Goal: Task Accomplishment & Management: Manage account settings

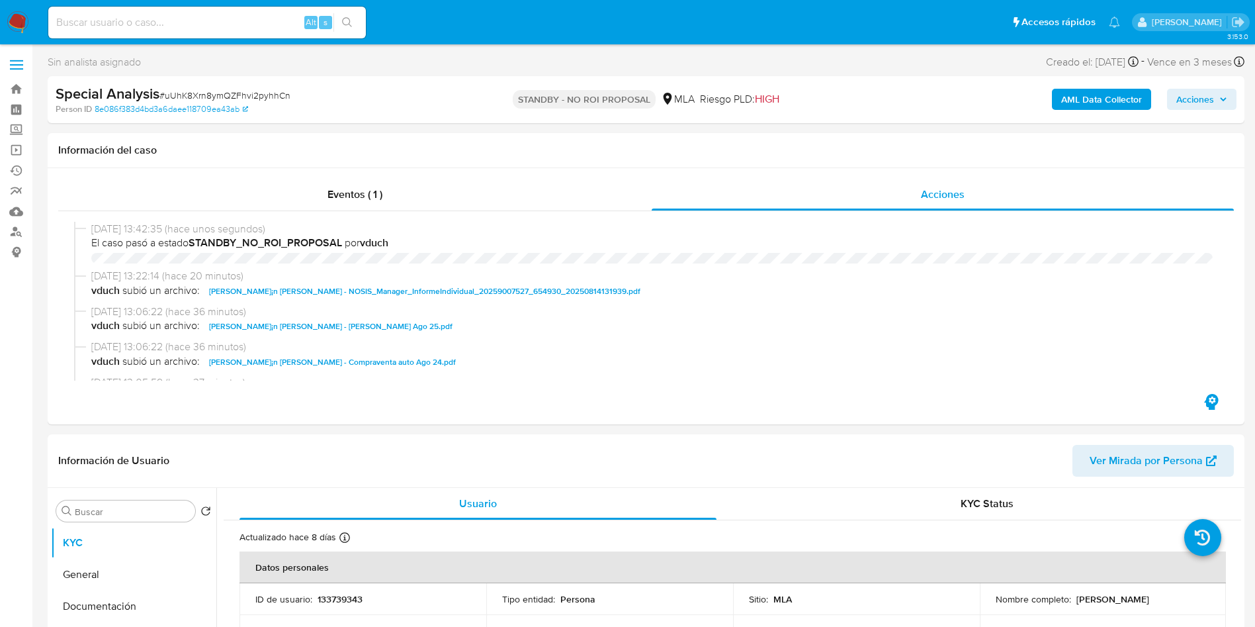
select select "10"
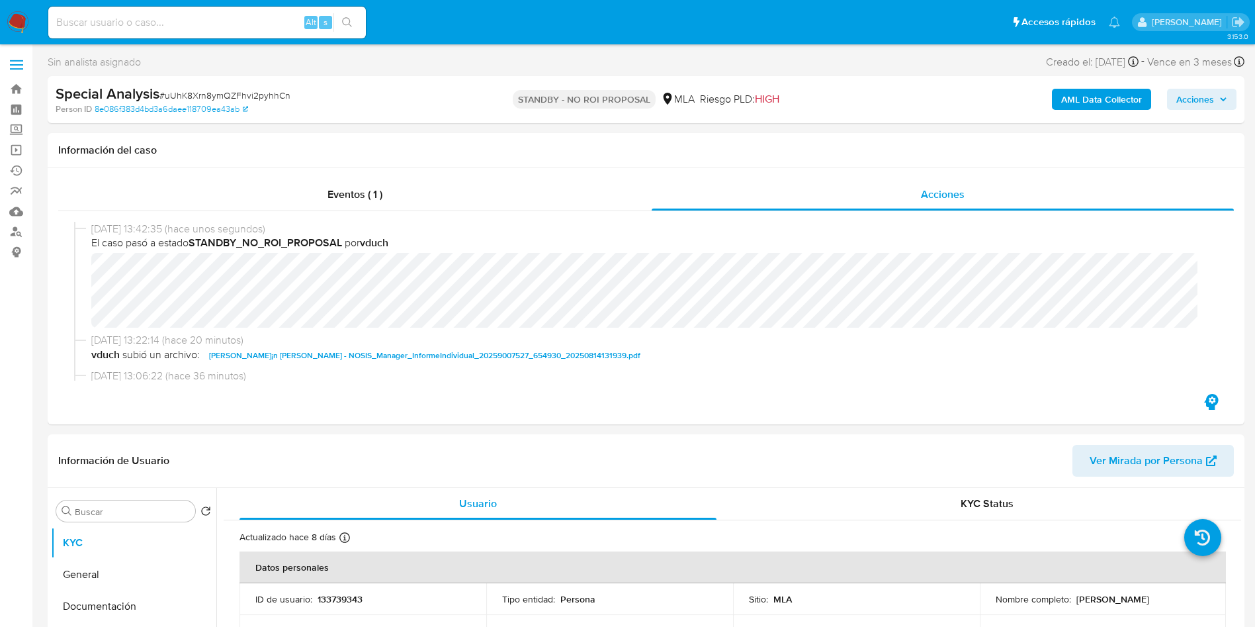
click at [171, 91] on span "# uUhK8Xrn8ymQZFhvi2pyhhCn" at bounding box center [224, 95] width 131 height 13
copy span "uUhK8Xrn8ymQZFhvi2pyhhCn"
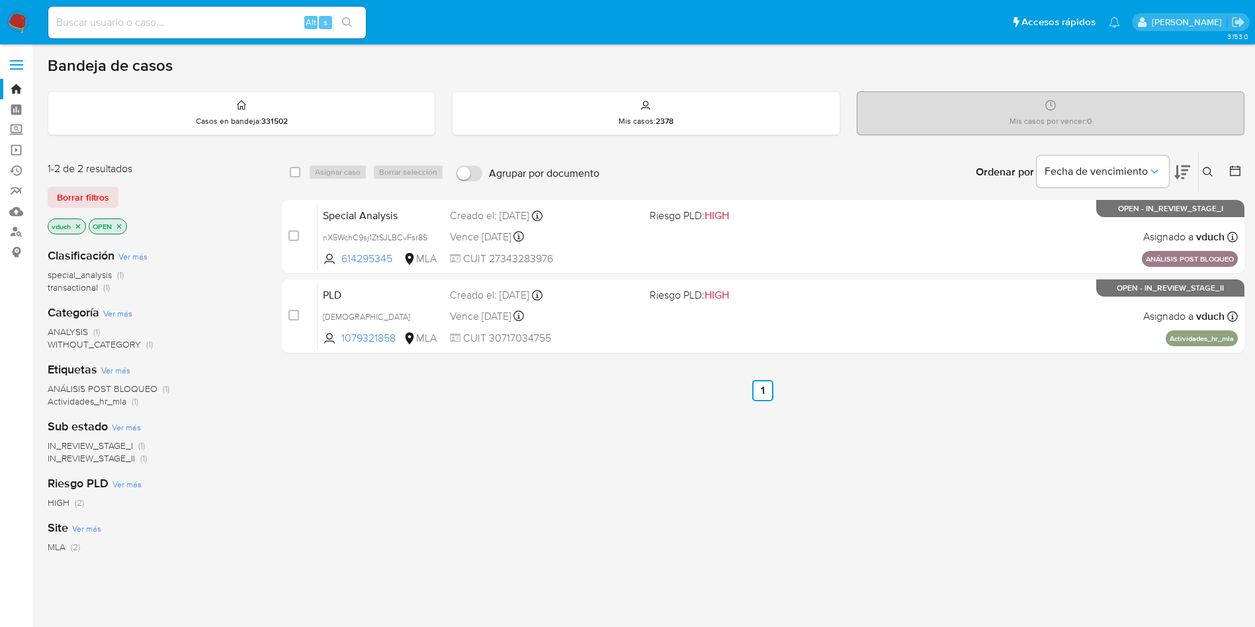
click at [1203, 177] on icon at bounding box center [1208, 172] width 11 height 11
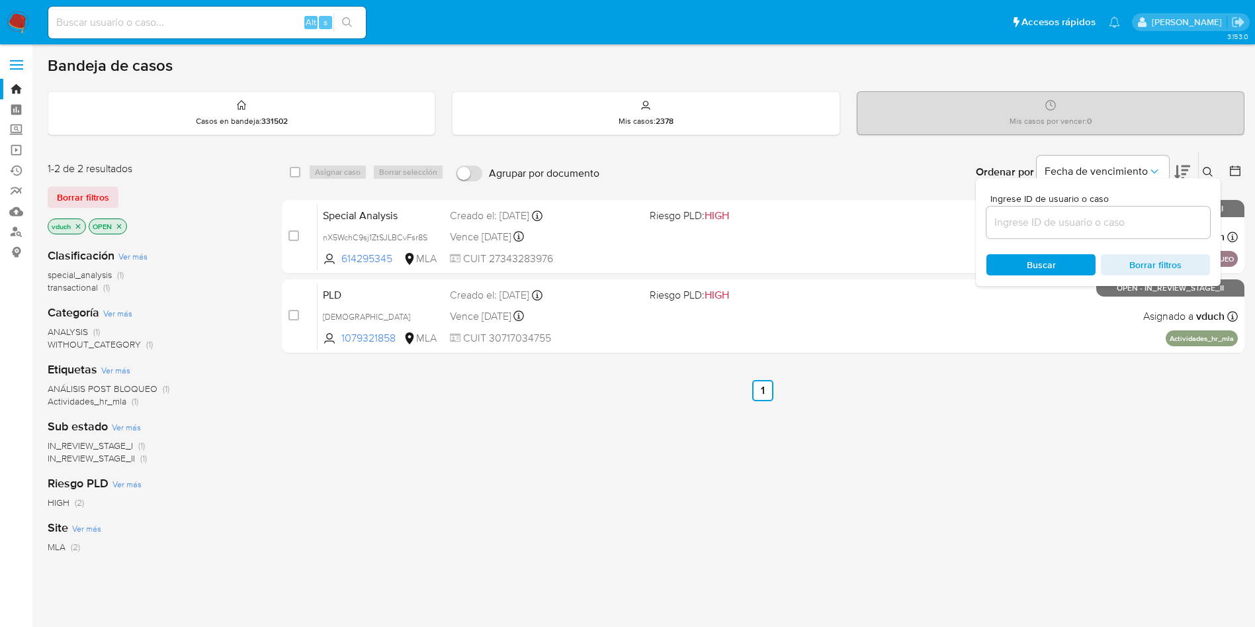
click at [1087, 228] on input at bounding box center [1099, 222] width 224 height 17
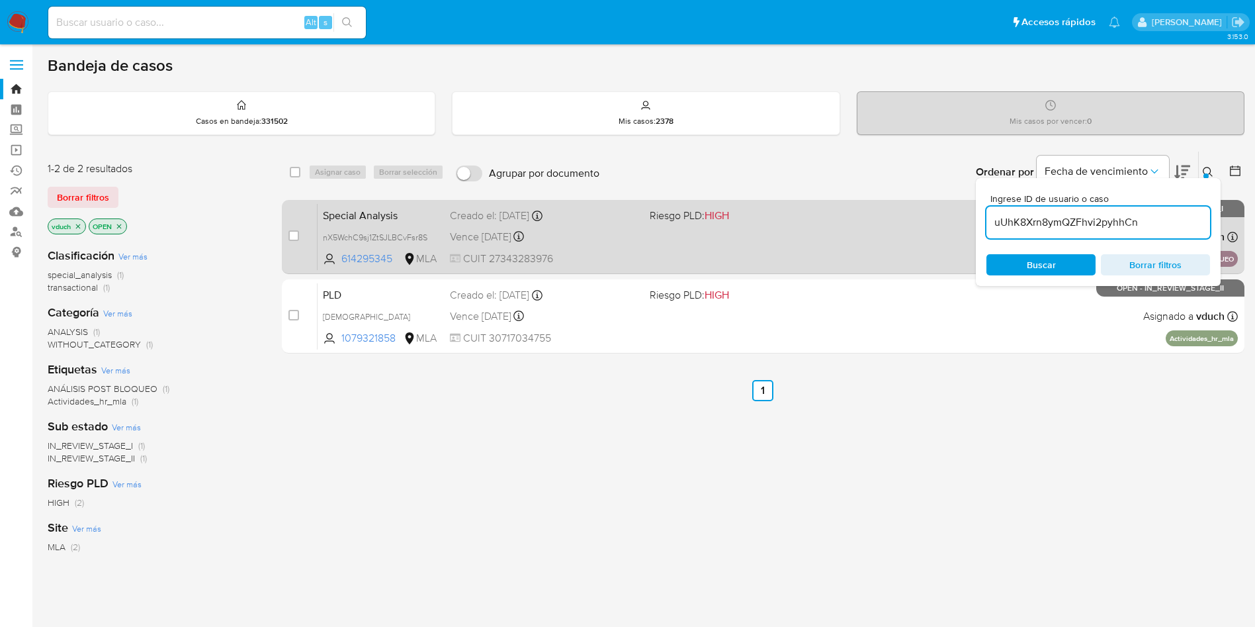
type input "uUhK8Xrn8ymQZFhvi2pyhhCn"
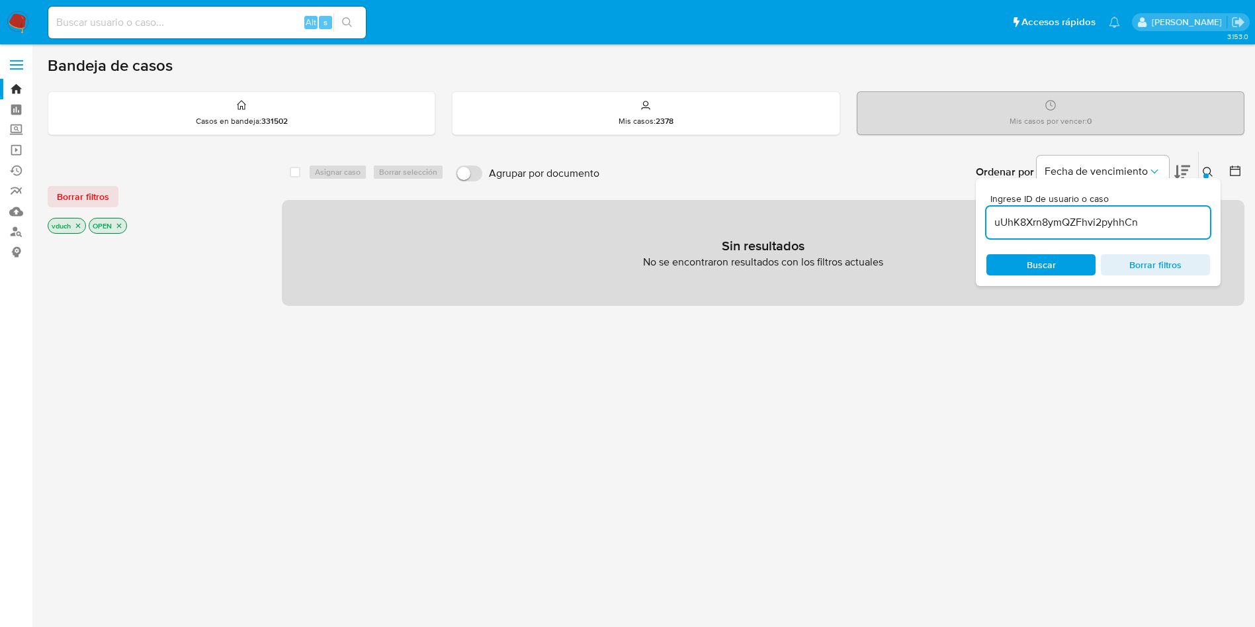
click at [89, 229] on div "vduch OPEN" at bounding box center [154, 227] width 212 height 19
click at [79, 228] on icon "close-filter" at bounding box center [78, 226] width 8 height 8
click at [79, 227] on icon "close-filter" at bounding box center [78, 226] width 8 height 8
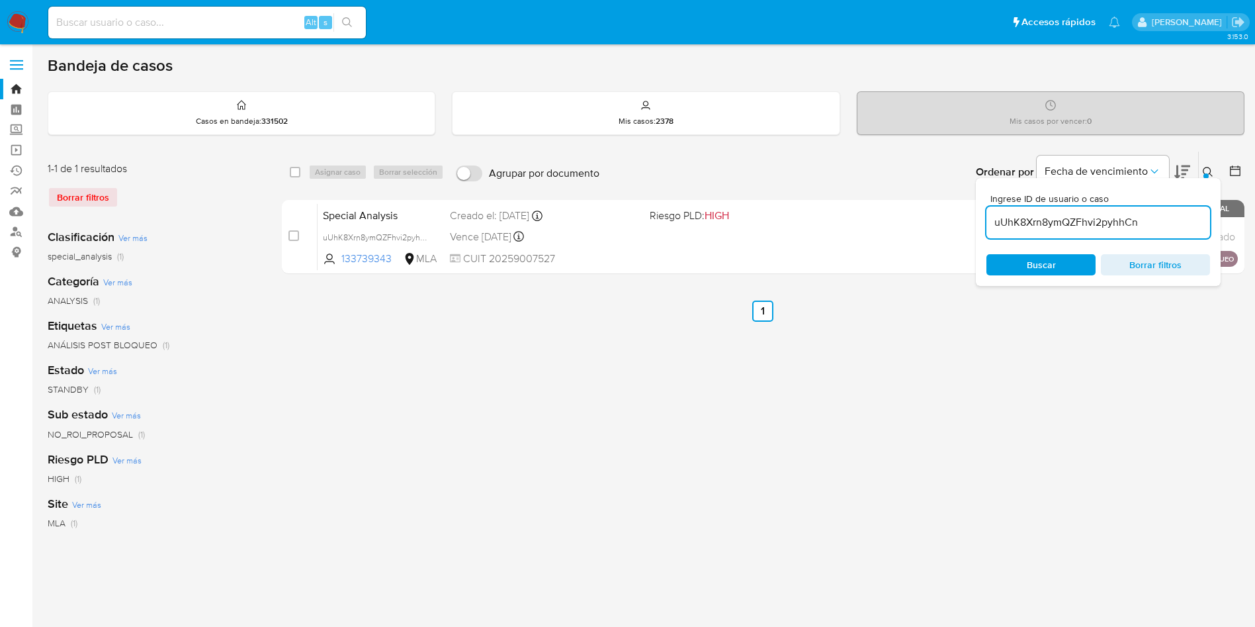
drag, startPoint x: 296, startPoint y: 173, endPoint x: 329, endPoint y: 175, distance: 33.2
click at [296, 173] on input "checkbox" at bounding box center [295, 172] width 11 height 11
checkbox input "true"
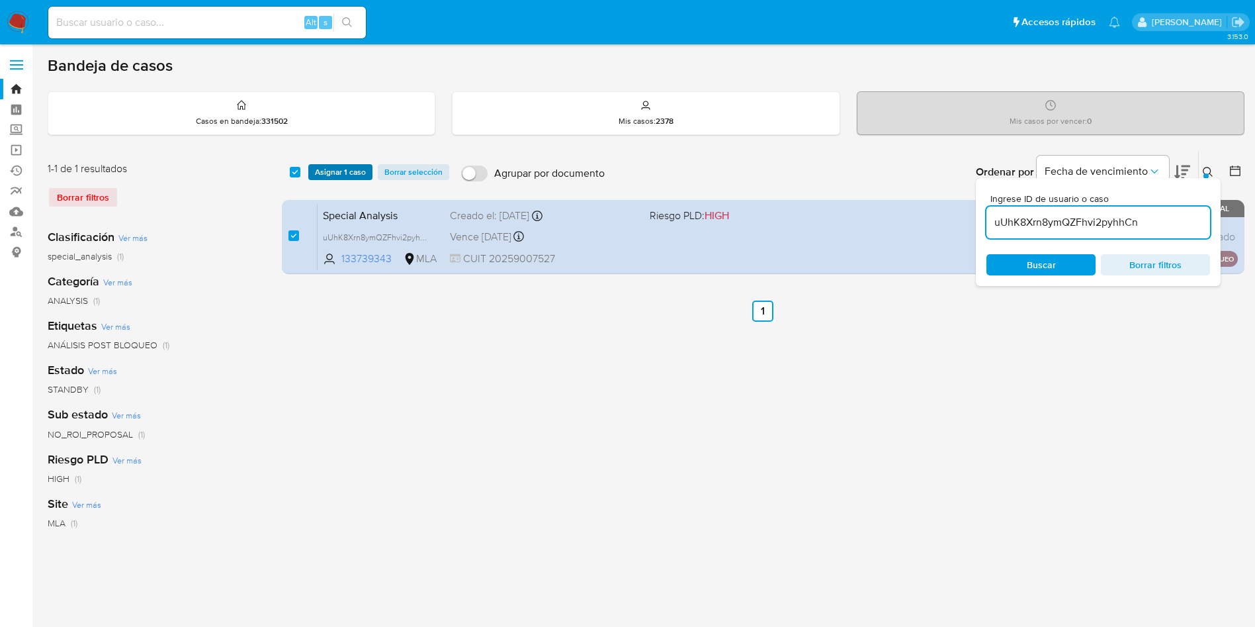
click at [336, 174] on span "Asignar 1 caso" at bounding box center [340, 171] width 51 height 13
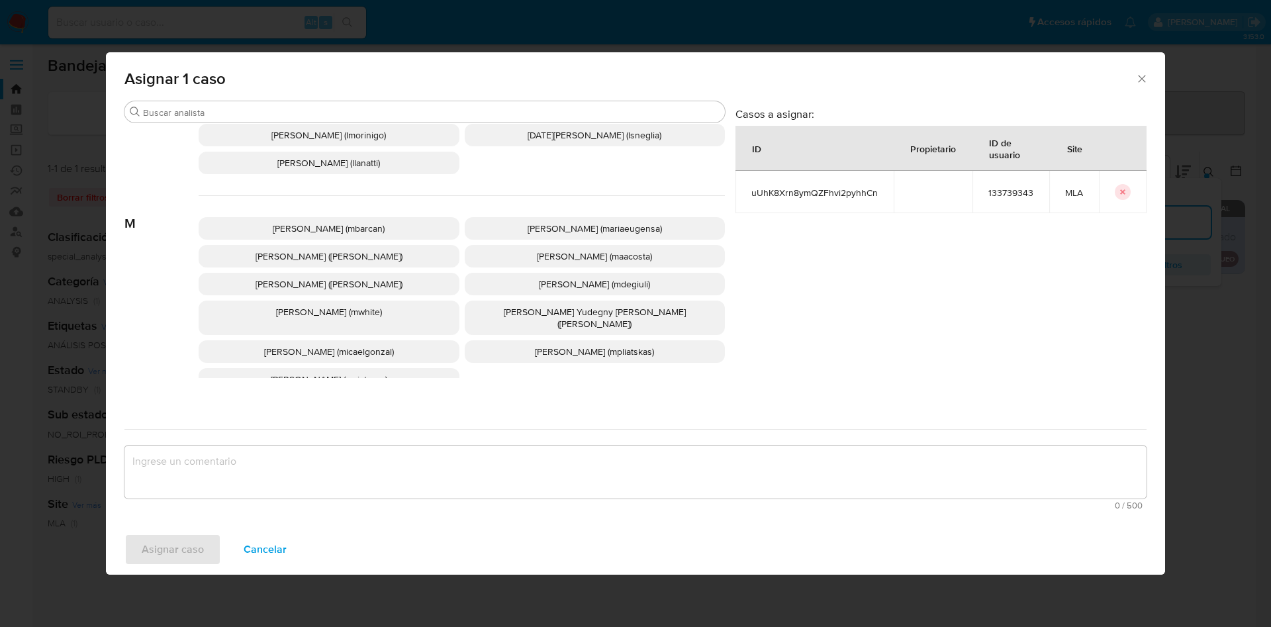
scroll to position [1210, 0]
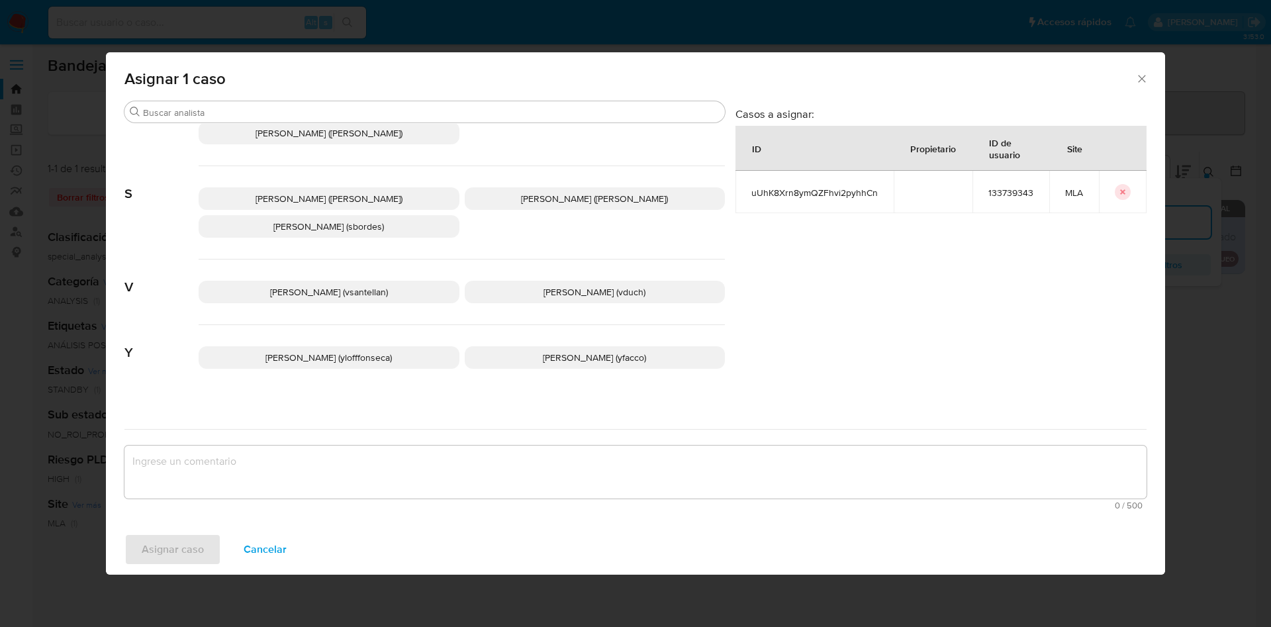
click at [592, 289] on p "Valeria Duch (vduch)" at bounding box center [595, 292] width 261 height 23
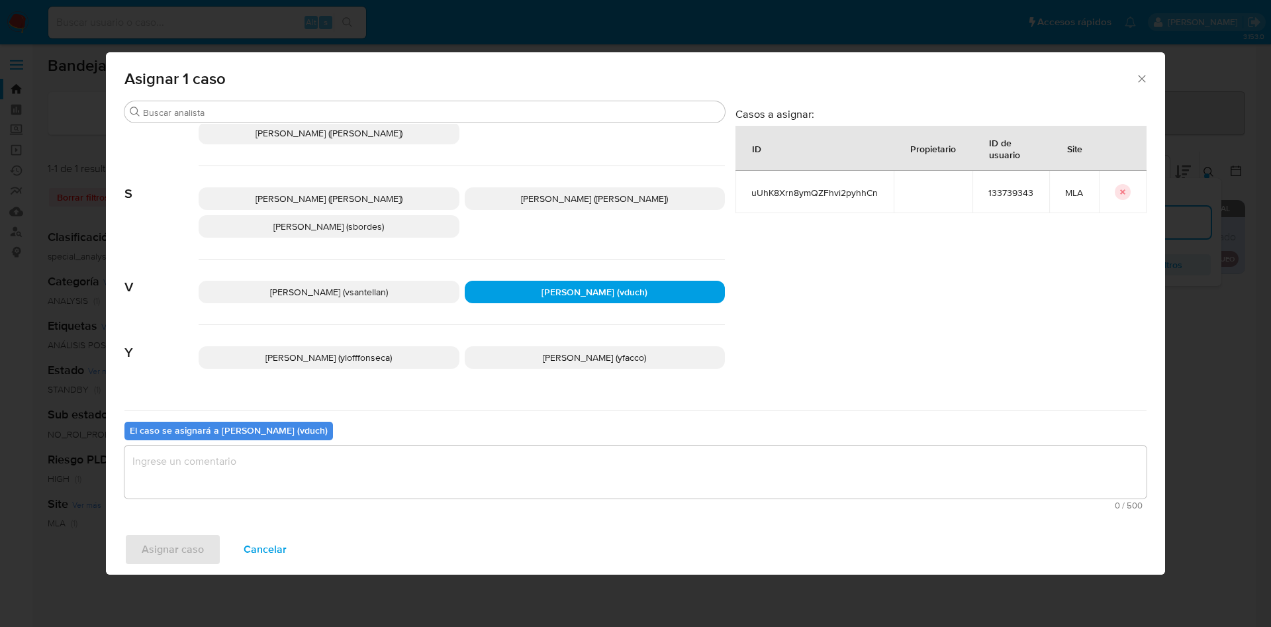
click at [602, 440] on div "El caso se asignará a Valeria Duch (vduch) 0 / 500 500 caracteres restantes" at bounding box center [635, 462] width 1022 height 105
click at [588, 456] on textarea "assign-modal" at bounding box center [635, 471] width 1022 height 53
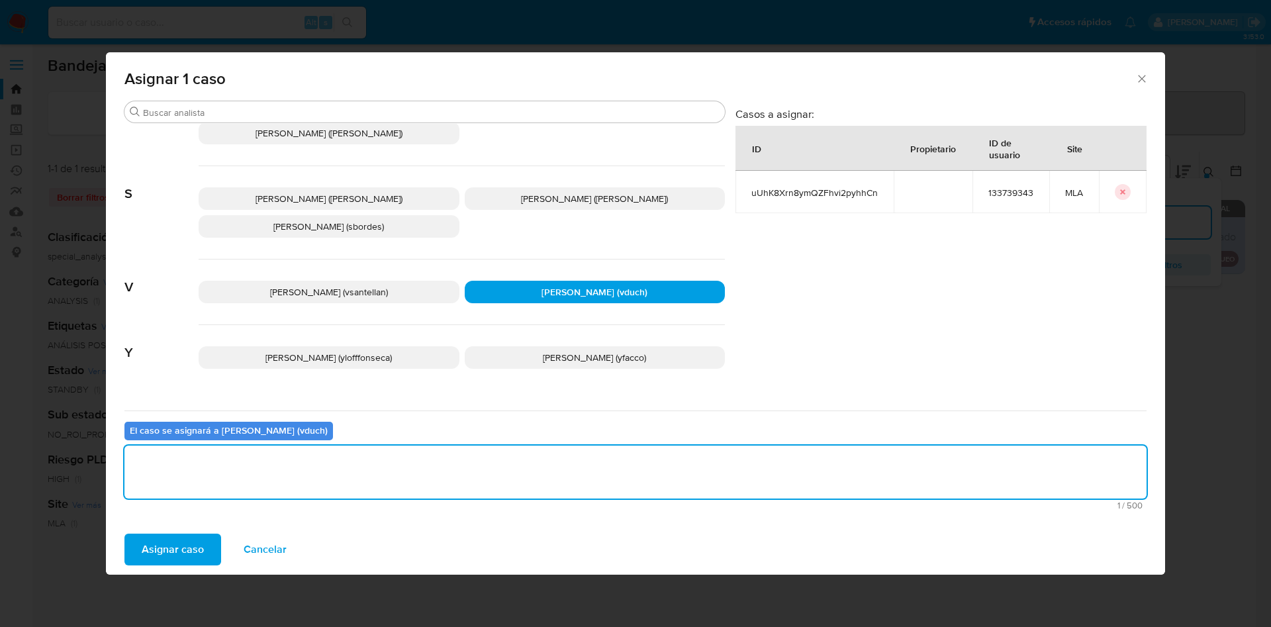
click at [182, 549] on span "Asignar caso" at bounding box center [173, 549] width 62 height 29
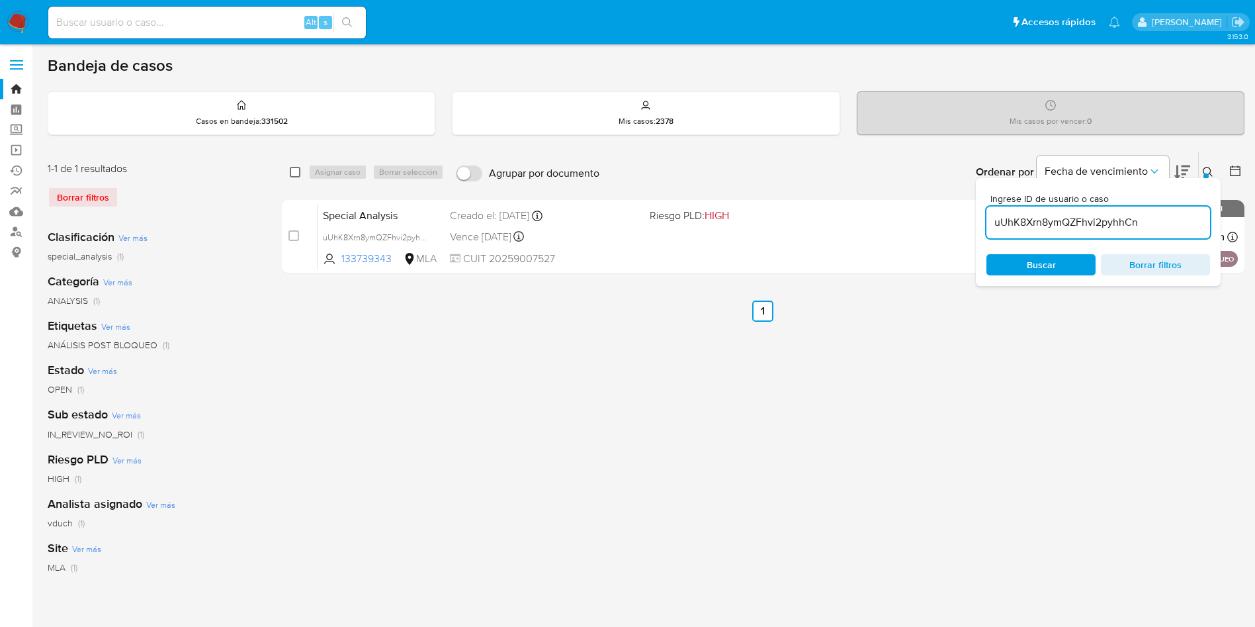
click at [294, 171] on input "checkbox" at bounding box center [295, 172] width 11 height 11
checkbox input "true"
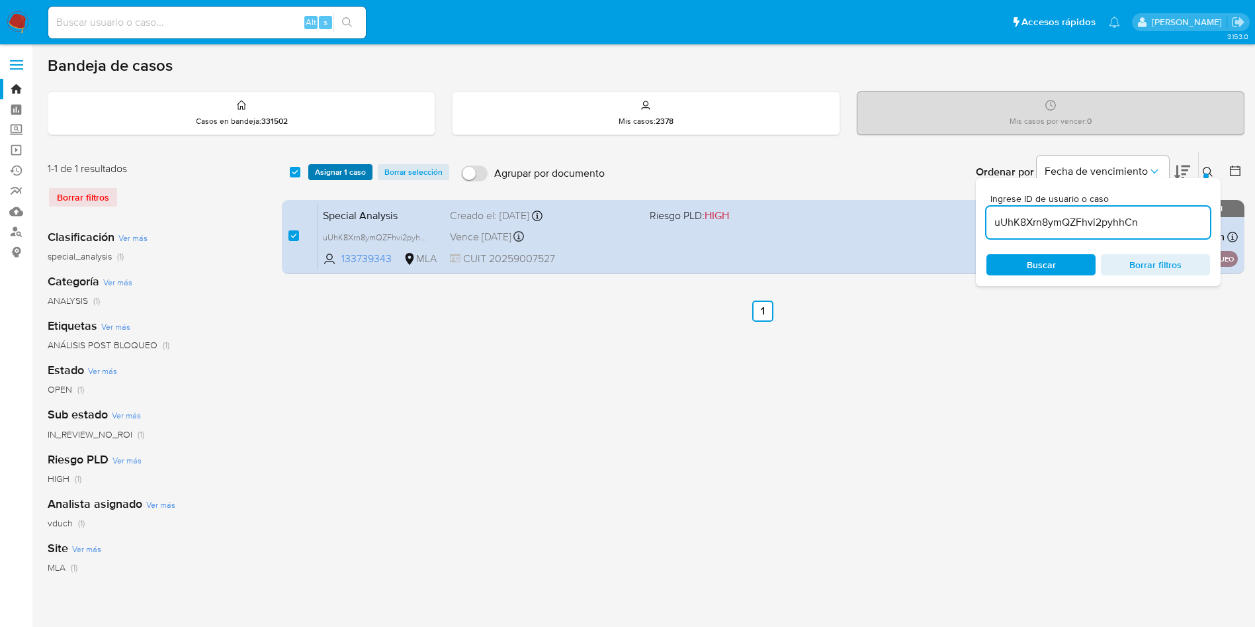
click at [315, 172] on span "Asignar 1 caso" at bounding box center [340, 171] width 51 height 13
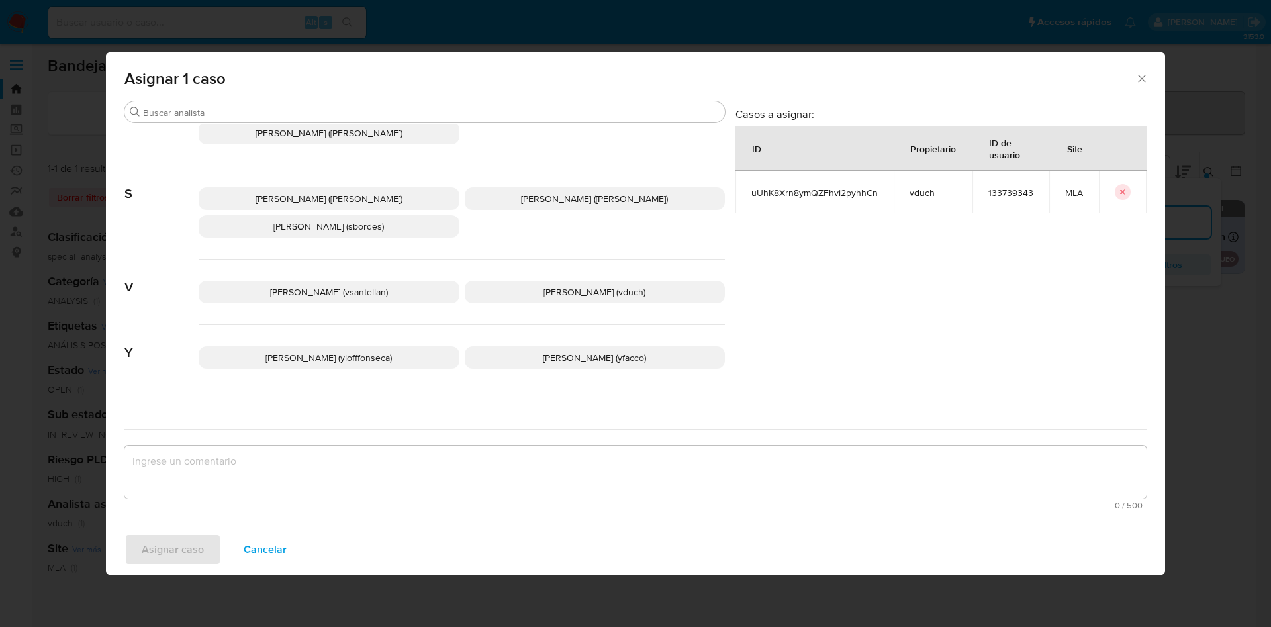
click at [532, 281] on p "Valeria Duch (vduch)" at bounding box center [595, 292] width 261 height 23
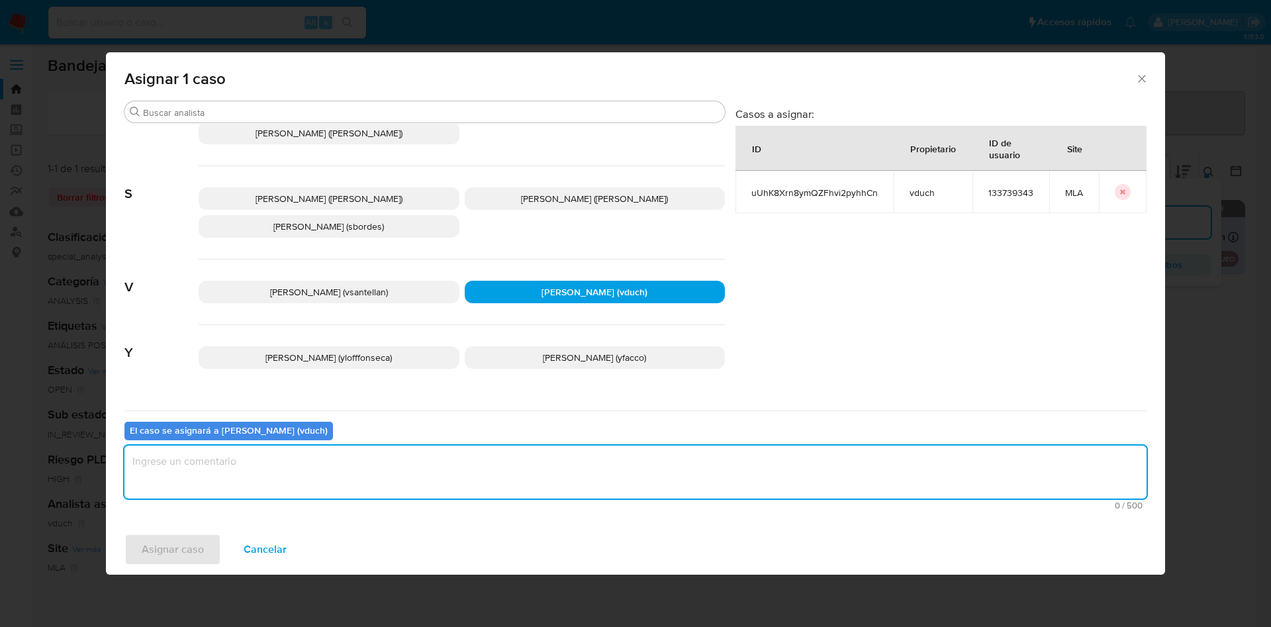
click at [551, 480] on textarea "assign-modal" at bounding box center [635, 471] width 1022 height 53
click at [159, 553] on span "Asignar caso" at bounding box center [173, 549] width 62 height 29
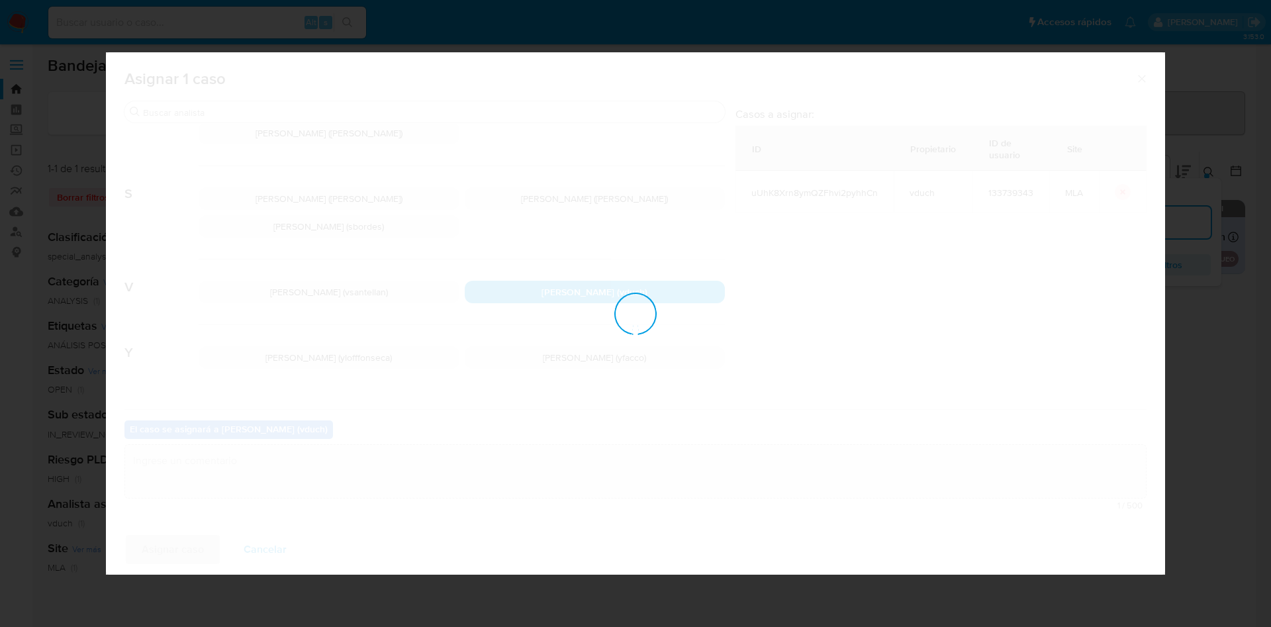
checkbox input "false"
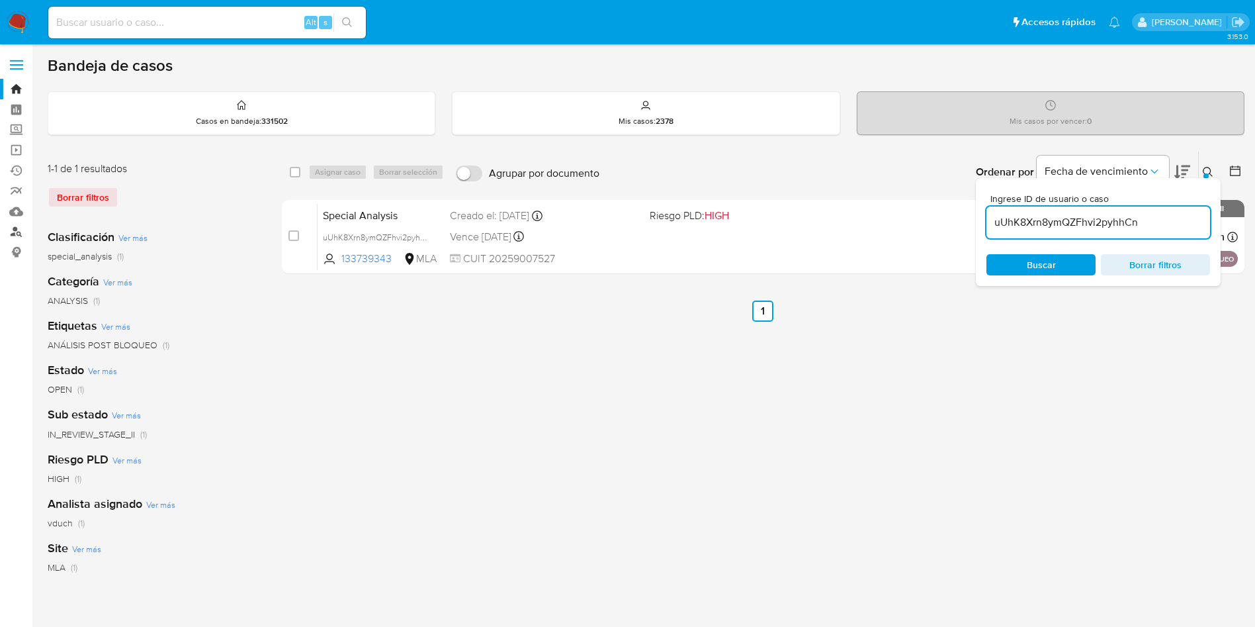
click at [13, 231] on link "Buscador de personas" at bounding box center [79, 232] width 158 height 21
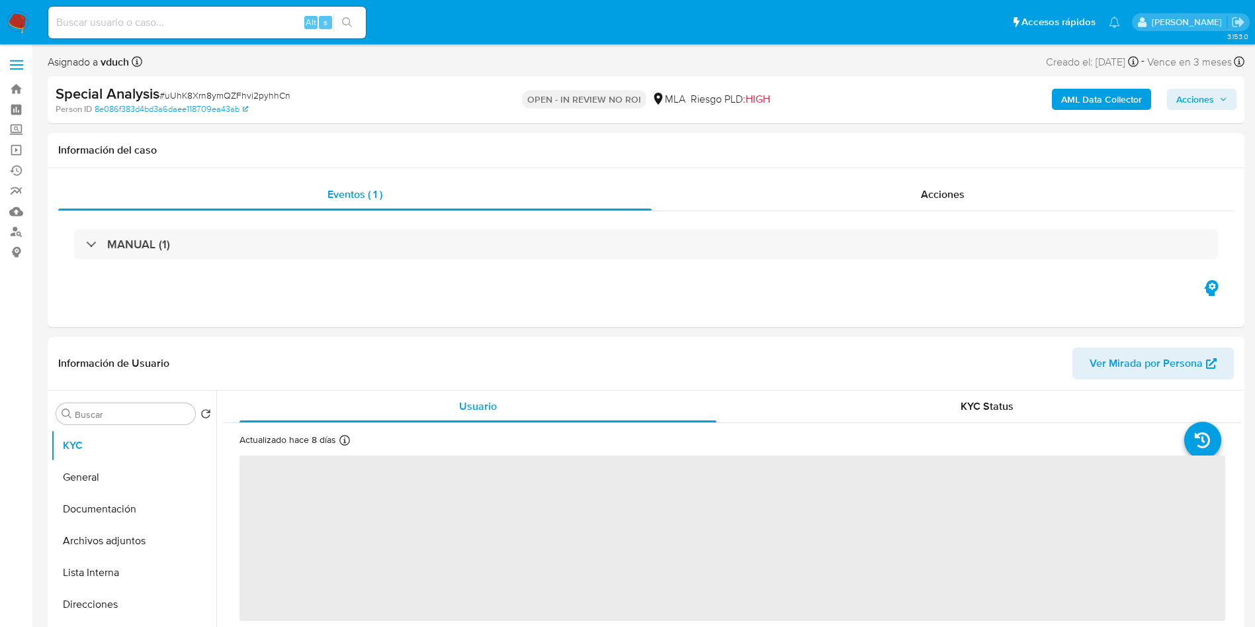
select select "10"
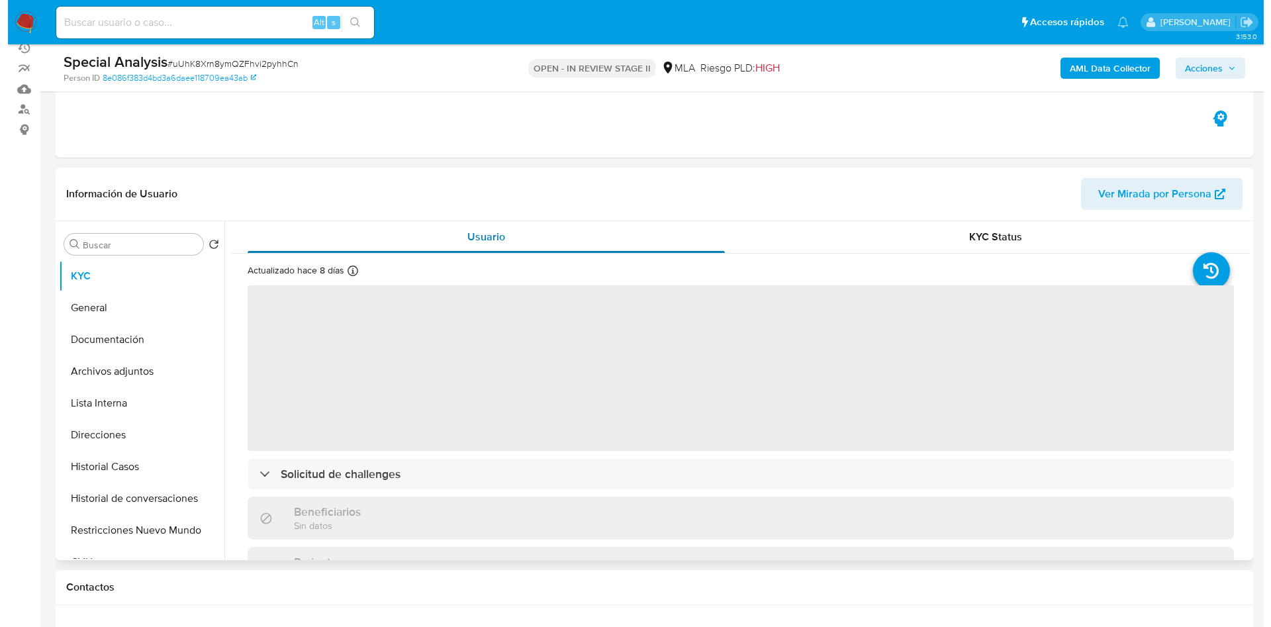
scroll to position [199, 0]
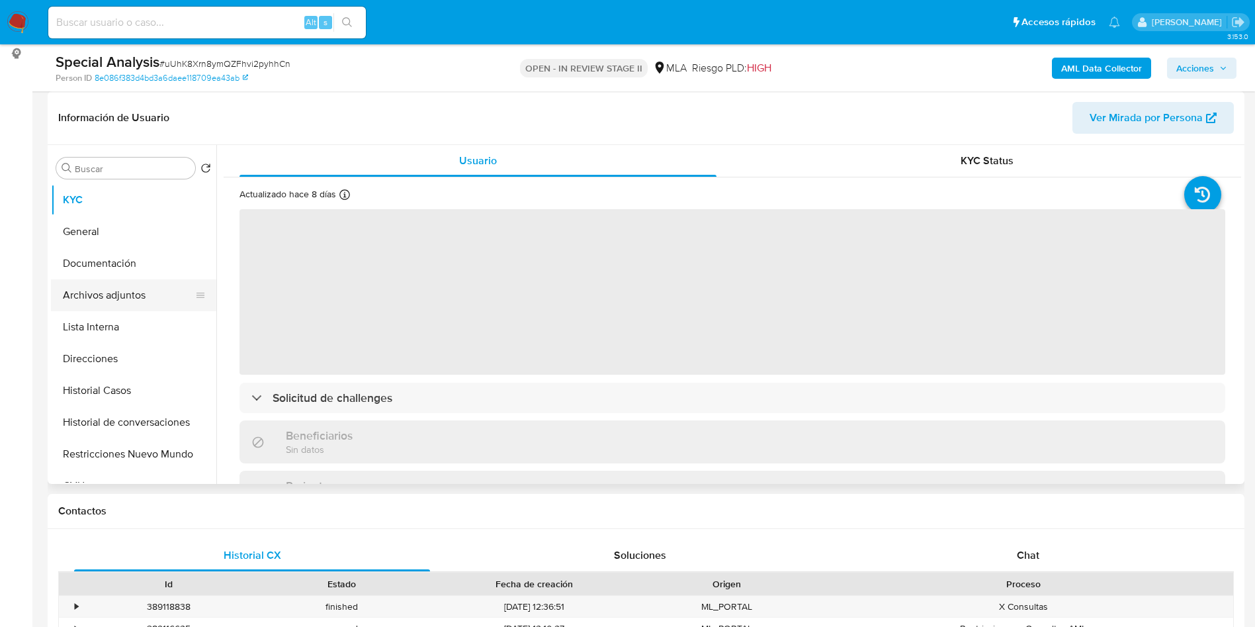
select select "10"
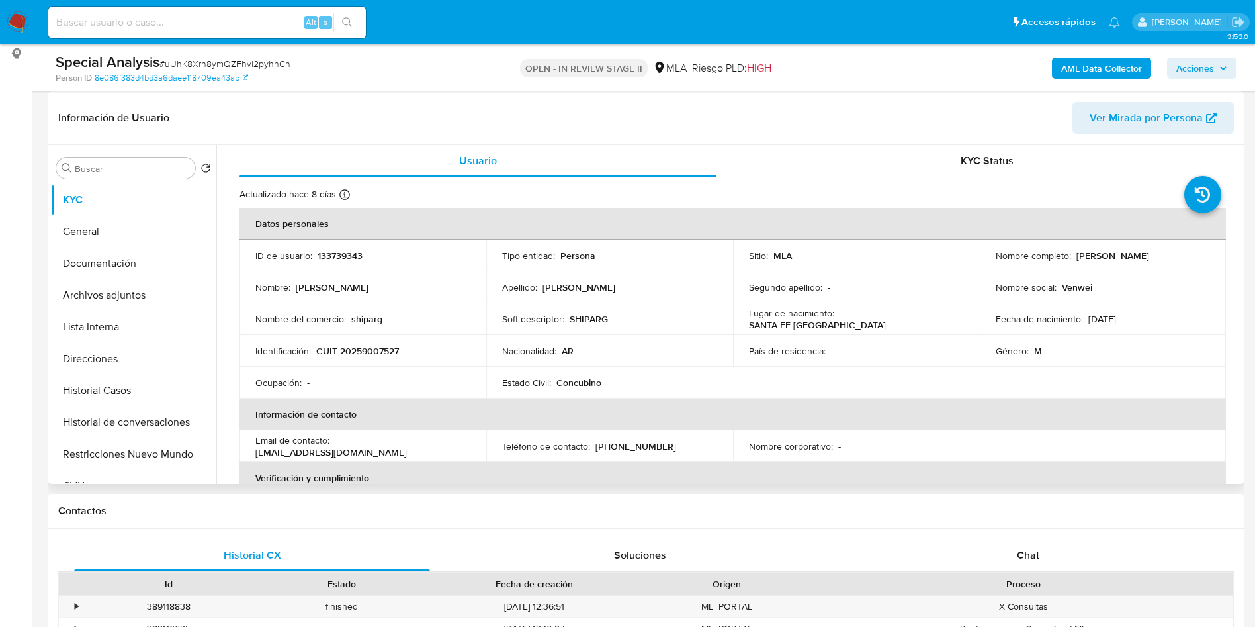
drag, startPoint x: 1075, startPoint y: 257, endPoint x: 1159, endPoint y: 261, distance: 83.5
click at [1150, 261] on p "[PERSON_NAME]" at bounding box center [1113, 256] width 73 height 12
click at [1114, 265] on td "Nombre completo : Roberto Adrián Gusso" at bounding box center [1103, 256] width 247 height 32
drag, startPoint x: 1075, startPoint y: 255, endPoint x: 1181, endPoint y: 259, distance: 105.9
click at [1181, 259] on div "Nombre completo : Roberto Adrián Gusso" at bounding box center [1103, 256] width 215 height 12
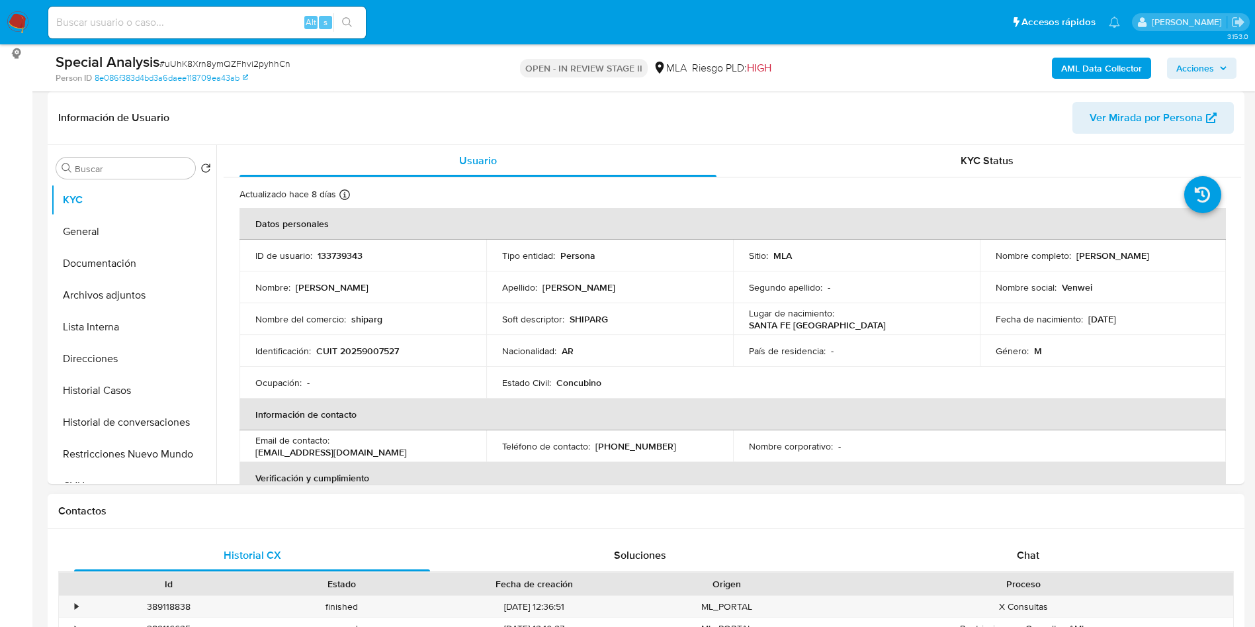
copy p "[PERSON_NAME]"
click at [156, 308] on button "Archivos adjuntos" at bounding box center [128, 295] width 155 height 32
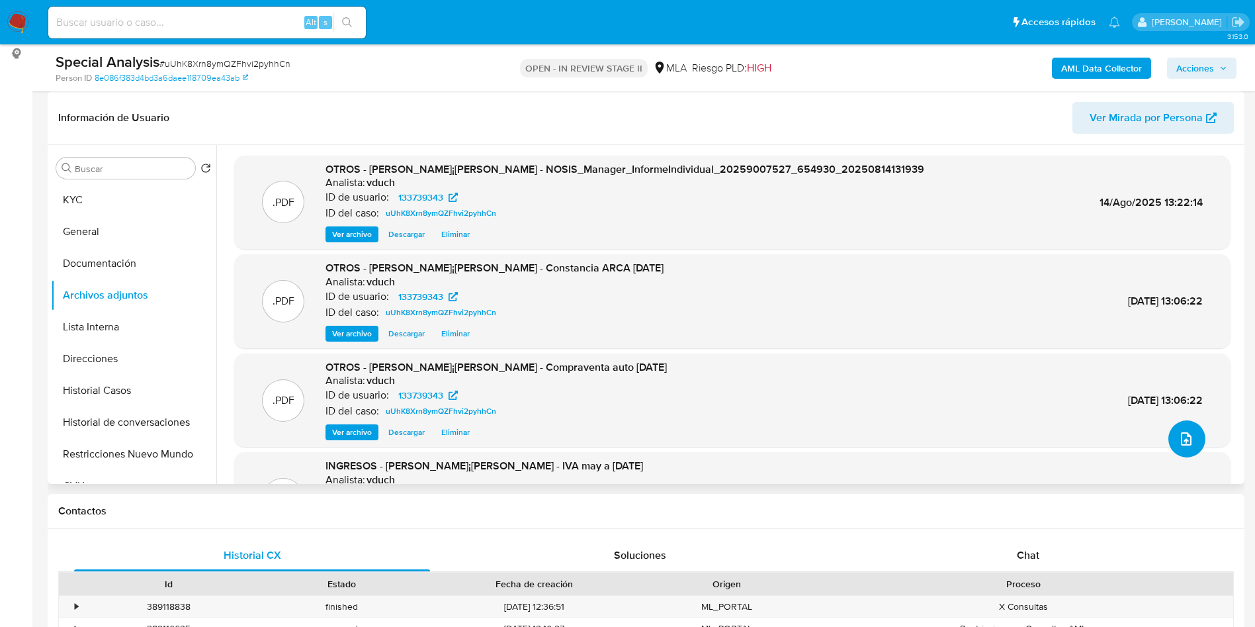
click at [1183, 443] on icon "upload-file" at bounding box center [1186, 438] width 11 height 13
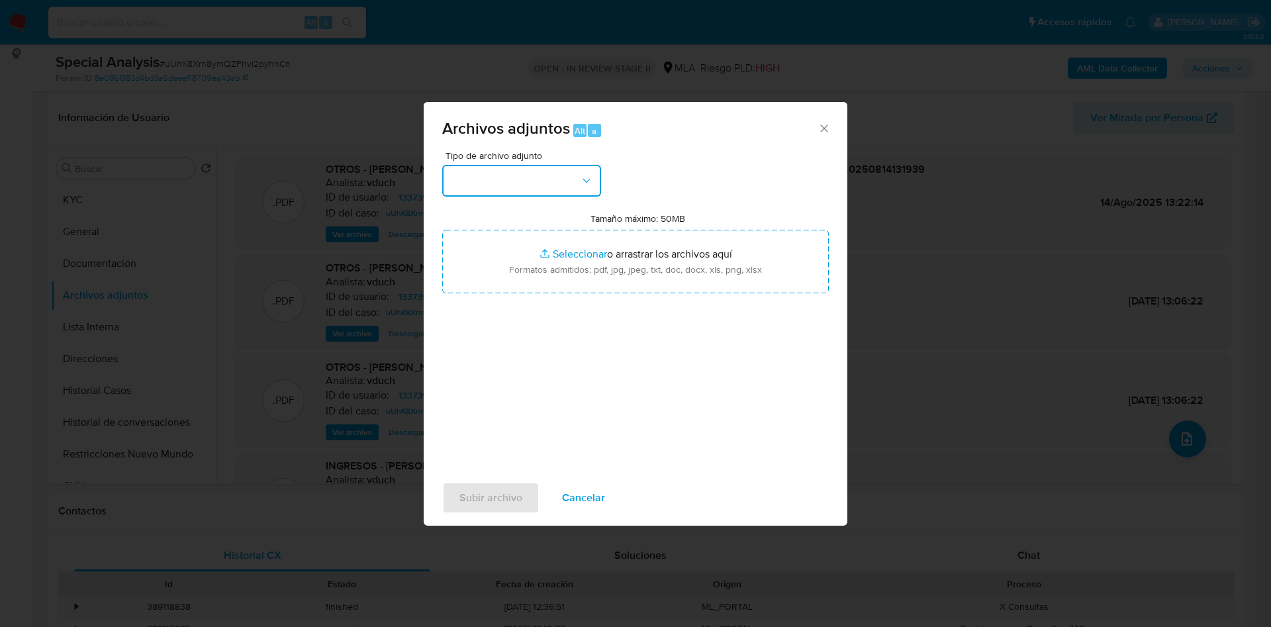
click at [551, 188] on button "button" at bounding box center [521, 181] width 159 height 32
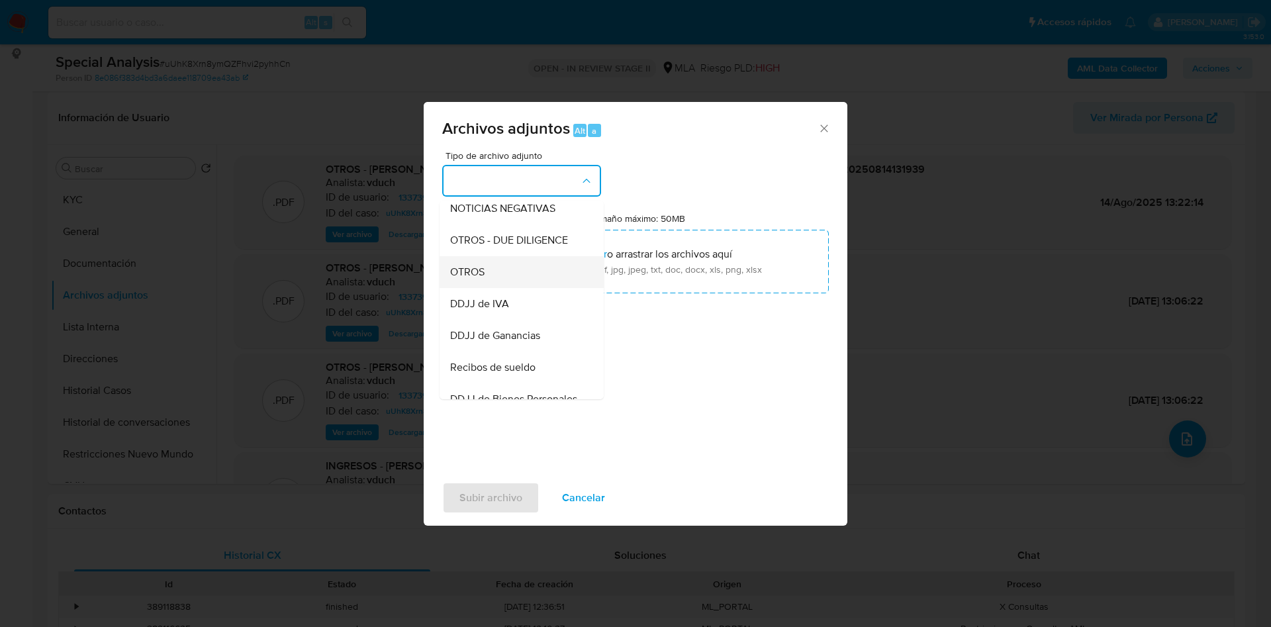
click at [518, 275] on div "OTROS" at bounding box center [517, 272] width 135 height 32
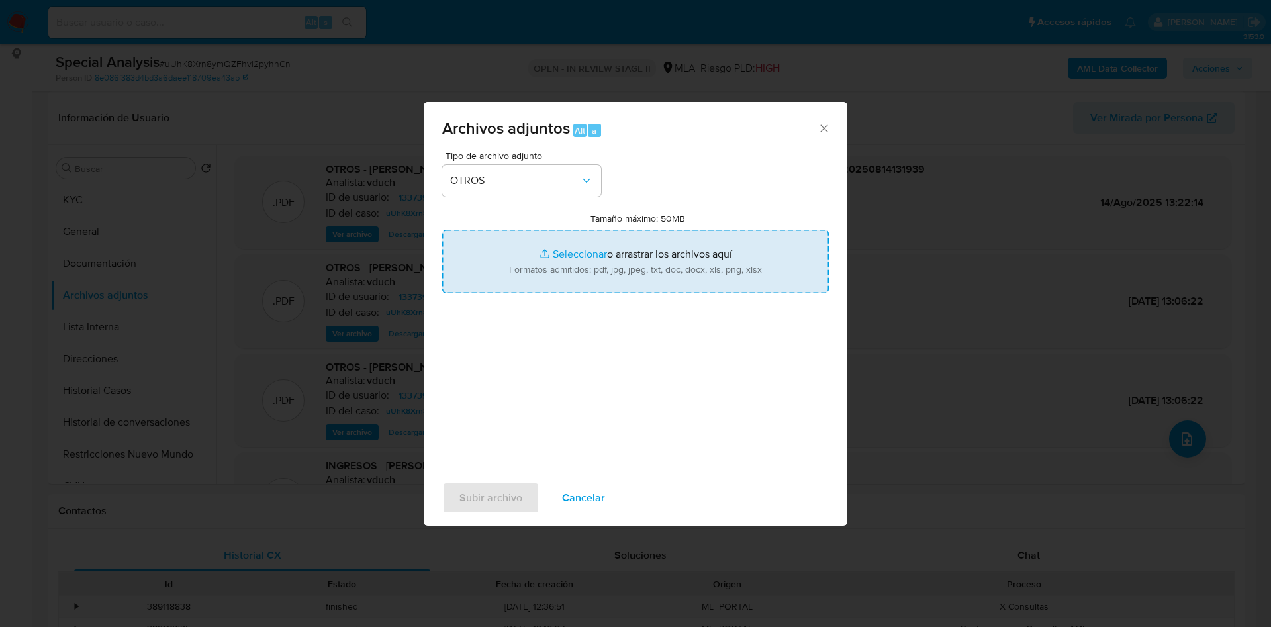
type input "C:\fakepath\Roberto Adrián Gusso - IOL - Documentación 2023.pdf"
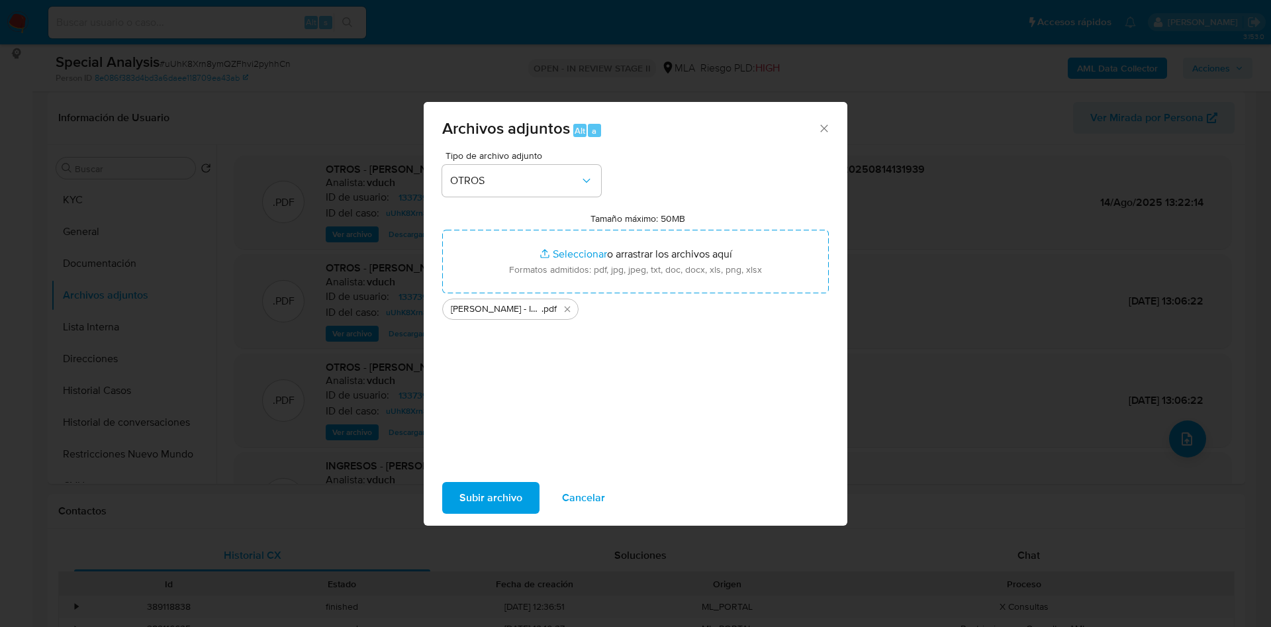
click at [501, 498] on span "Subir archivo" at bounding box center [490, 497] width 63 height 29
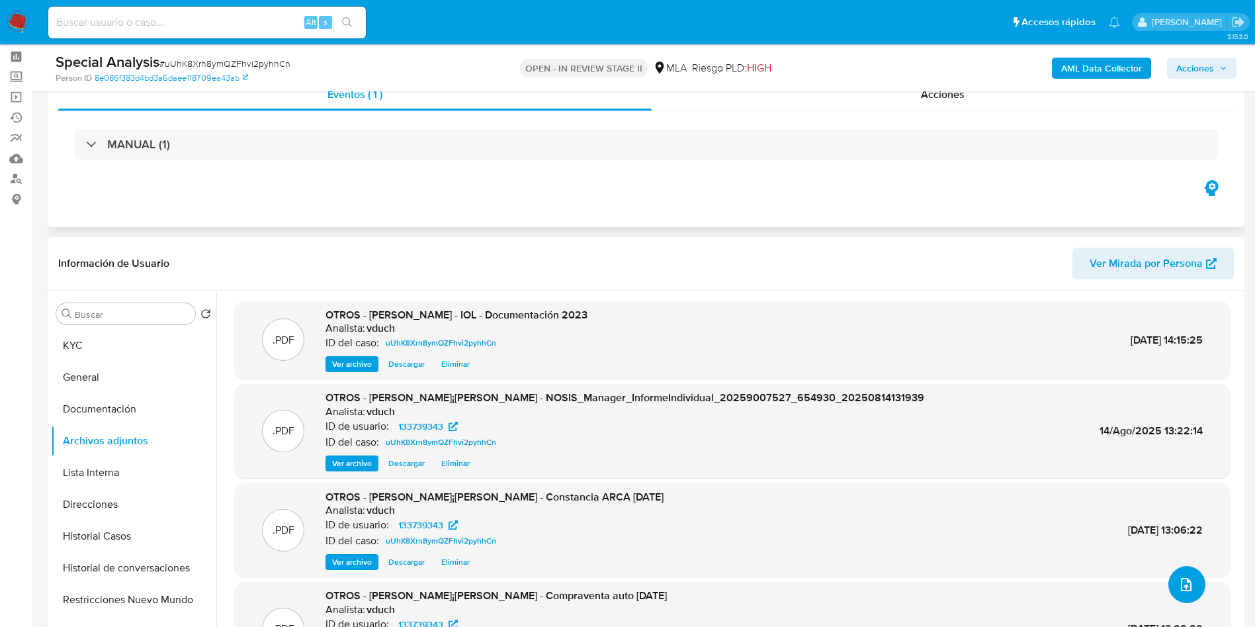
scroll to position [0, 0]
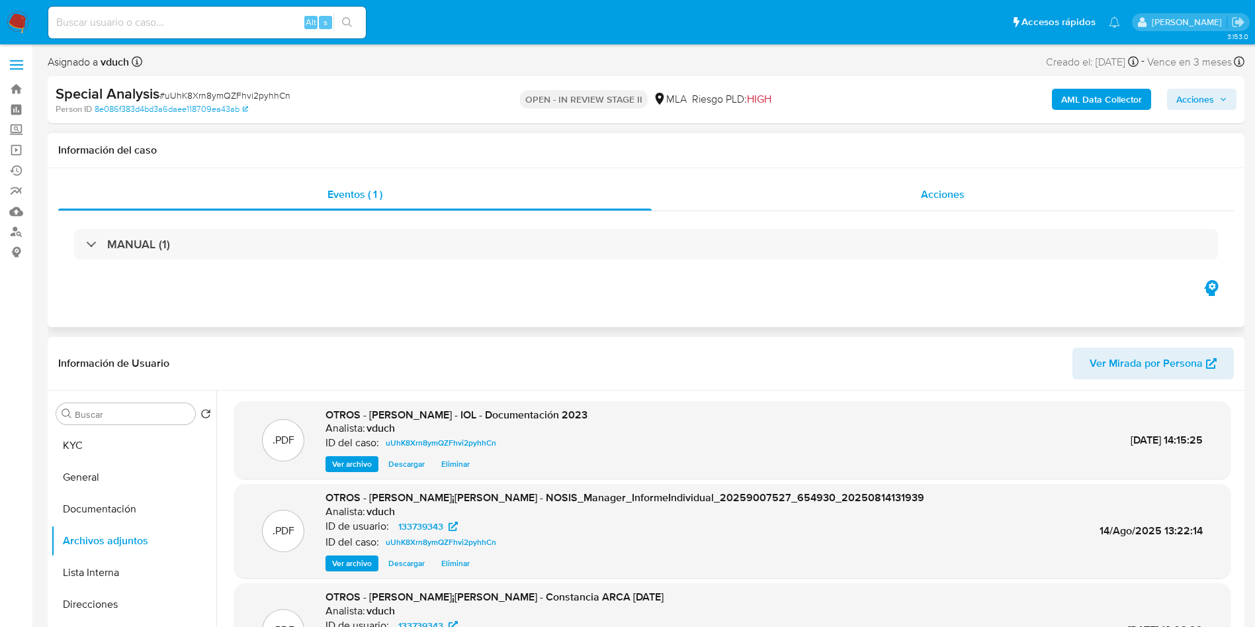
drag, startPoint x: 981, startPoint y: 165, endPoint x: 952, endPoint y: 191, distance: 38.4
click at [981, 165] on div "Información del caso" at bounding box center [646, 150] width 1197 height 35
click at [952, 192] on span "Acciones" at bounding box center [943, 194] width 44 height 15
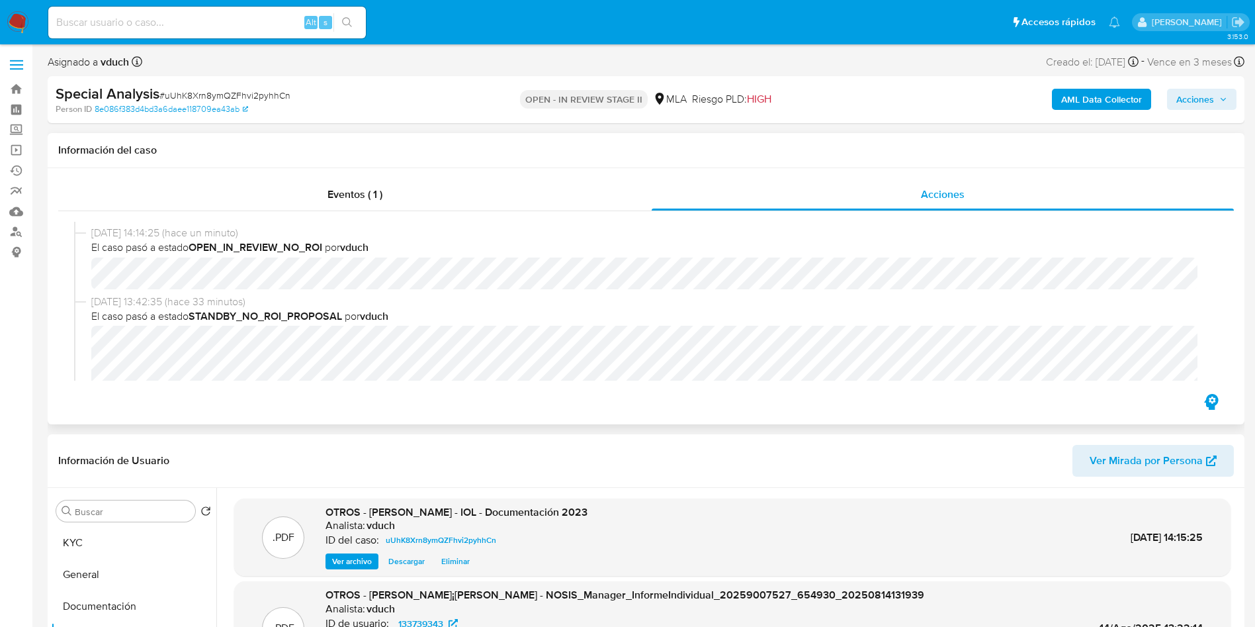
scroll to position [199, 0]
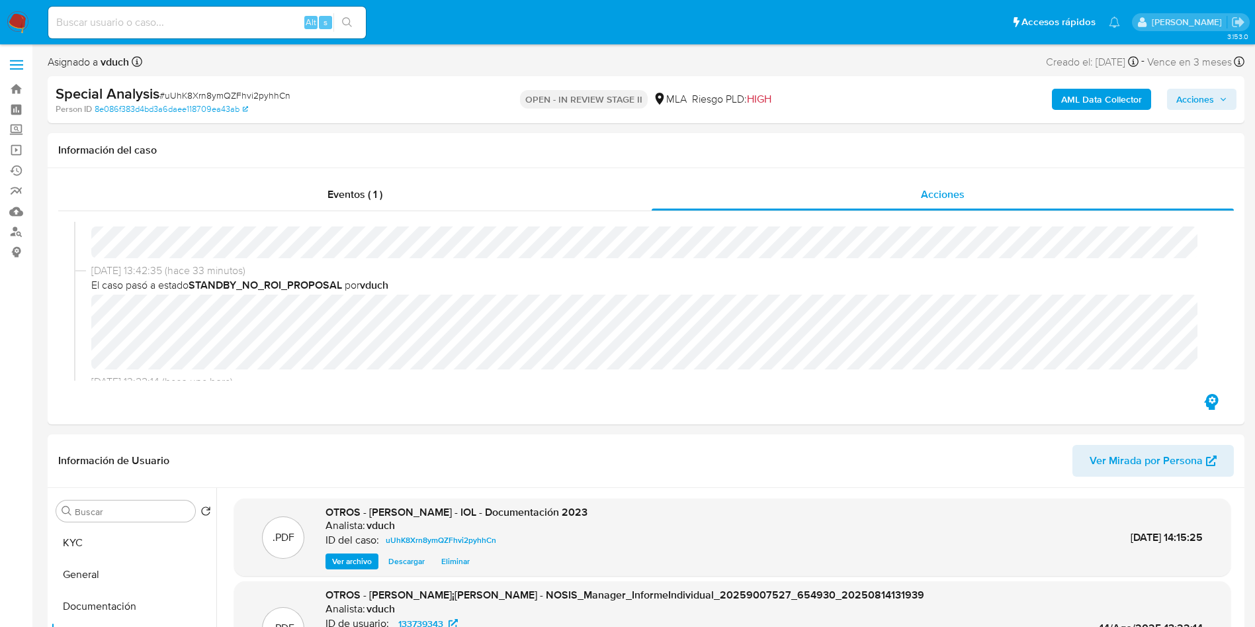
click at [1211, 110] on div "AML Data Collector Acciones" at bounding box center [1041, 99] width 390 height 31
click at [1208, 108] on span "Acciones" at bounding box center [1196, 99] width 38 height 21
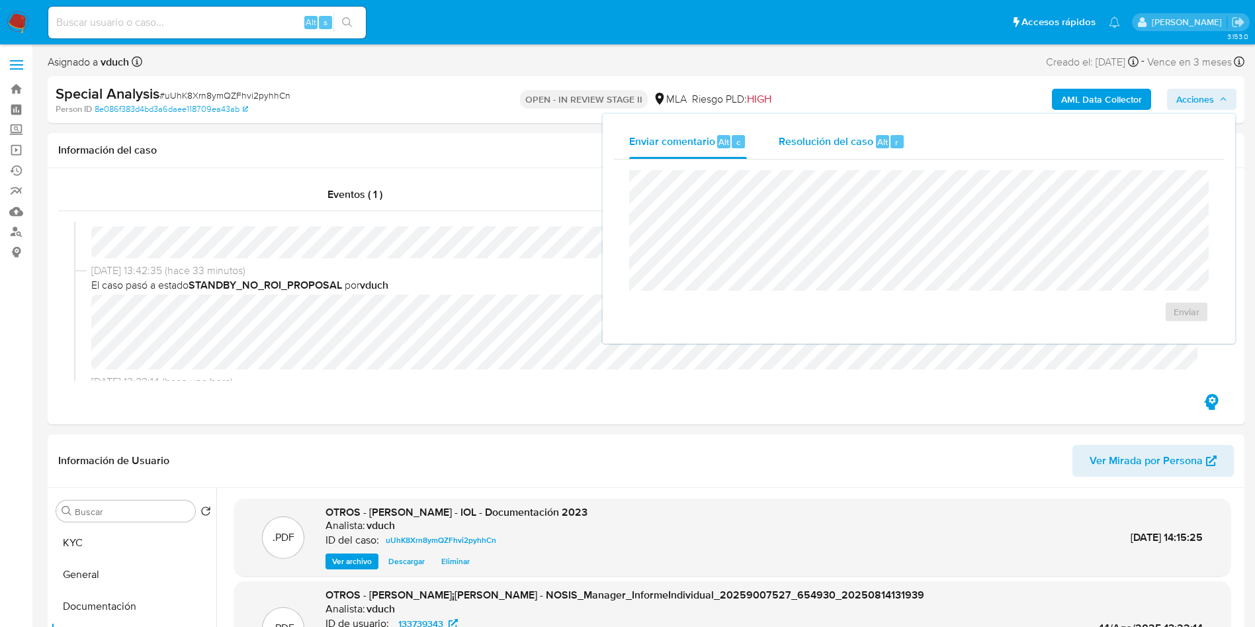
click at [814, 136] on span "Resolución del caso" at bounding box center [826, 141] width 95 height 15
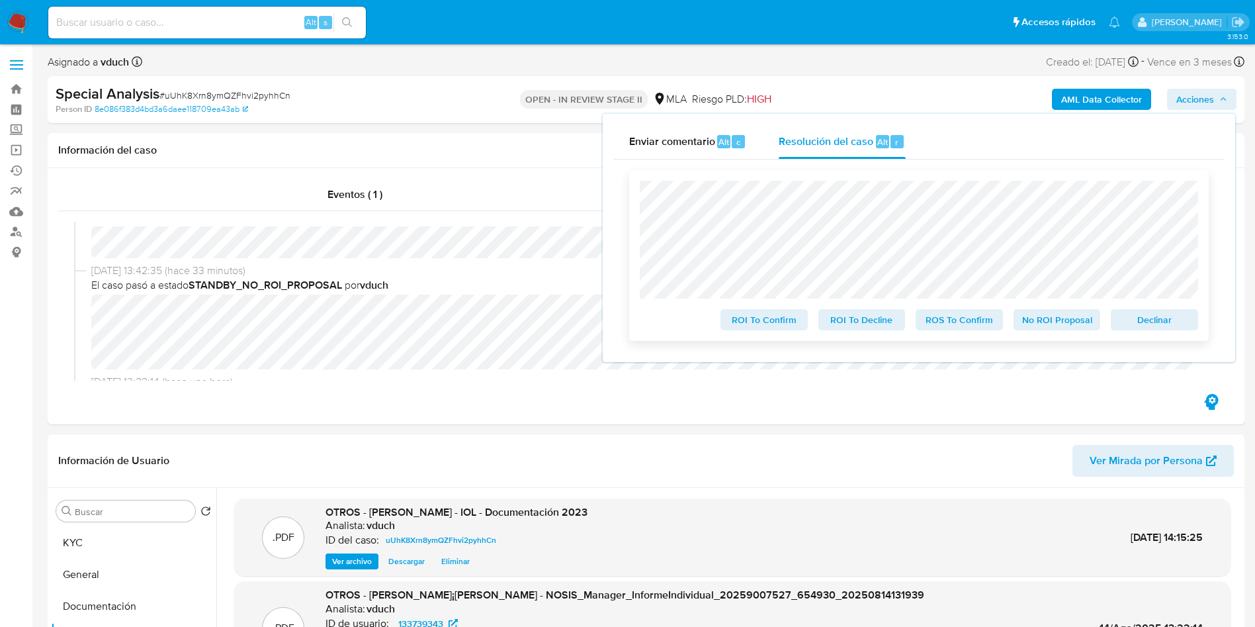
click at [1044, 326] on span "No ROI Proposal" at bounding box center [1057, 319] width 69 height 19
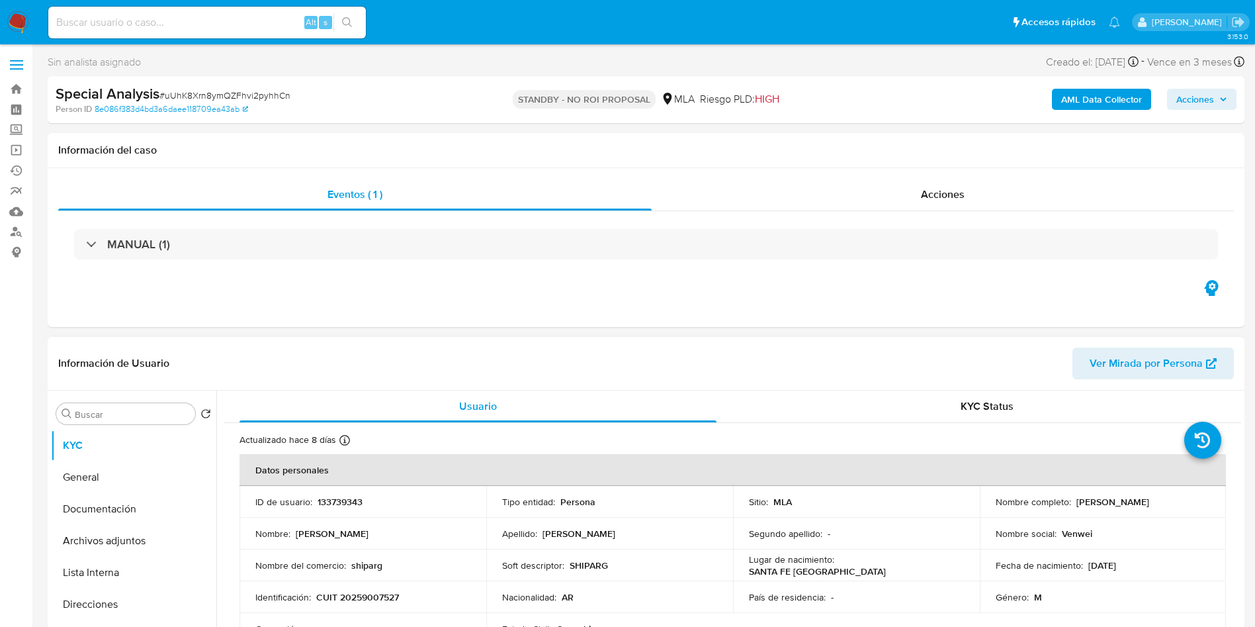
select select "10"
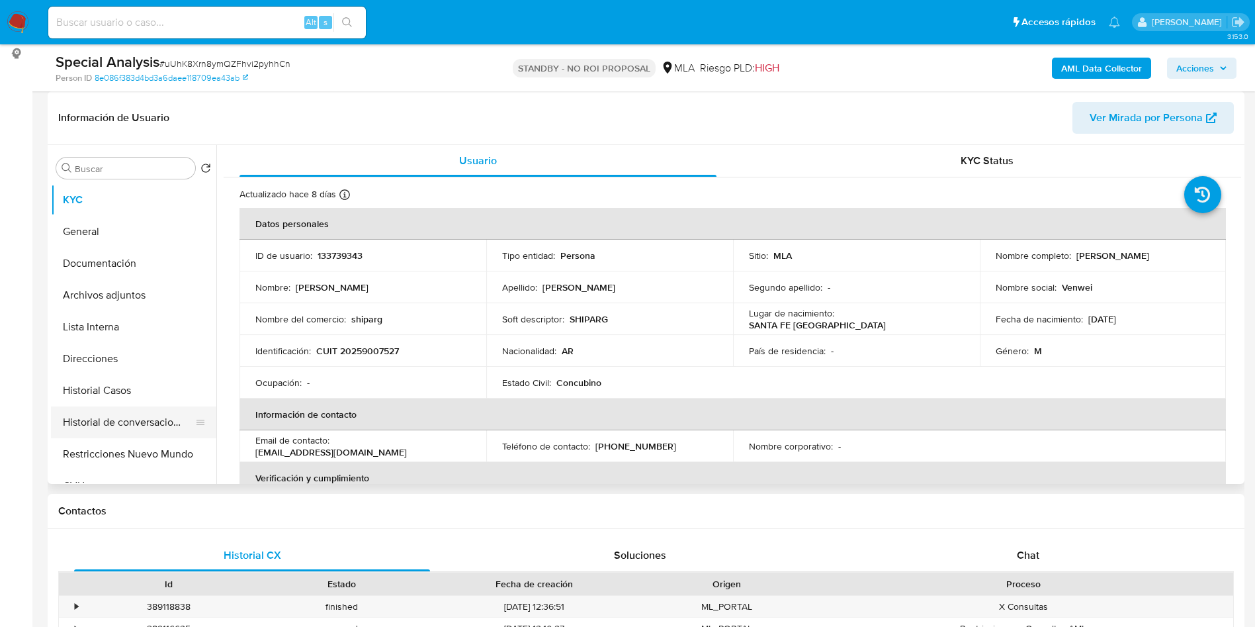
click at [128, 437] on button "Historial de conversaciones" at bounding box center [128, 422] width 155 height 32
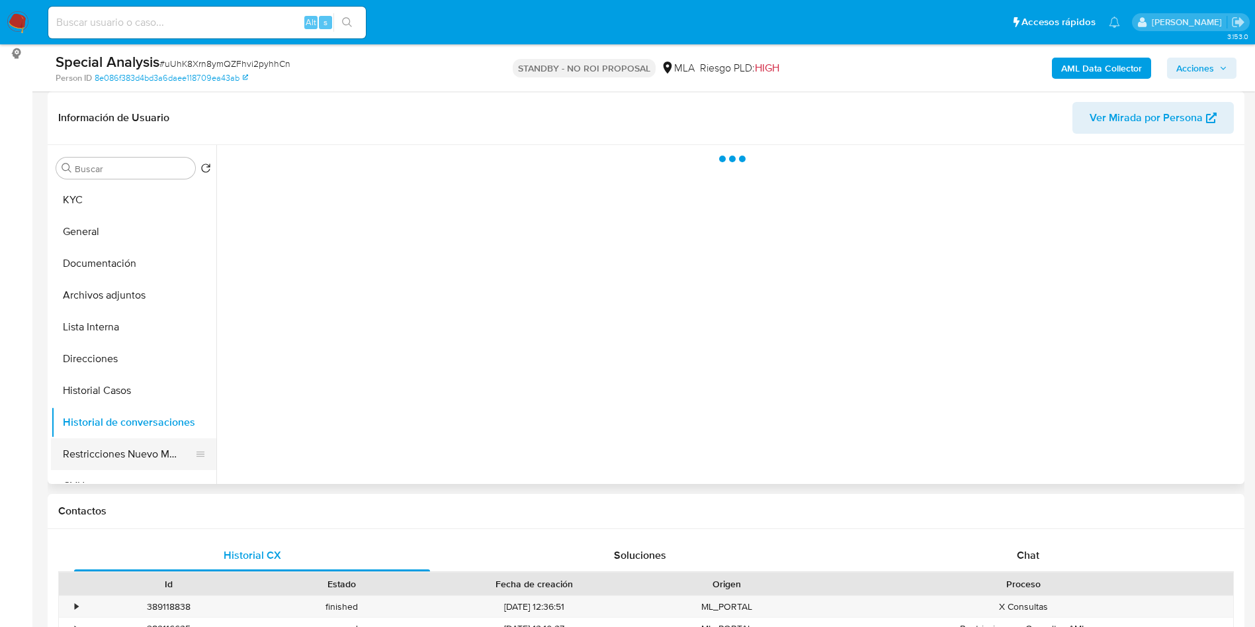
click at [129, 441] on button "Restricciones Nuevo Mundo" at bounding box center [128, 454] width 155 height 32
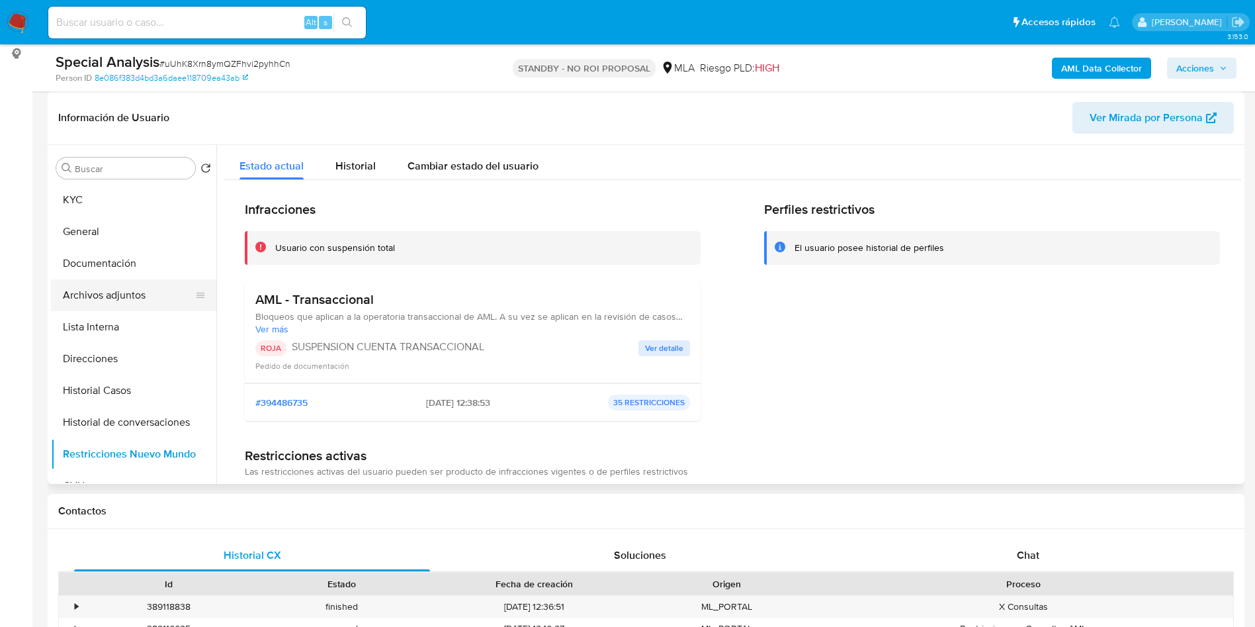
click at [170, 289] on button "Archivos adjuntos" at bounding box center [128, 295] width 155 height 32
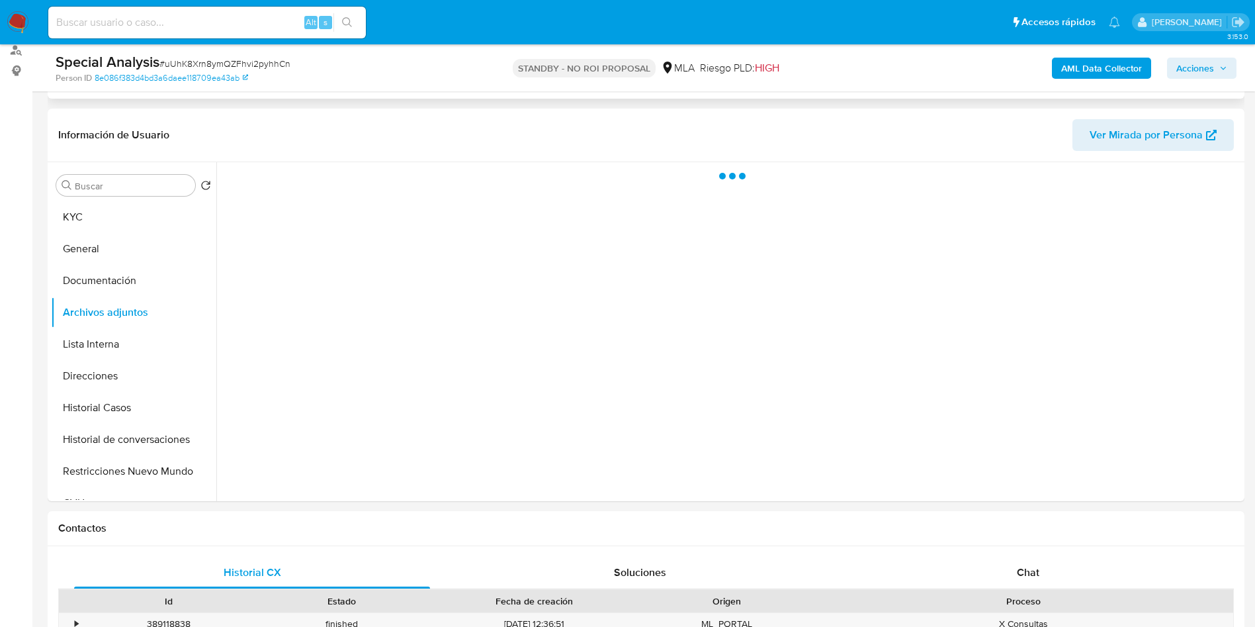
scroll to position [0, 0]
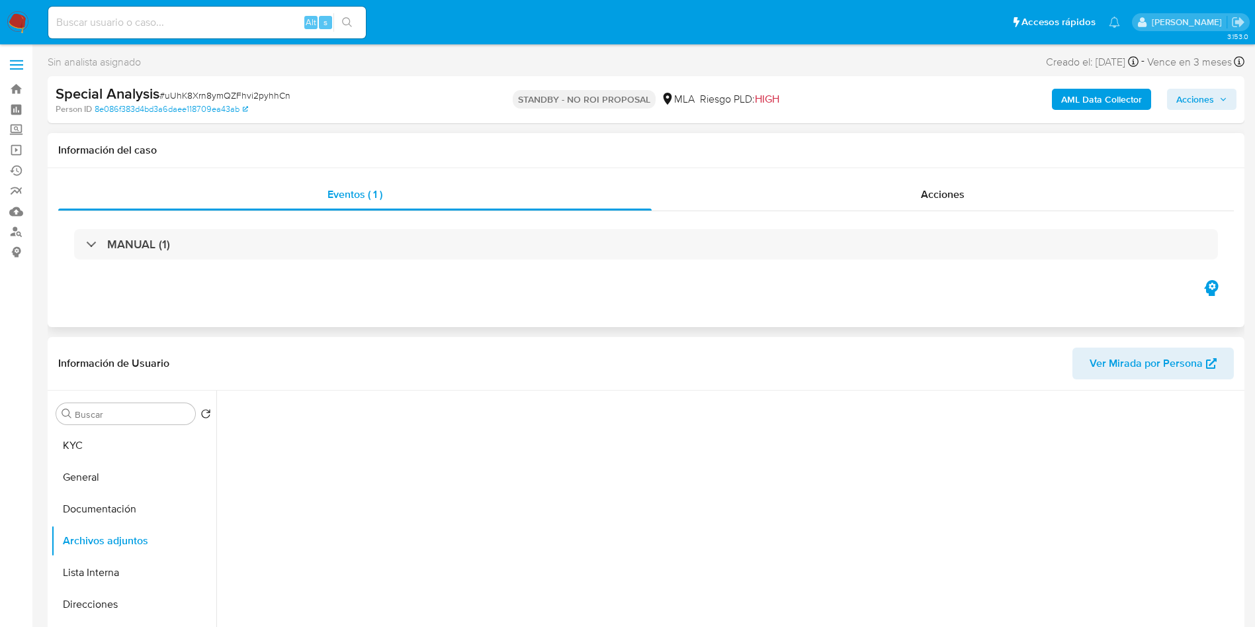
click at [947, 212] on div "MANUAL (1)" at bounding box center [646, 244] width 1176 height 66
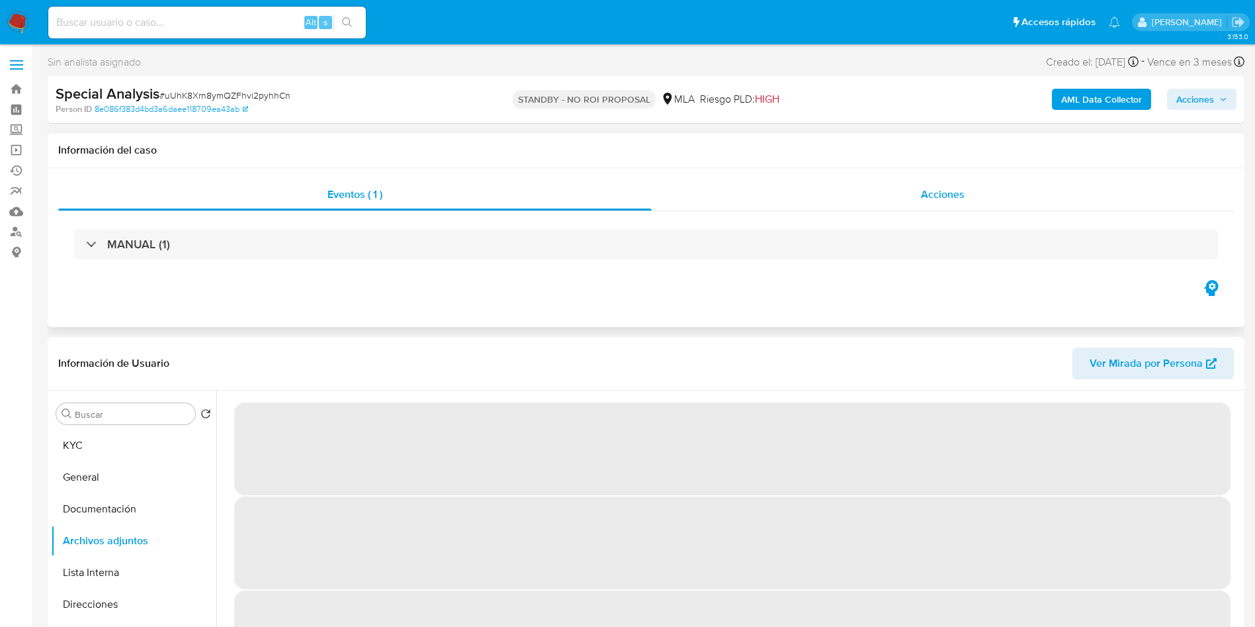
click at [941, 187] on span "Acciones" at bounding box center [943, 194] width 44 height 15
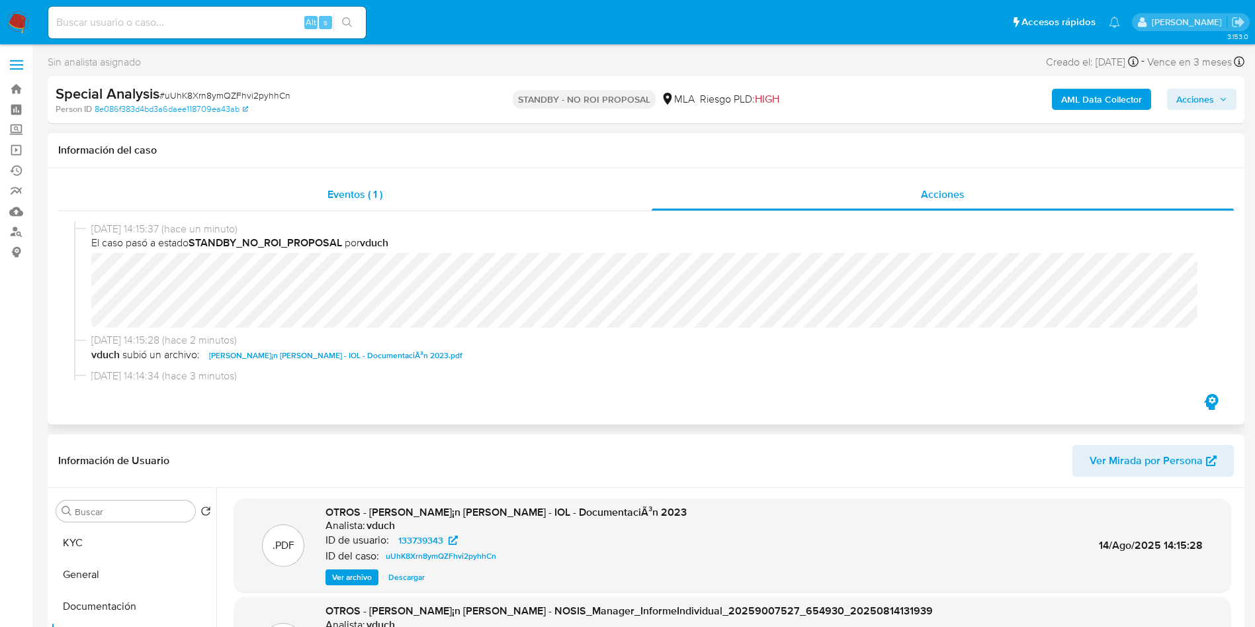
click at [632, 183] on div "Eventos ( 1 )" at bounding box center [355, 195] width 594 height 32
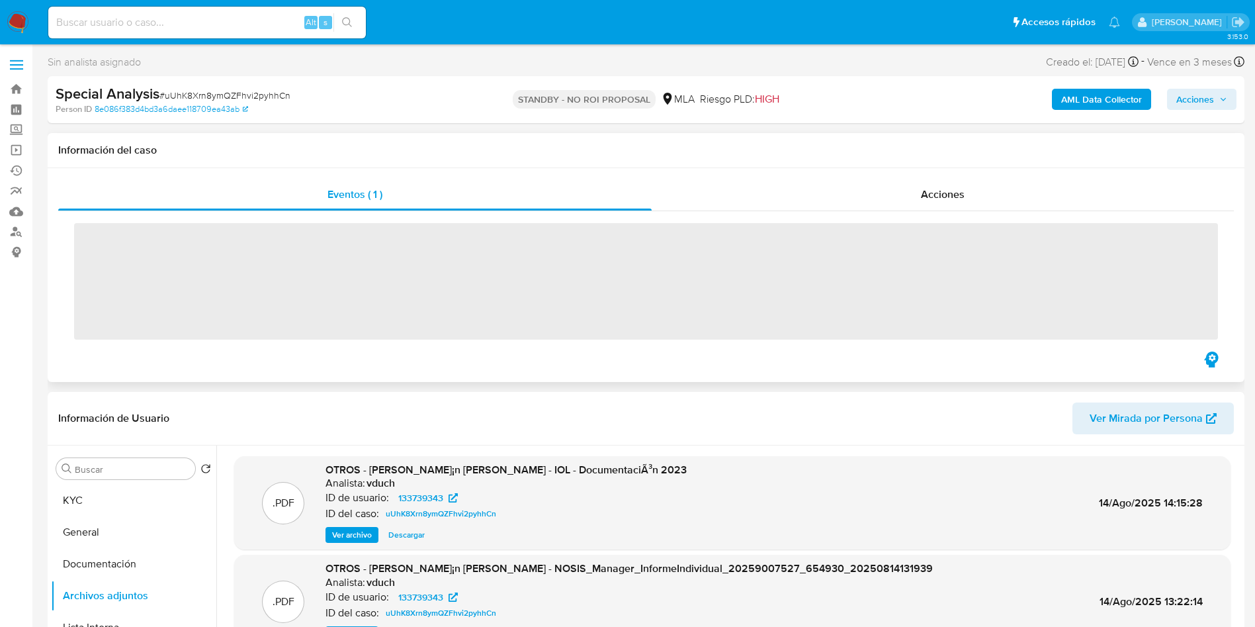
click at [1095, 149] on h1 "Información del caso" at bounding box center [646, 150] width 1176 height 13
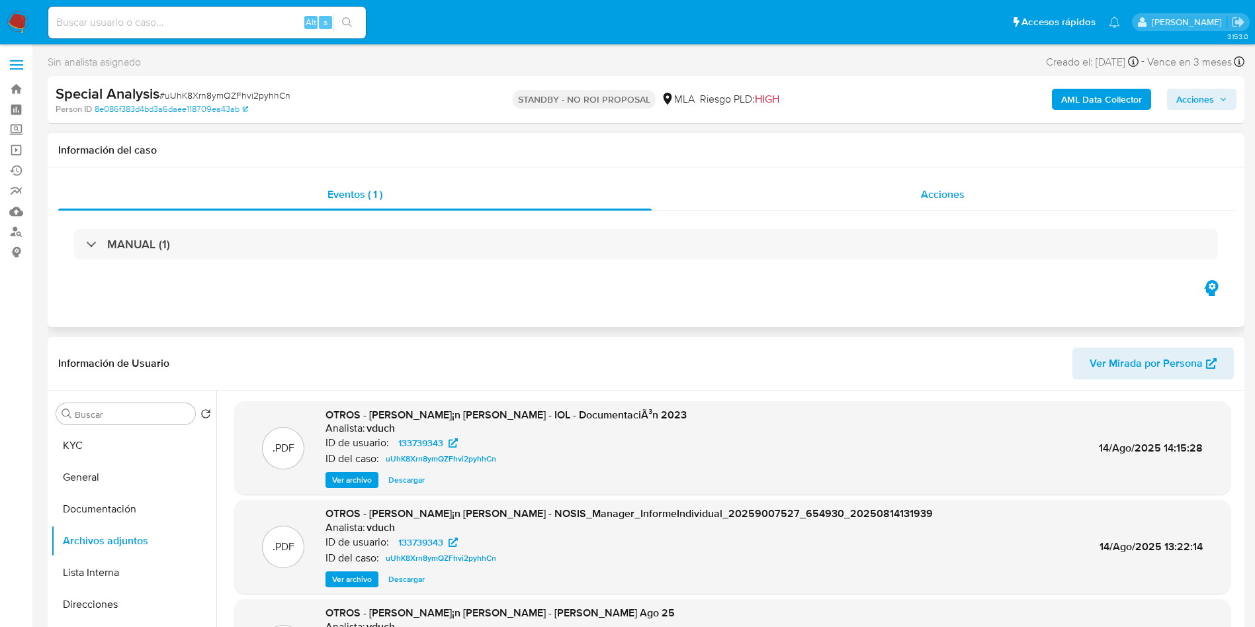
click at [1005, 180] on div "Acciones" at bounding box center [943, 195] width 582 height 32
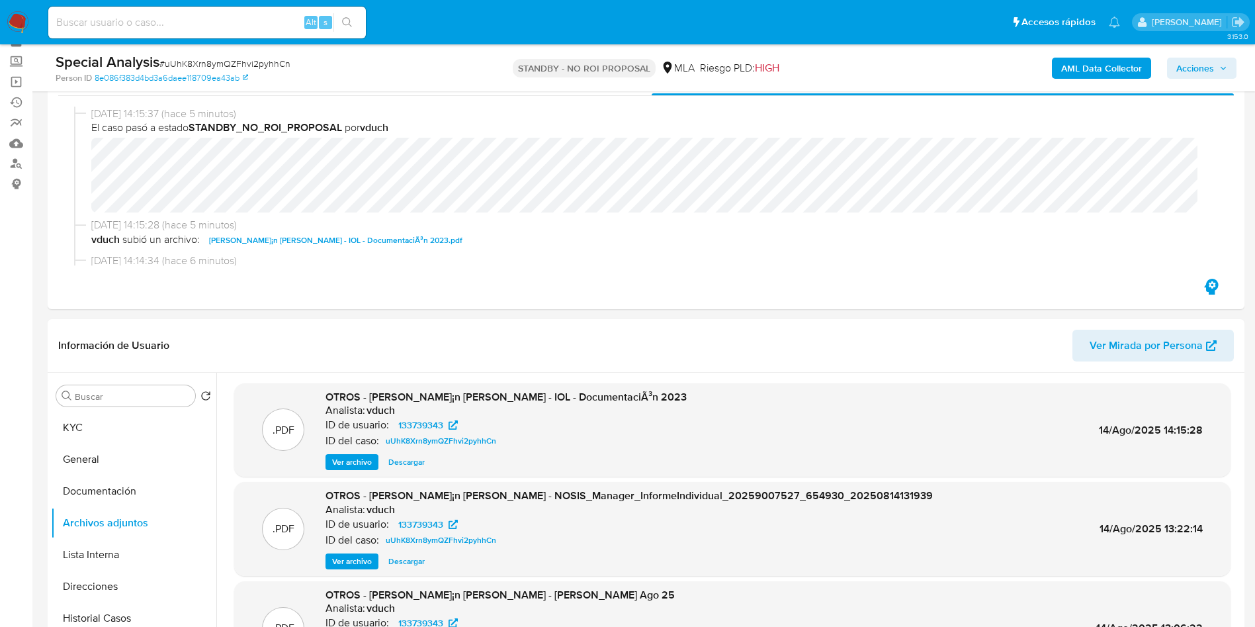
scroll to position [199, 0]
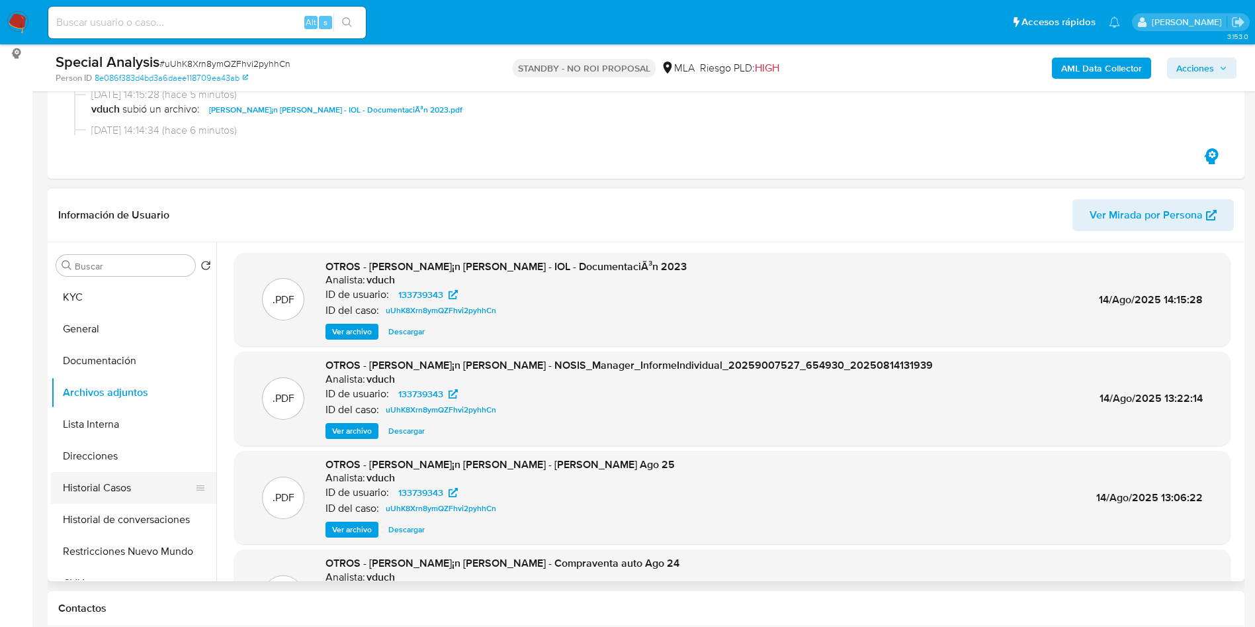
click at [114, 492] on button "Historial Casos" at bounding box center [128, 488] width 155 height 32
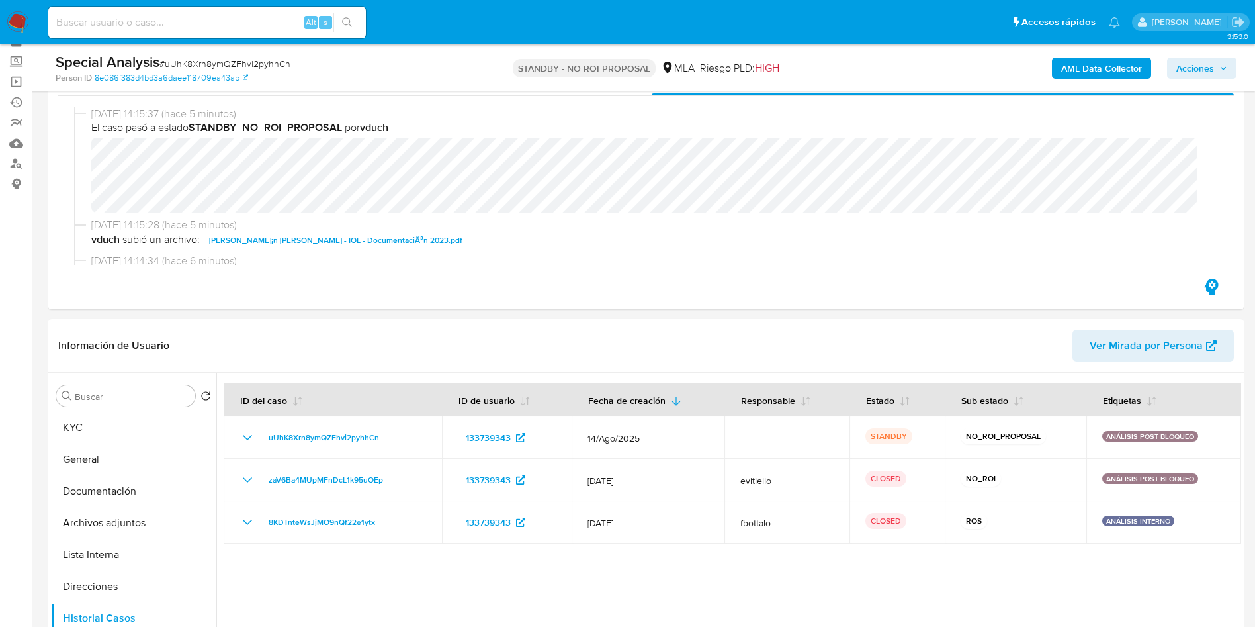
scroll to position [0, 0]
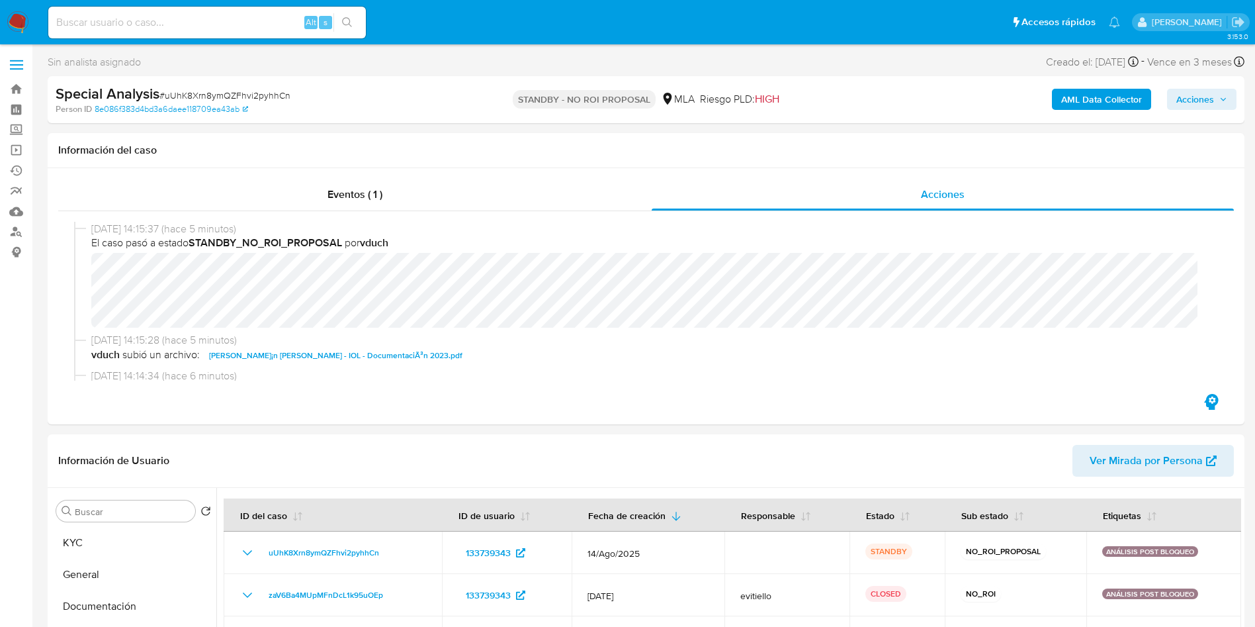
click at [242, 7] on div "Alt s" at bounding box center [207, 23] width 318 height 32
click at [246, 17] on input at bounding box center [207, 22] width 318 height 17
paste input "[DEMOGRAPHIC_DATA]"
type input "[DEMOGRAPHIC_DATA]"
drag, startPoint x: 347, startPoint y: 26, endPoint x: 329, endPoint y: 26, distance: 18.5
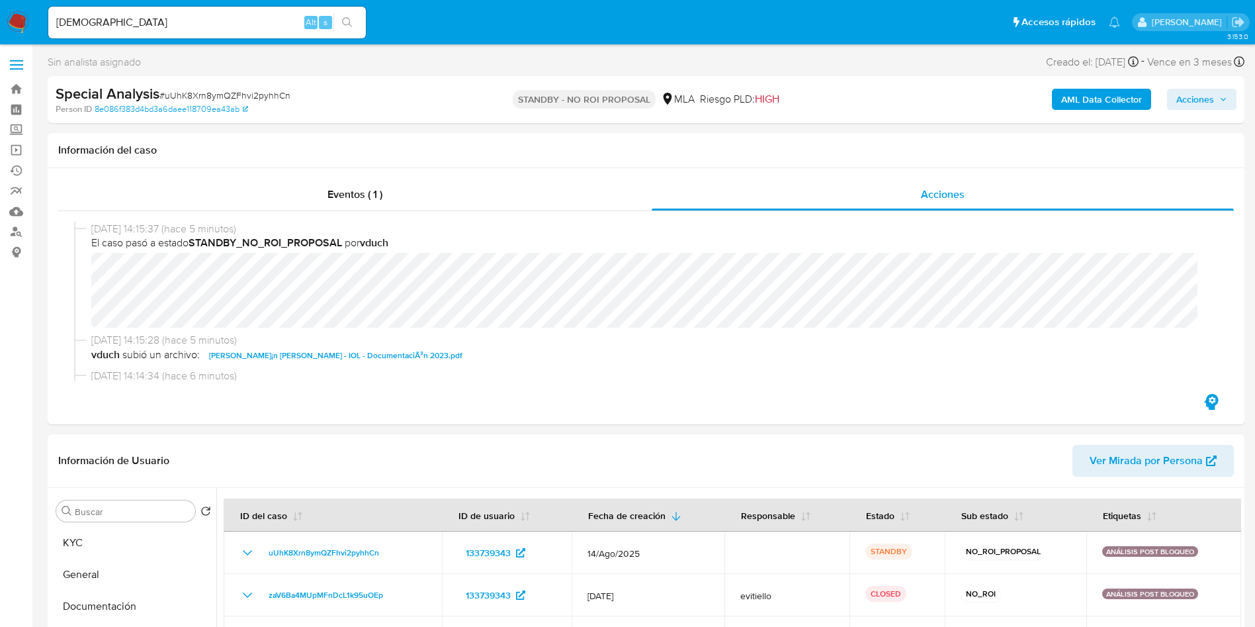
click at [347, 25] on icon "search-icon" at bounding box center [347, 22] width 11 height 11
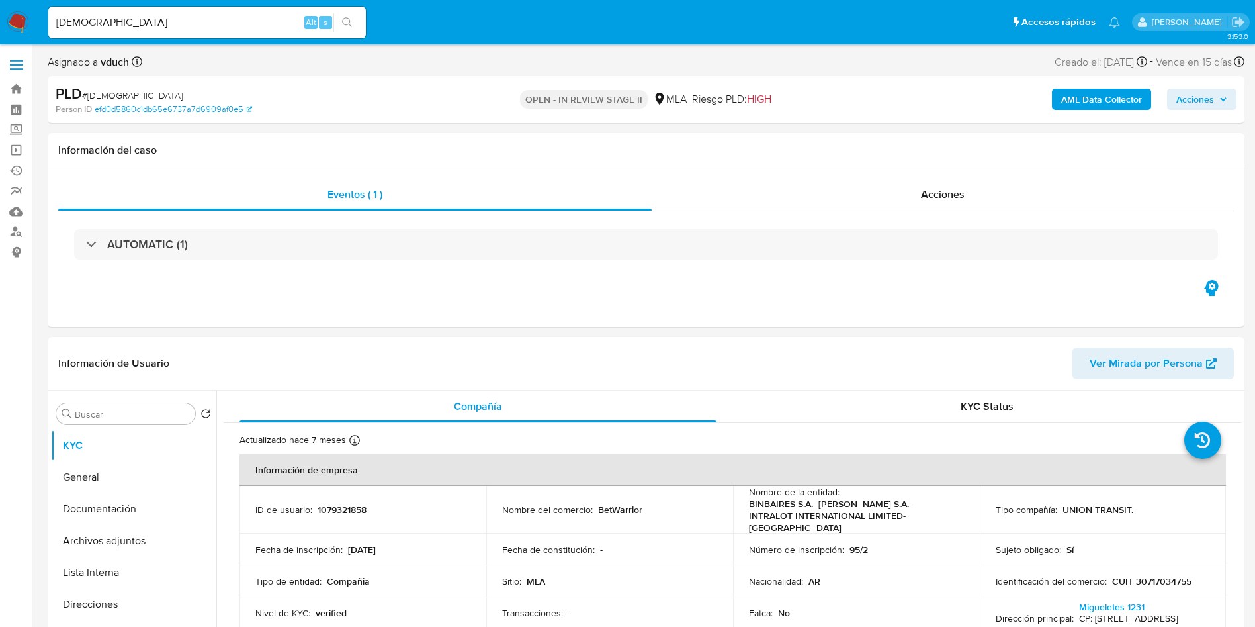
select select "10"
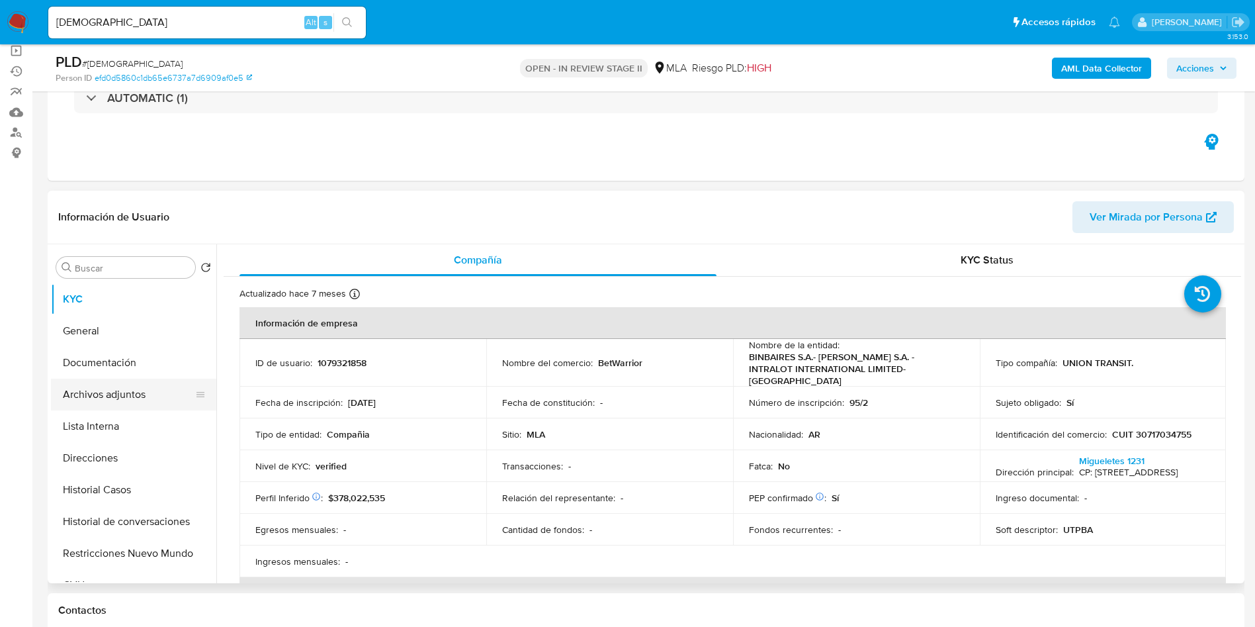
click at [139, 402] on button "Archivos adjuntos" at bounding box center [128, 395] width 155 height 32
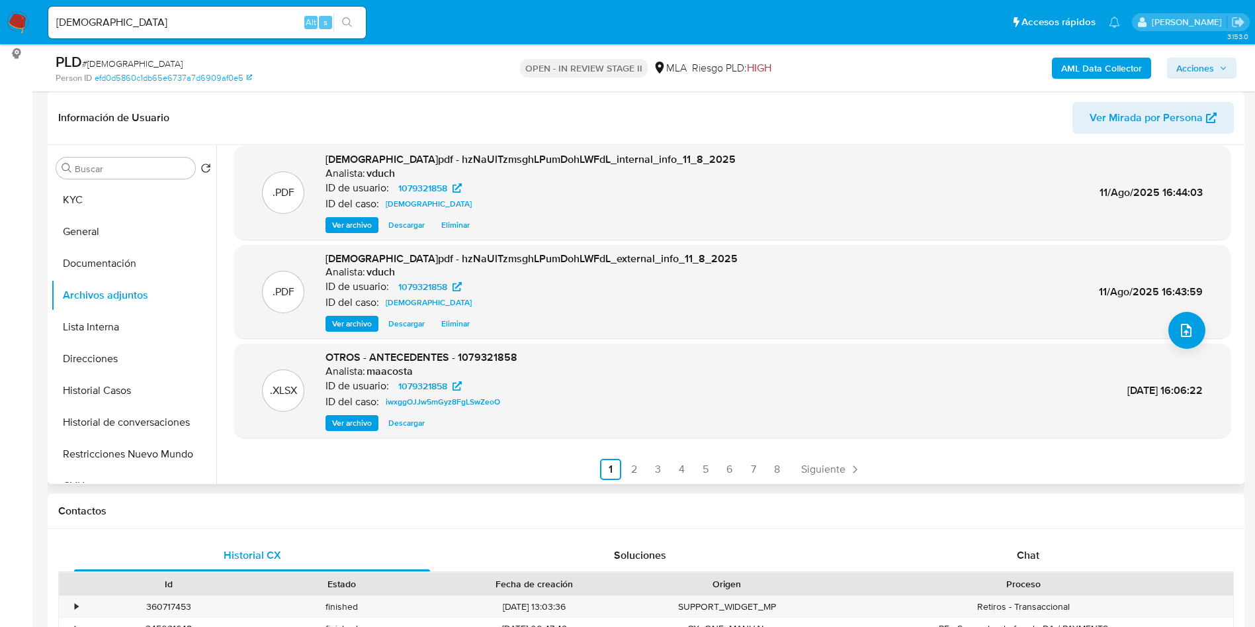
scroll to position [111, 0]
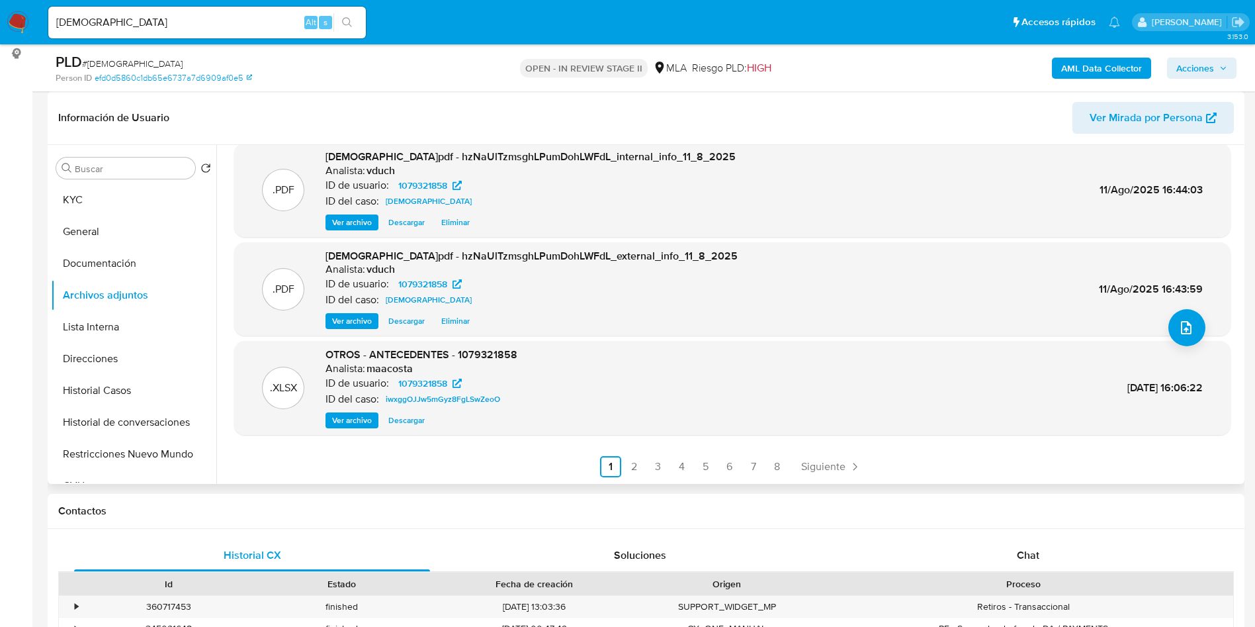
click at [643, 466] on ul "Anterior 1 2 3 4 5 6 7 8 Siguiente" at bounding box center [732, 466] width 997 height 21
click at [637, 468] on link "2" at bounding box center [634, 466] width 21 height 21
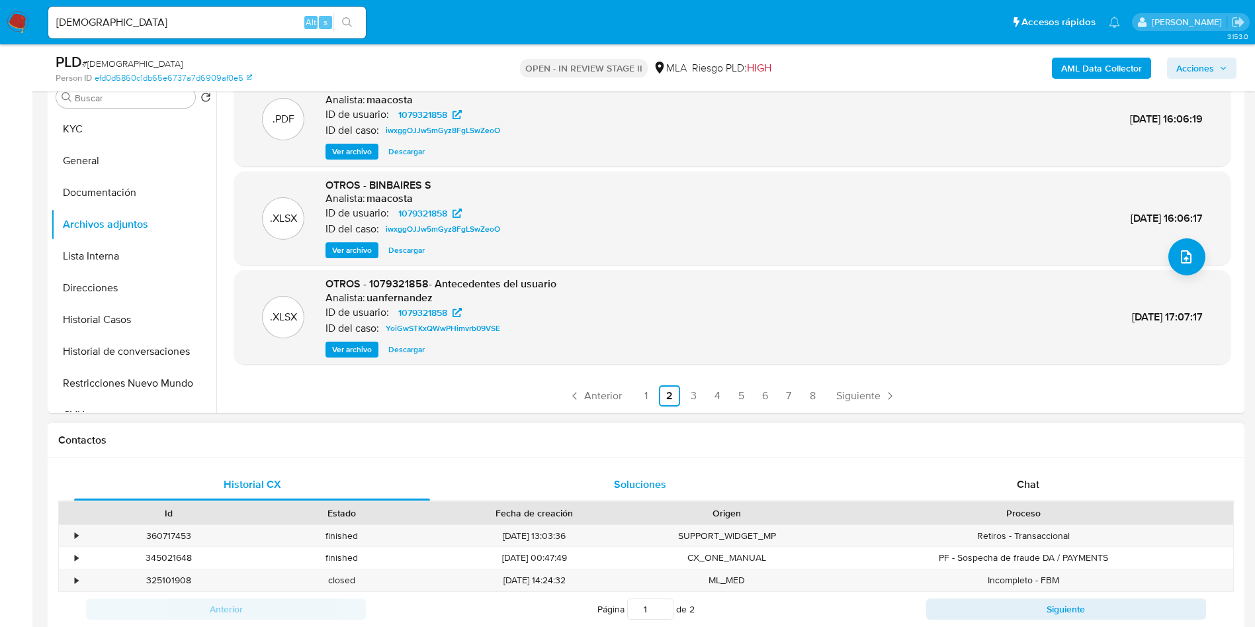
scroll to position [298, 0]
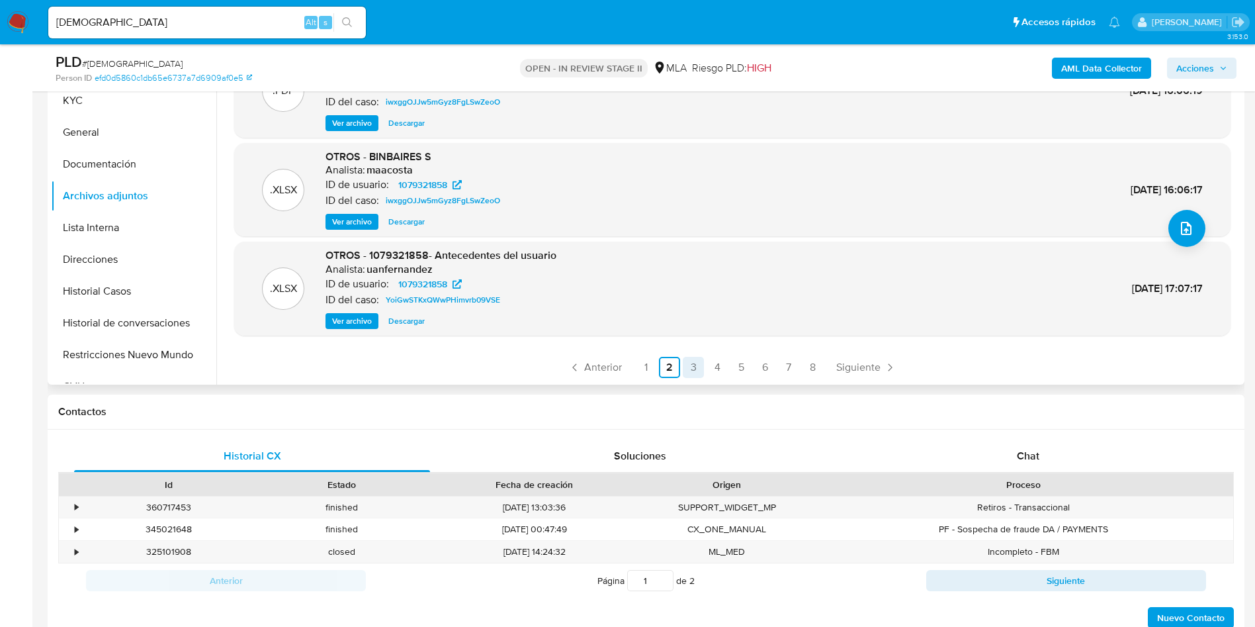
click at [688, 369] on link "3" at bounding box center [693, 367] width 21 height 21
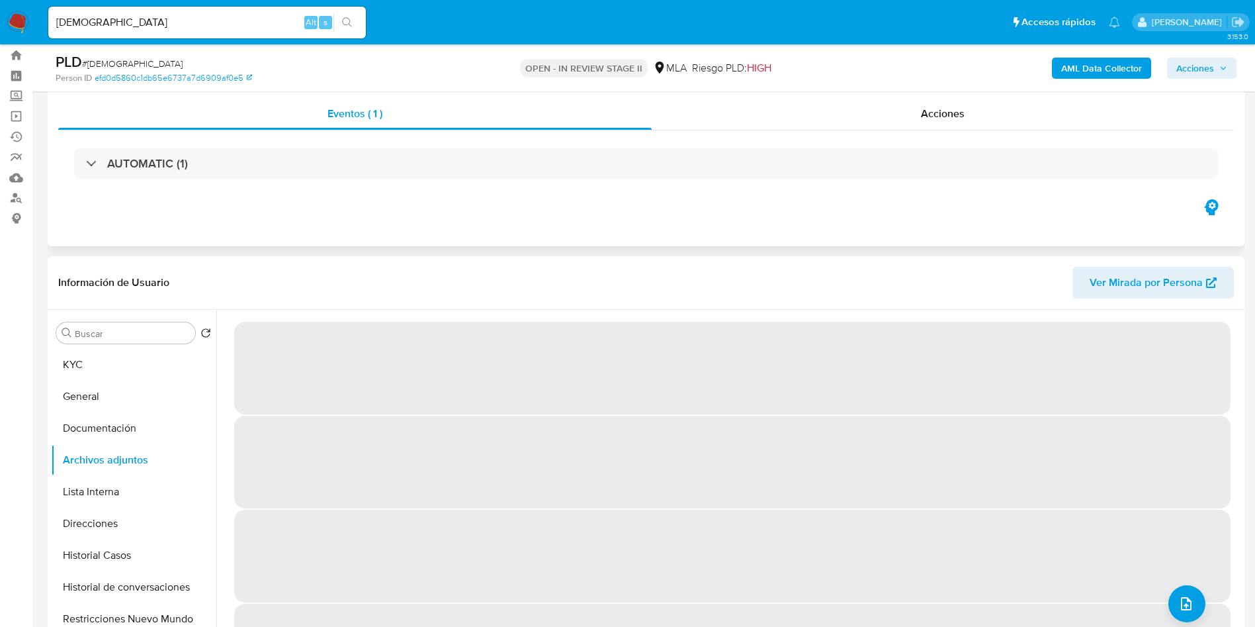
scroll to position [0, 0]
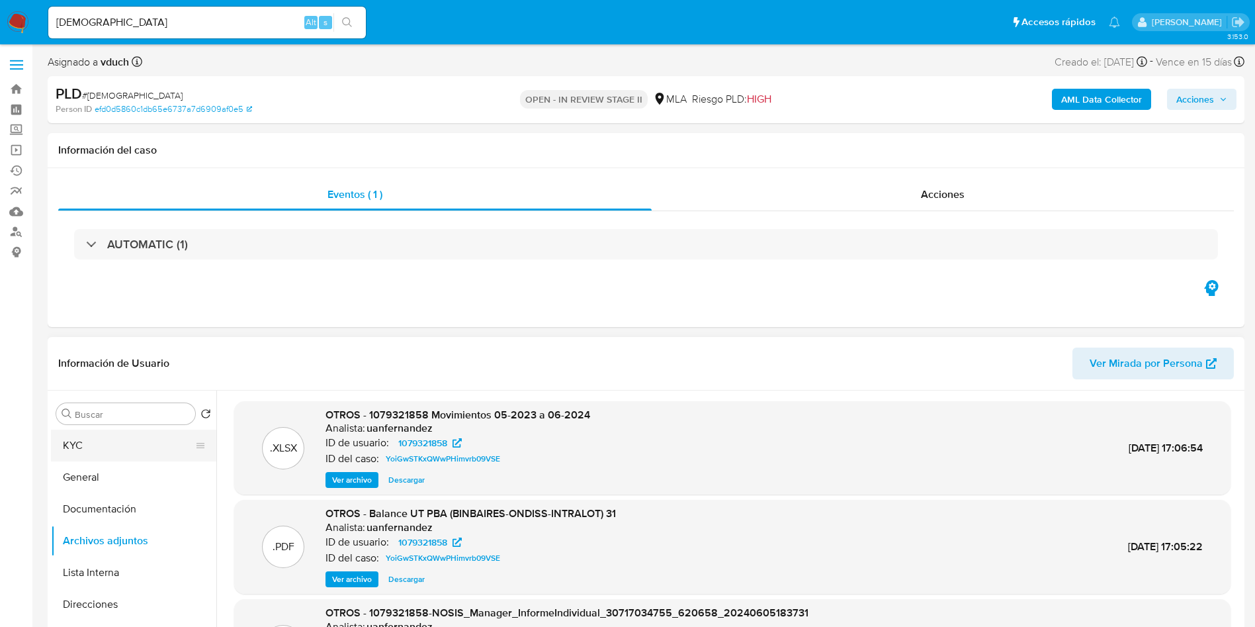
click at [164, 441] on button "KYC" at bounding box center [128, 446] width 155 height 32
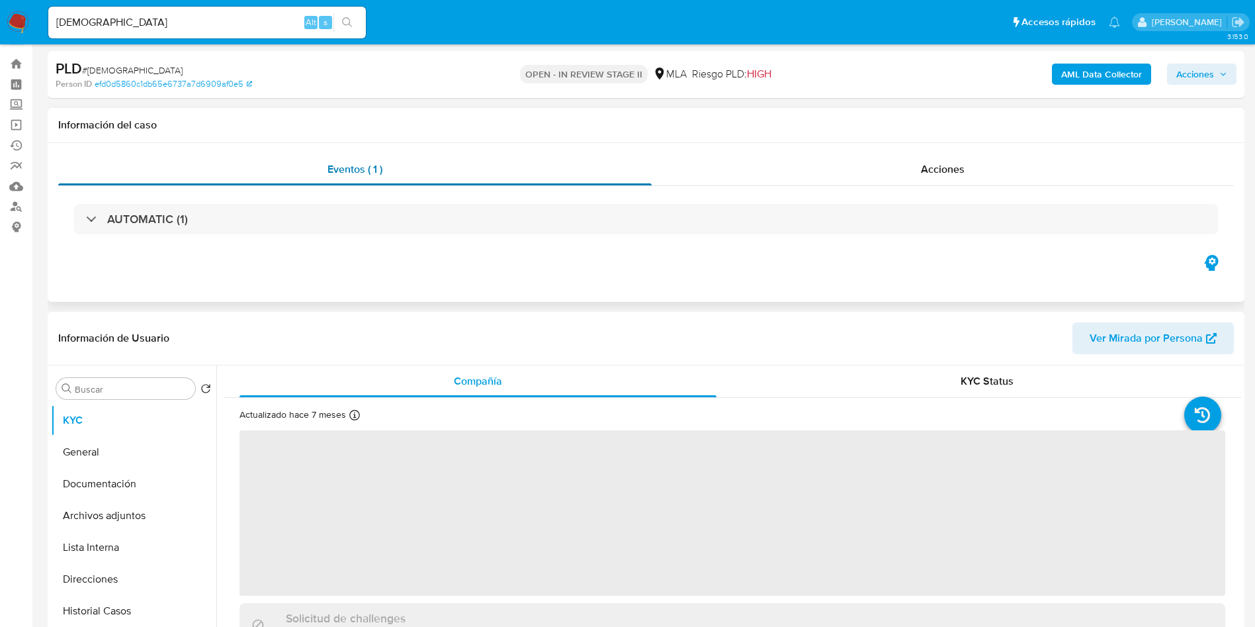
scroll to position [99, 0]
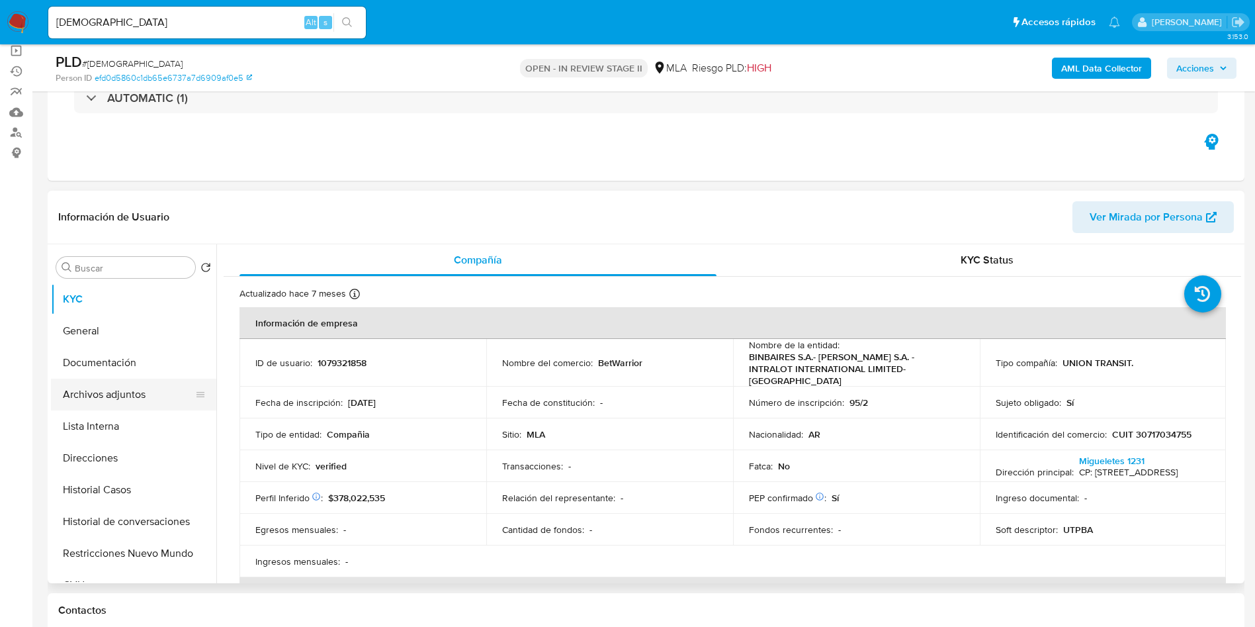
click at [147, 392] on button "Archivos adjuntos" at bounding box center [128, 395] width 155 height 32
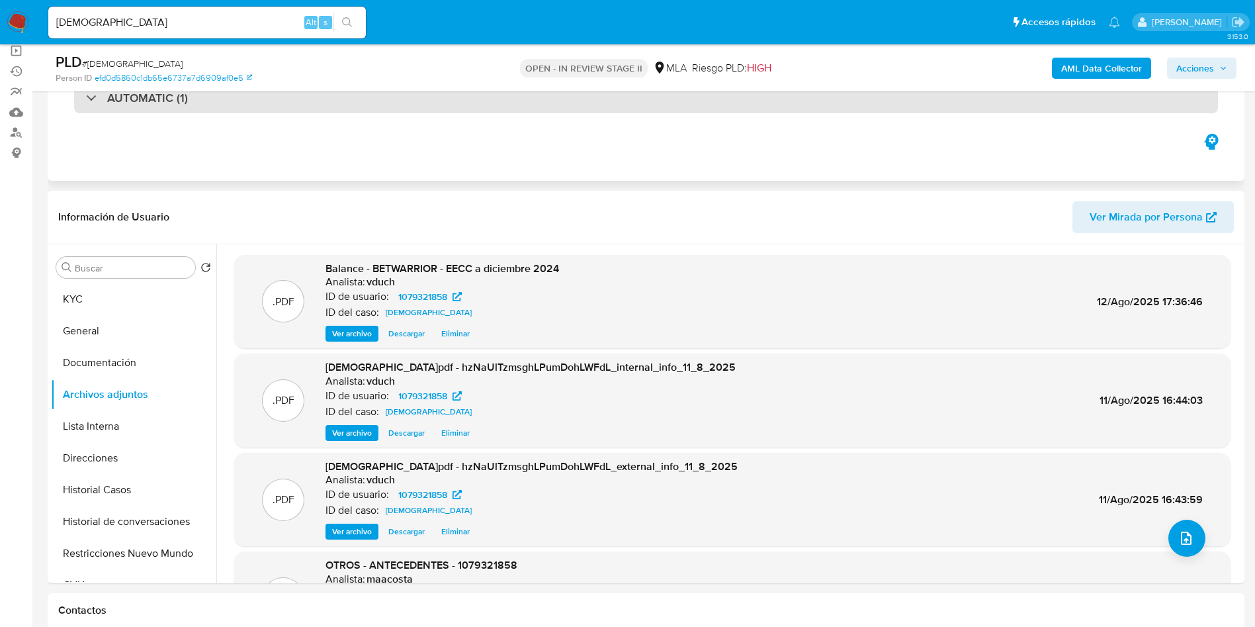
click at [532, 109] on div "AUTOMATIC (1)" at bounding box center [646, 98] width 1144 height 30
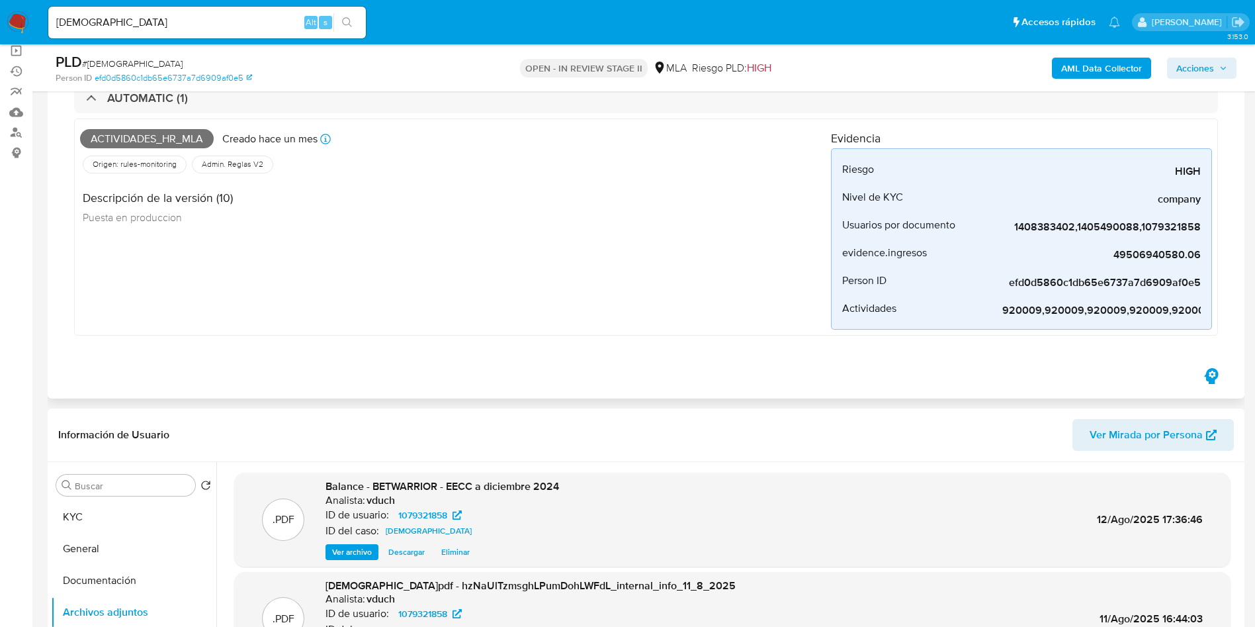
click at [542, 282] on div "Actividades_hr_mla Creado hace un mes Creado: 12/07/2025 03:05:07 Origen: rules…" at bounding box center [455, 226] width 751 height 205
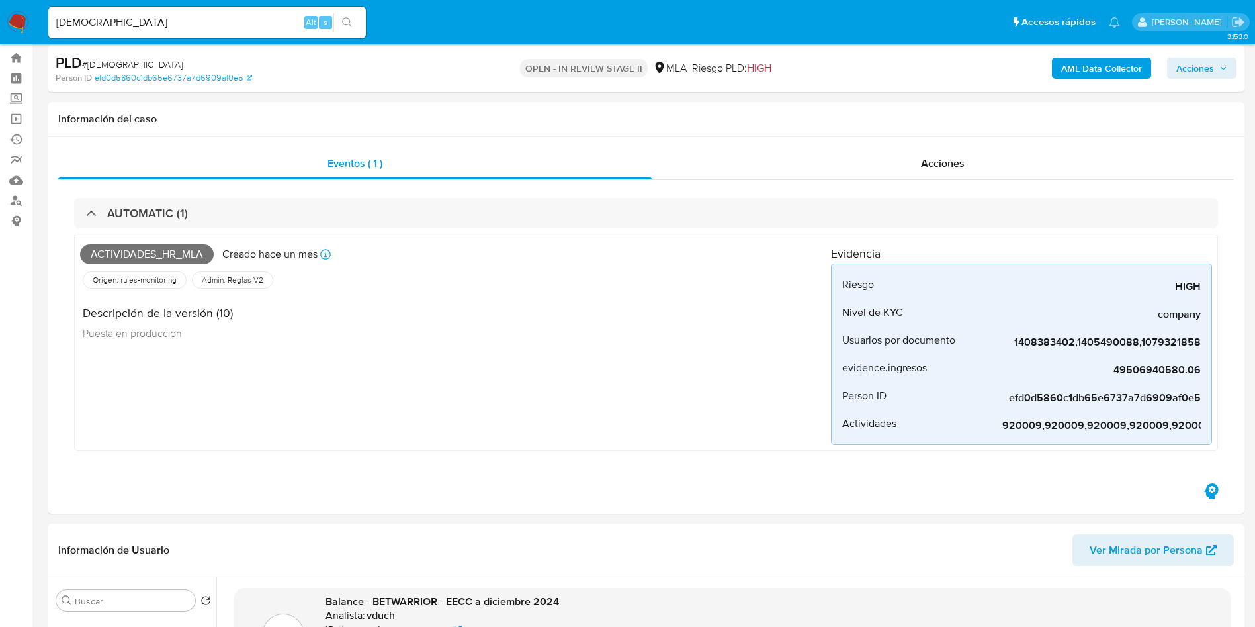
scroll to position [0, 0]
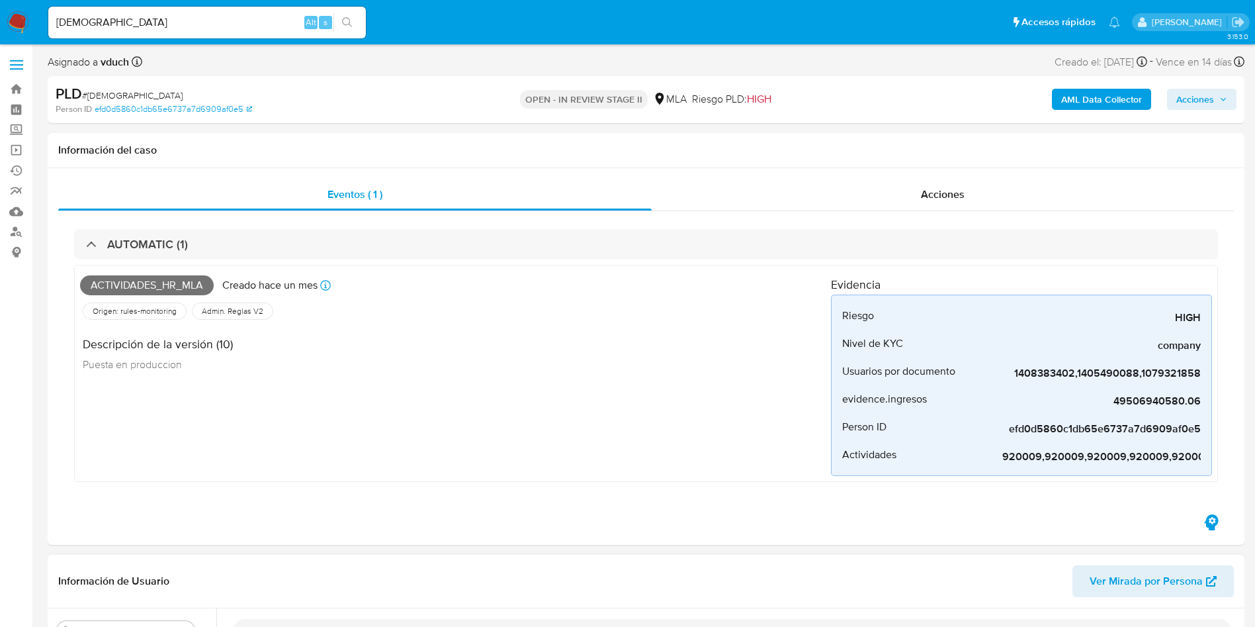
click at [669, 577] on header "Información de Usuario Ver Mirada por Persona" at bounding box center [646, 581] width 1176 height 32
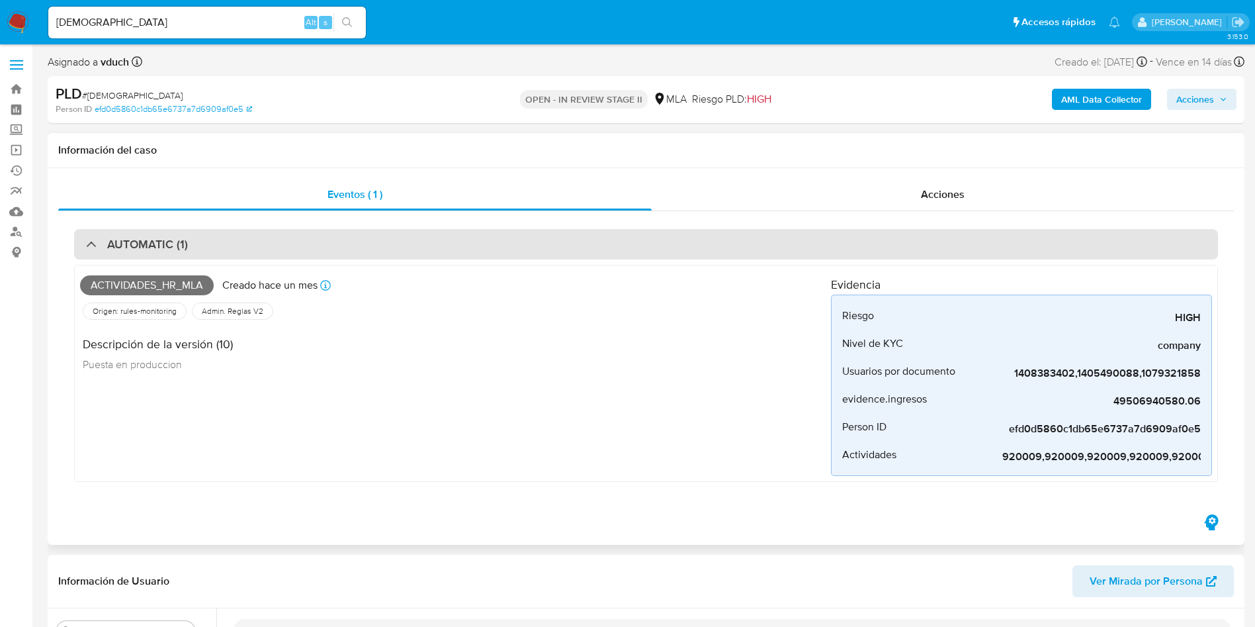
click at [692, 245] on div "AUTOMATIC (1)" at bounding box center [646, 244] width 1144 height 30
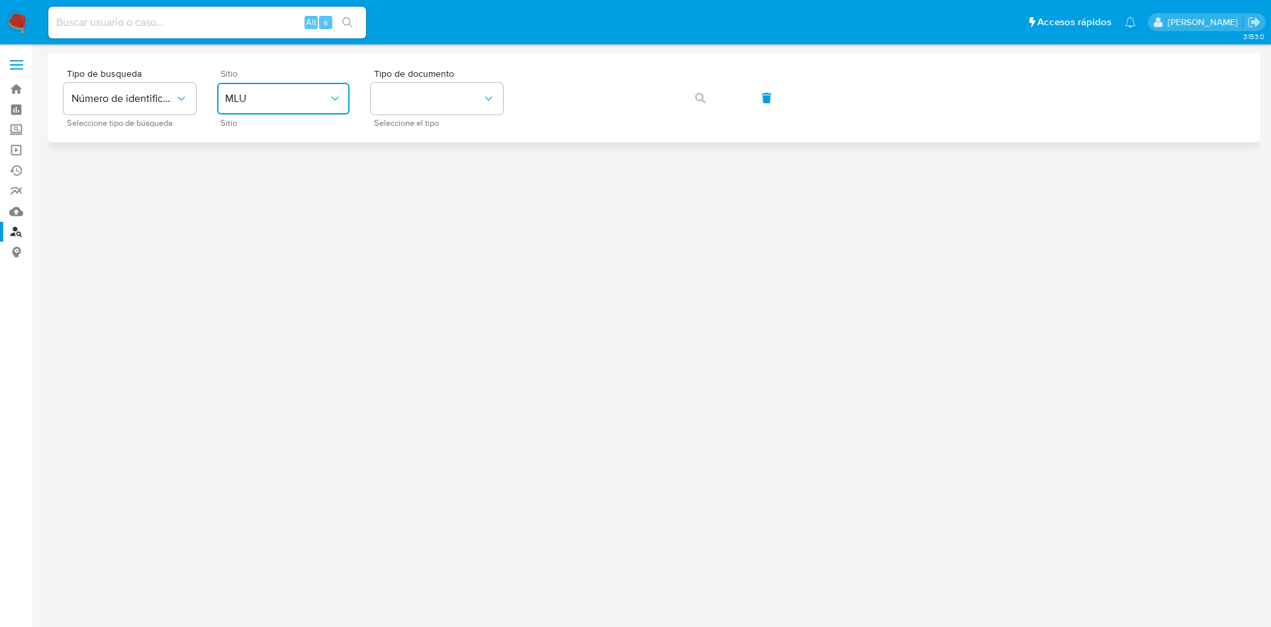
click at [320, 107] on button "MLU" at bounding box center [283, 99] width 132 height 32
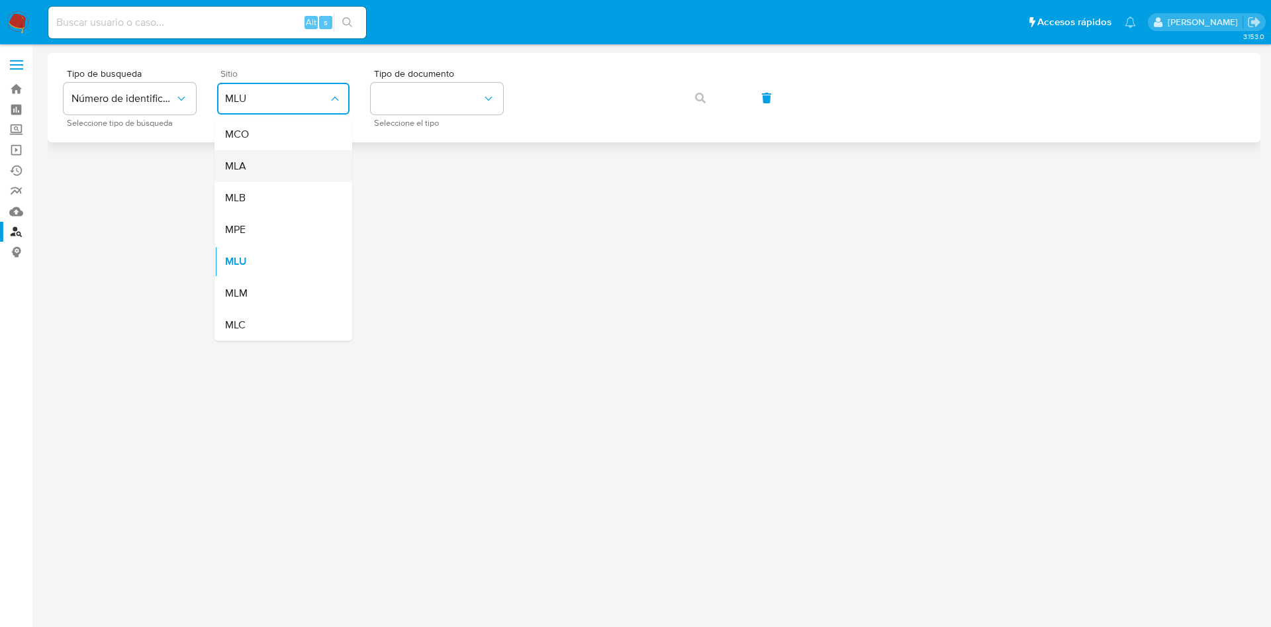
click at [279, 161] on div "MLA" at bounding box center [279, 166] width 109 height 32
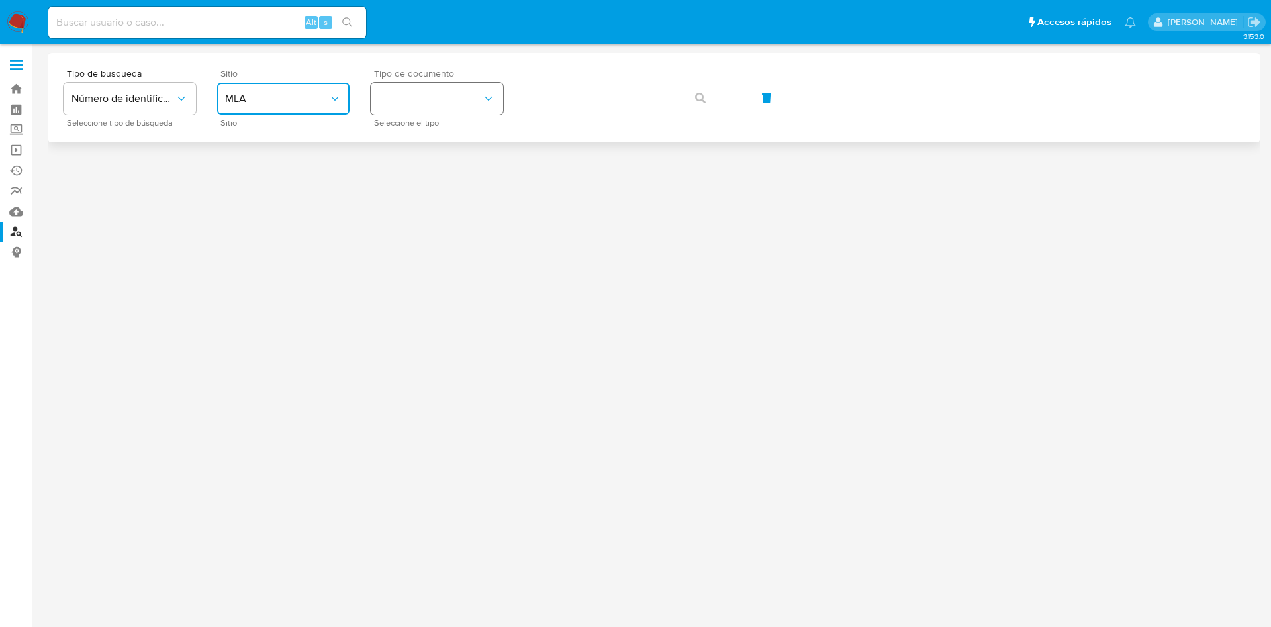
click at [466, 101] on button "identificationType" at bounding box center [437, 99] width 132 height 32
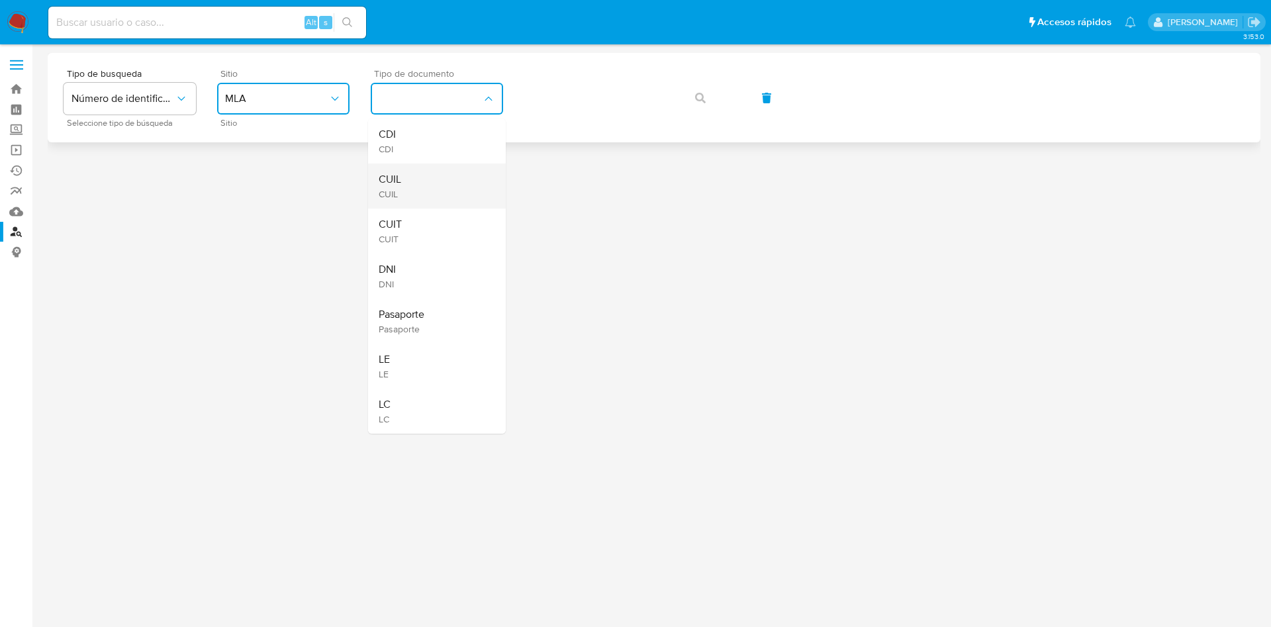
click at [428, 186] on div "CUIL CUIL" at bounding box center [433, 185] width 109 height 45
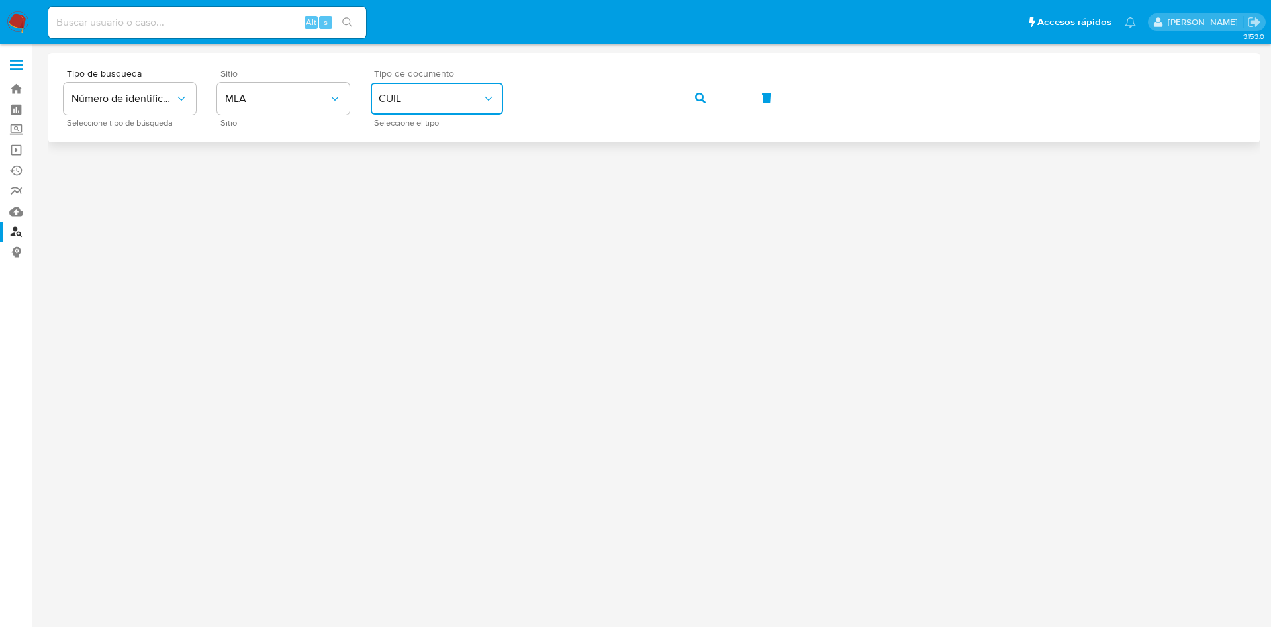
click at [688, 86] on button "button" at bounding box center [700, 98] width 45 height 32
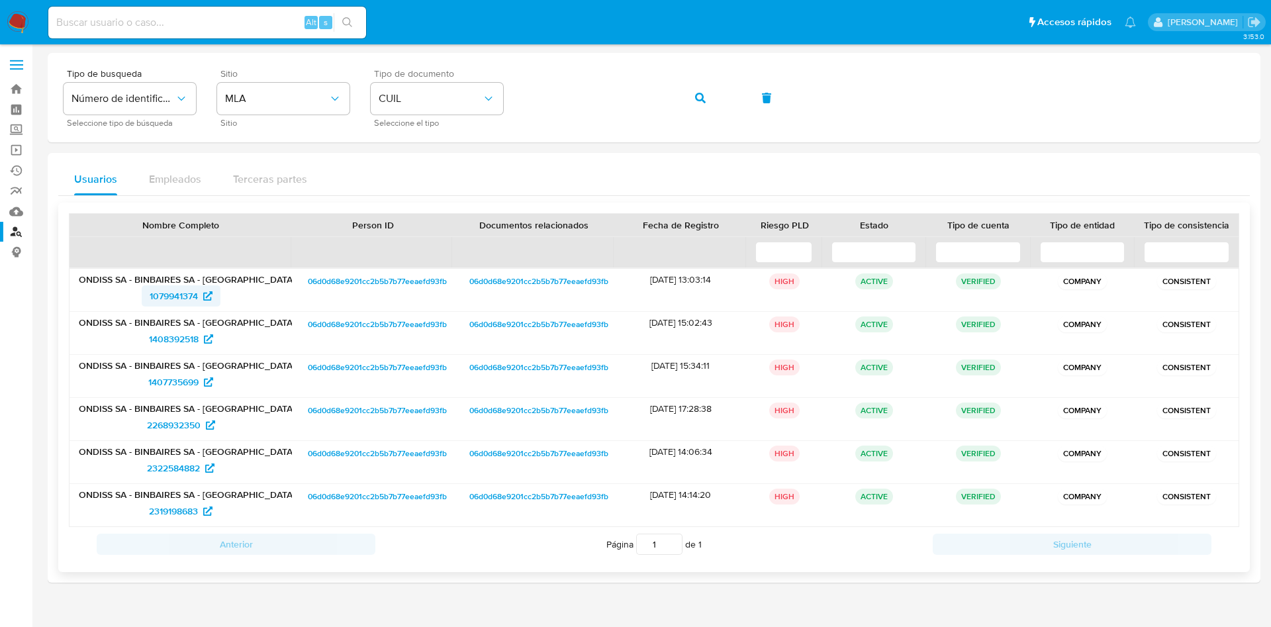
click at [177, 300] on span "1079941374" at bounding box center [174, 295] width 48 height 21
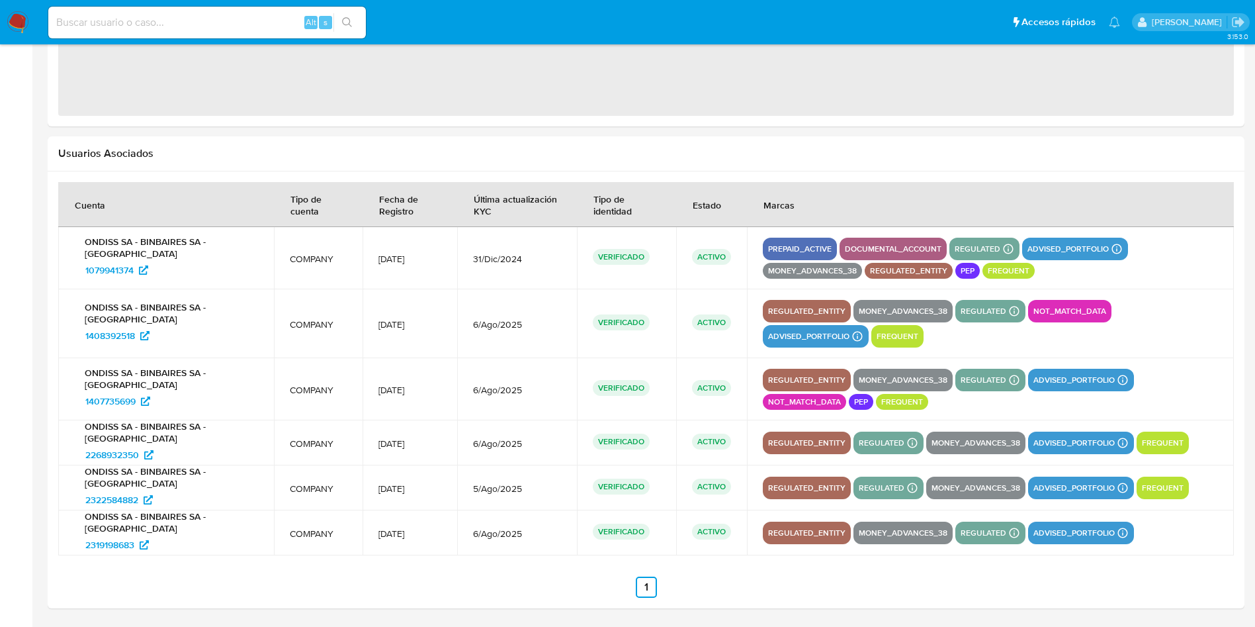
select select "10"
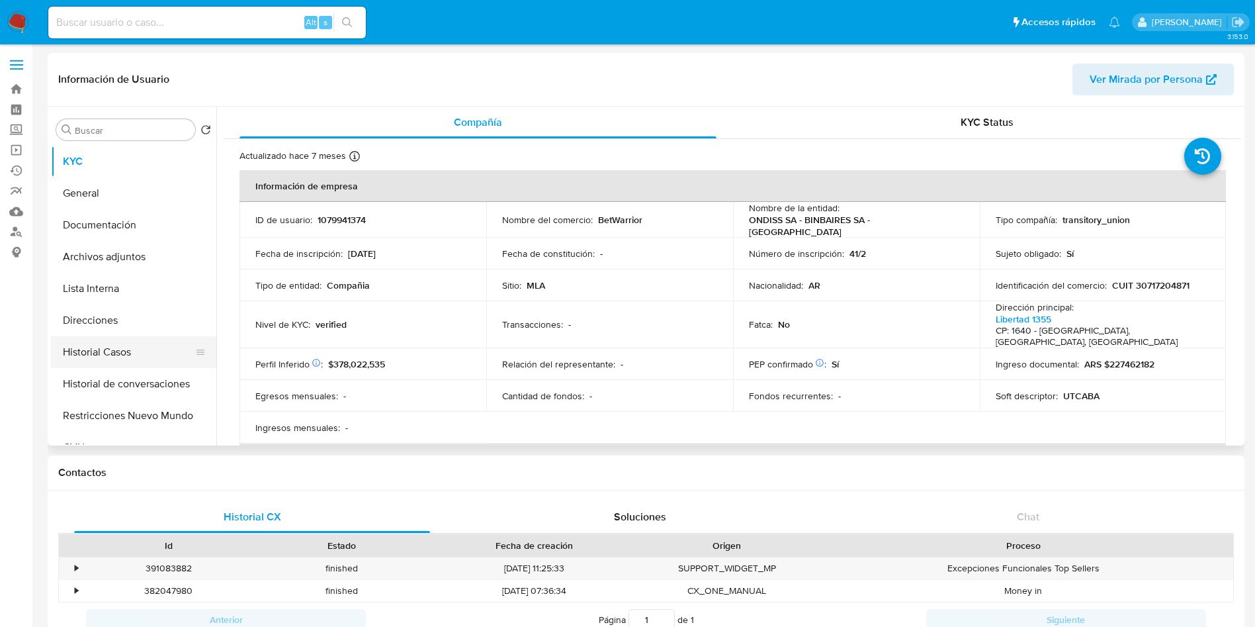
click at [134, 341] on button "Historial Casos" at bounding box center [128, 352] width 155 height 32
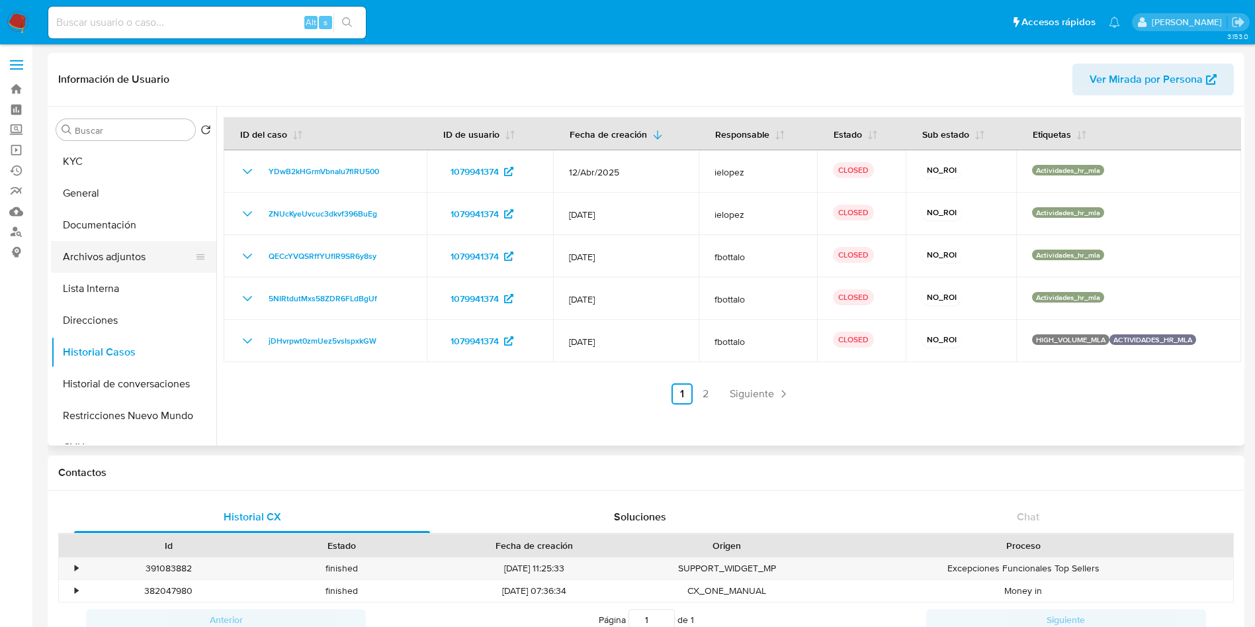
click at [147, 253] on button "Archivos adjuntos" at bounding box center [128, 257] width 155 height 32
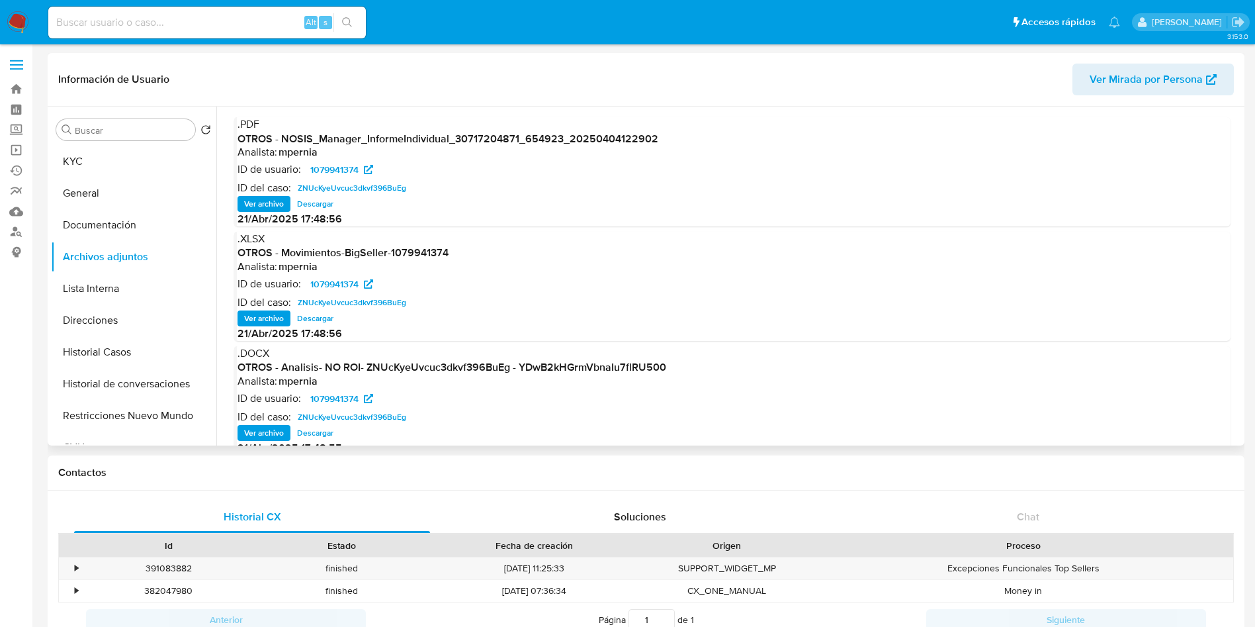
scroll to position [99, 0]
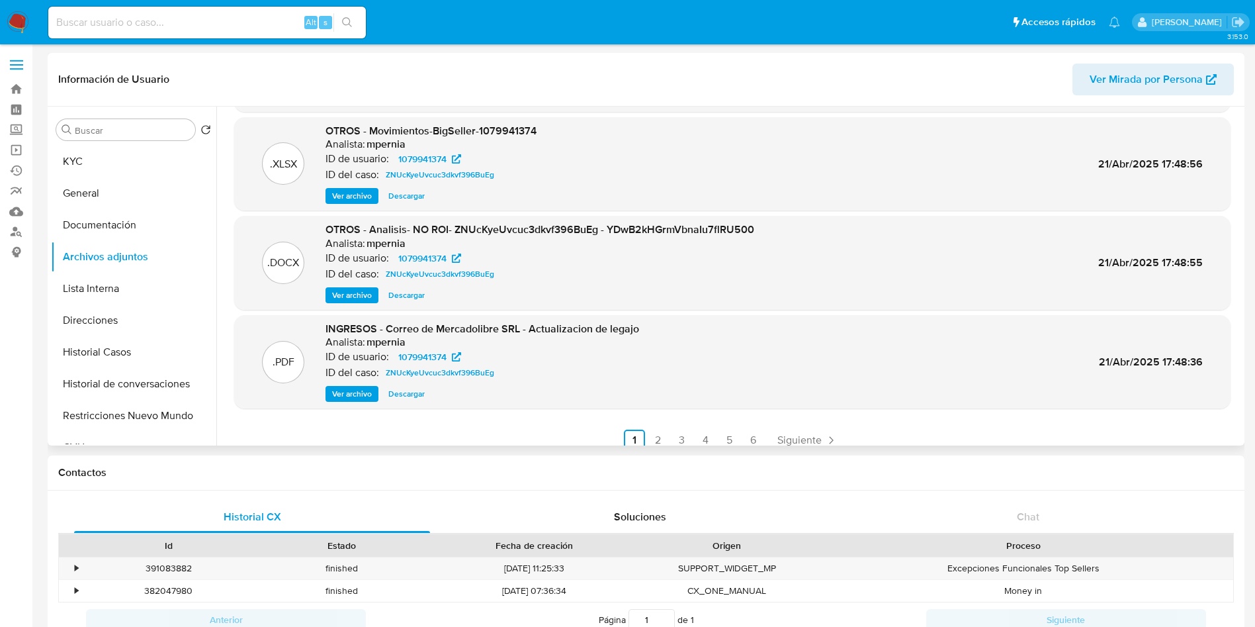
click at [355, 299] on span "Ver archivo" at bounding box center [352, 295] width 40 height 13
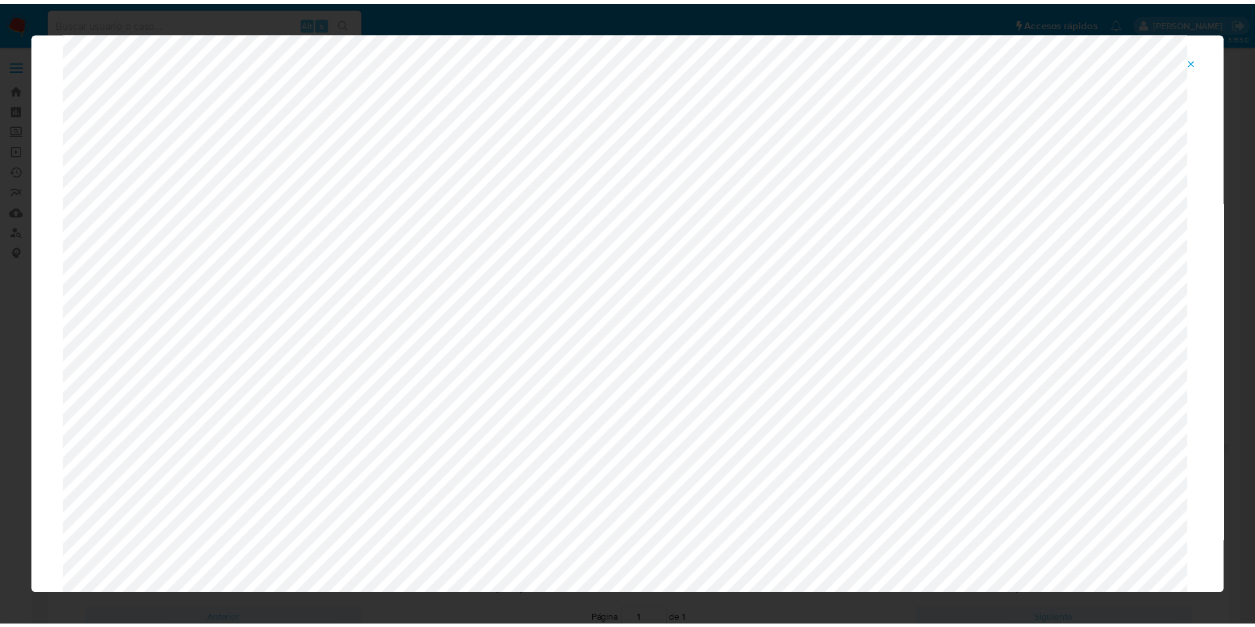
scroll to position [0, 0]
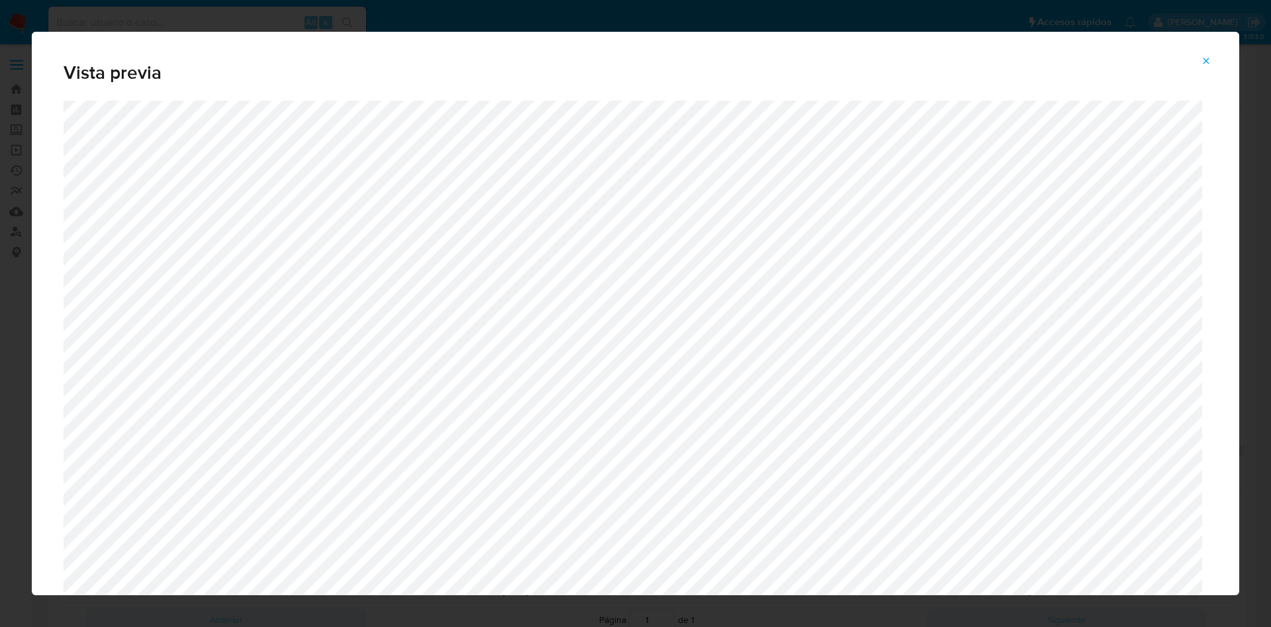
click at [1206, 54] on span "Attachment preview" at bounding box center [1206, 61] width 11 height 19
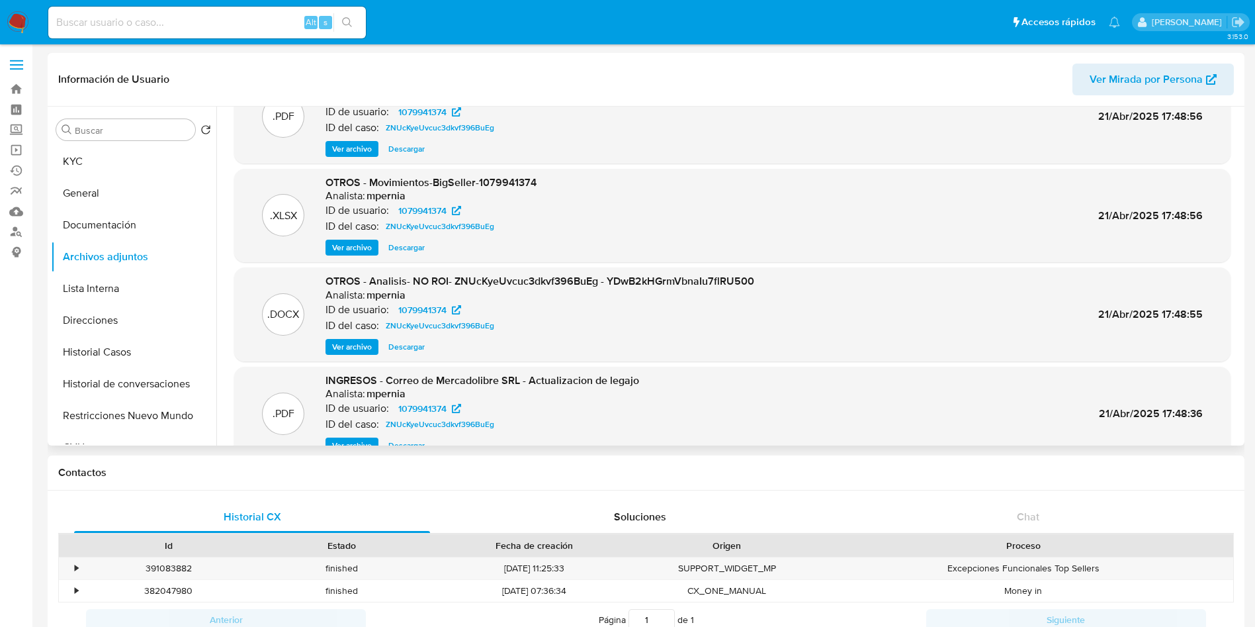
scroll to position [111, 0]
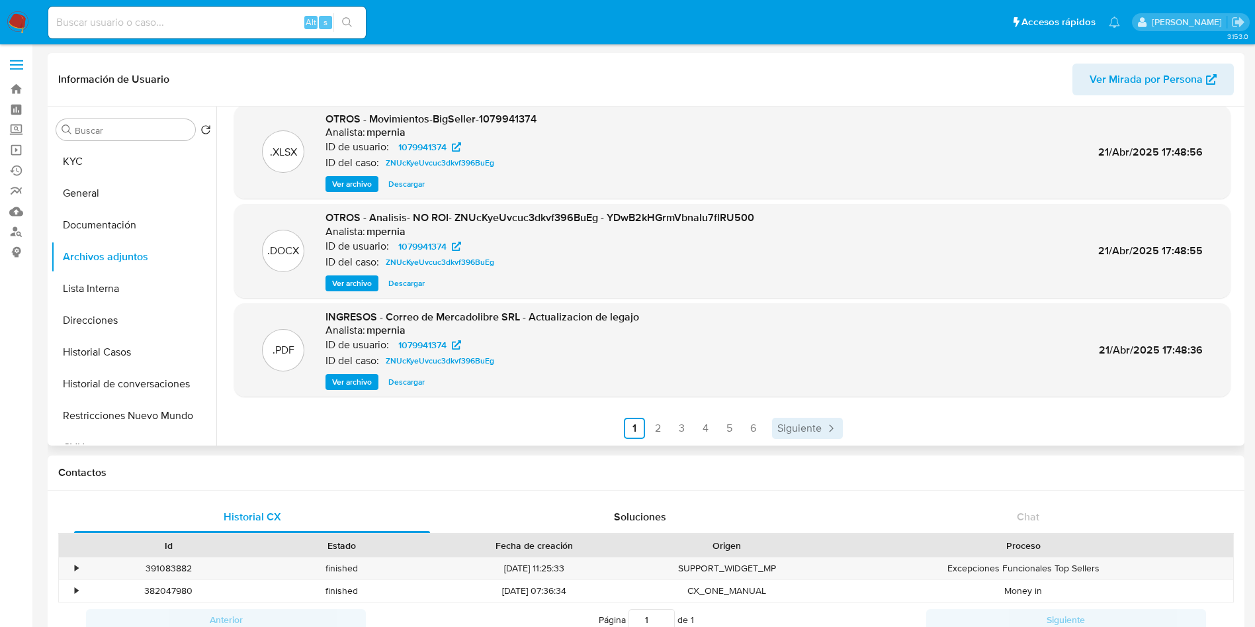
click at [807, 423] on span "Siguiente" at bounding box center [800, 428] width 44 height 11
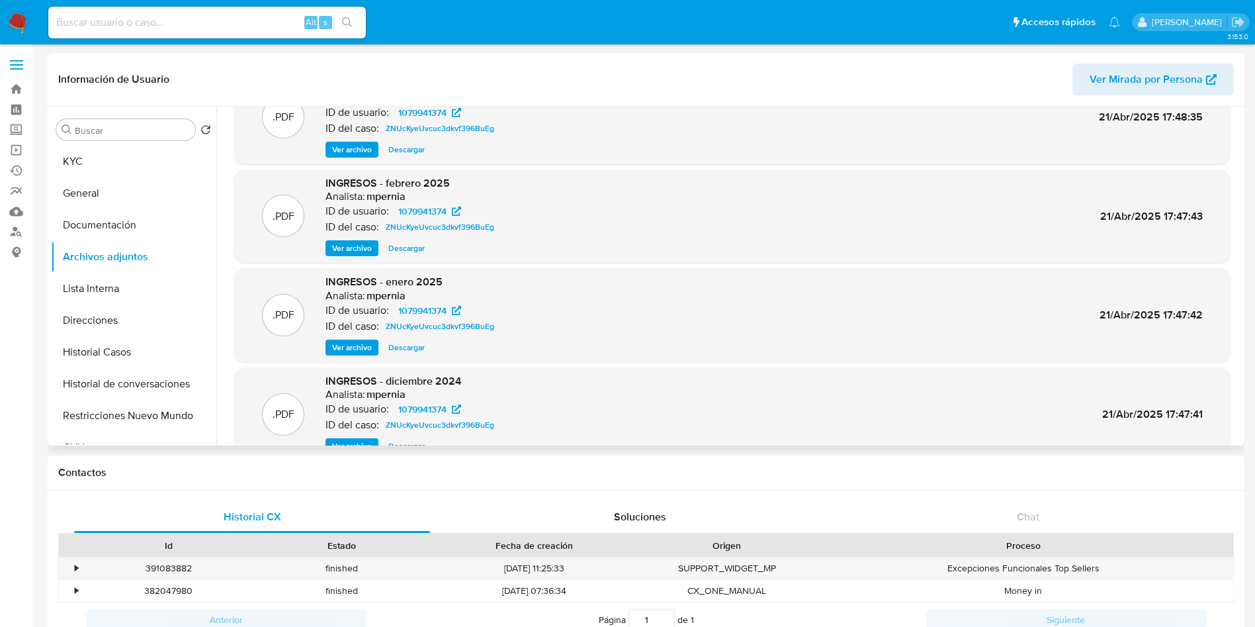
scroll to position [0, 0]
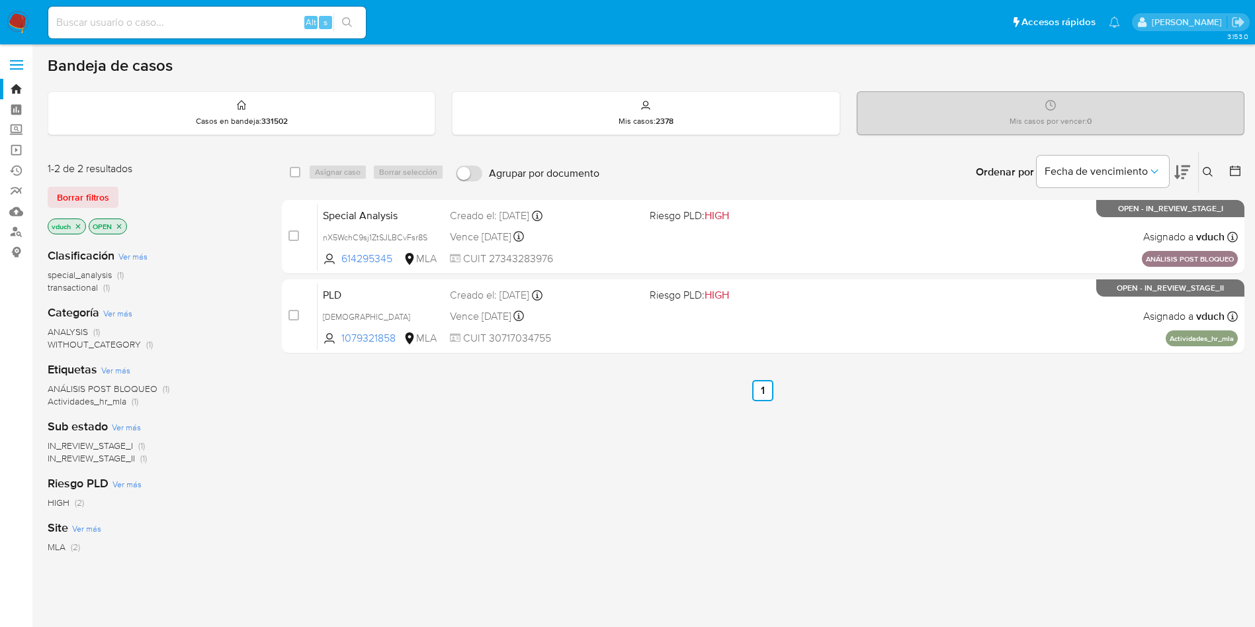
click at [677, 470] on div "select-all-cases-checkbox Asignar caso Borrar selección Agrupar por documento O…" at bounding box center [763, 451] width 963 height 600
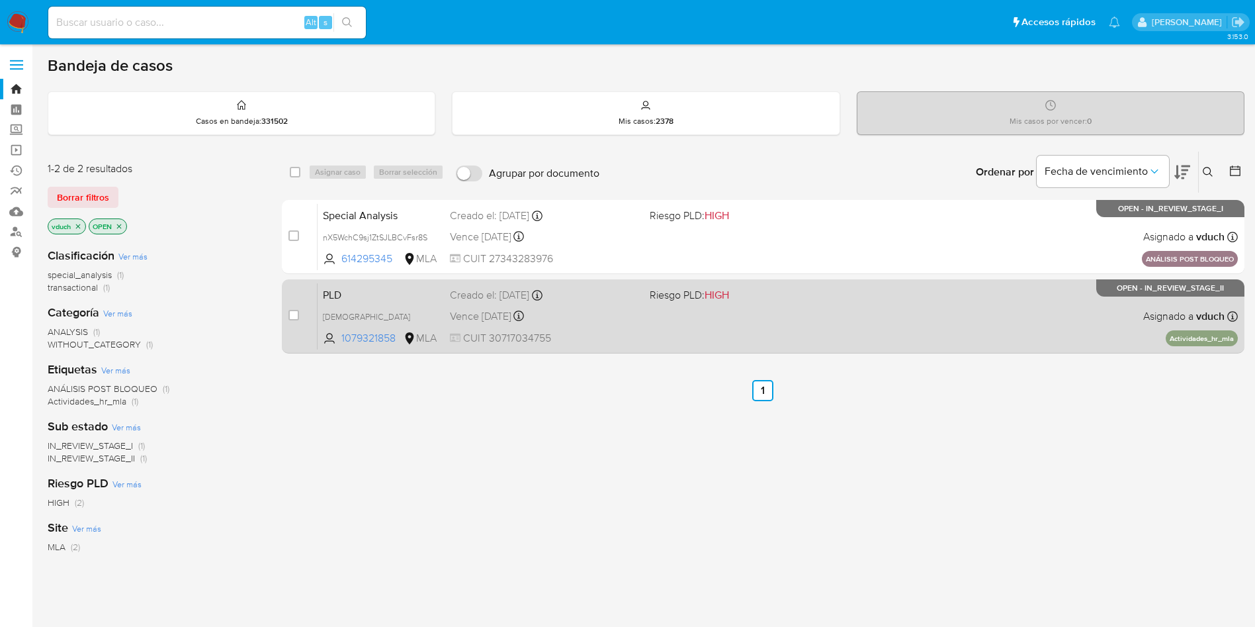
click at [600, 320] on div "Vence [DATE] Vence el [DATE] 03:05:08" at bounding box center [544, 316] width 189 height 18
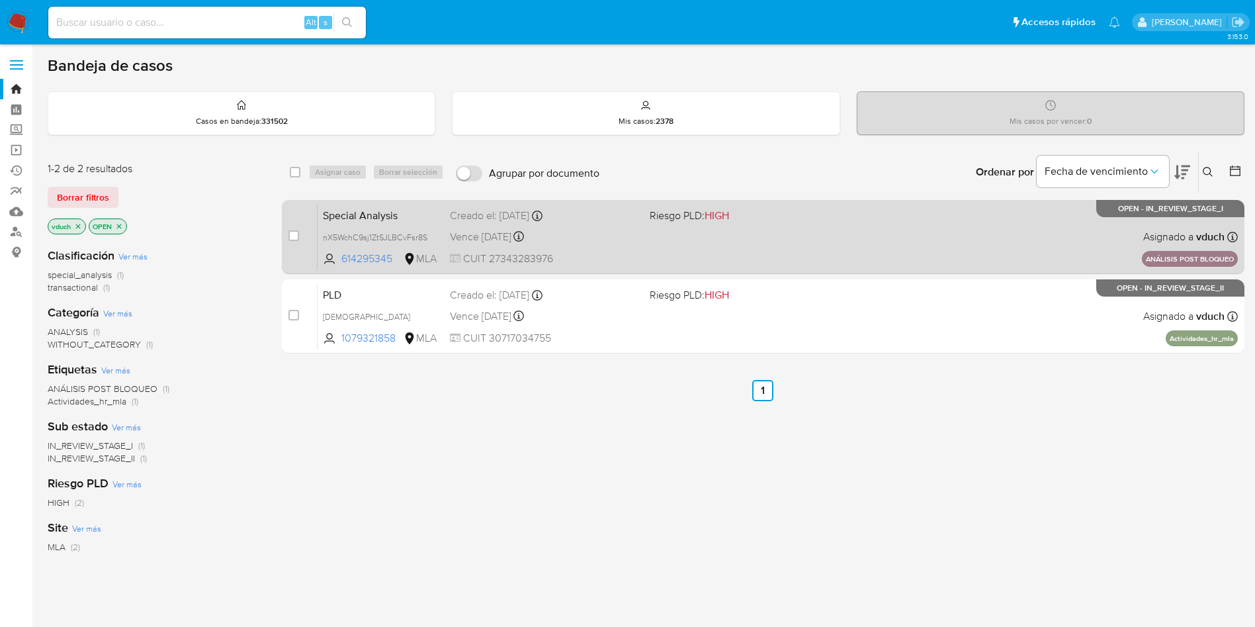
click at [798, 255] on div "Special Analysis nX5WchC9sj1ZtSJLBCvFsr8S 614295345 MLA Riesgo PLD: HIGH Creado…" at bounding box center [778, 236] width 921 height 67
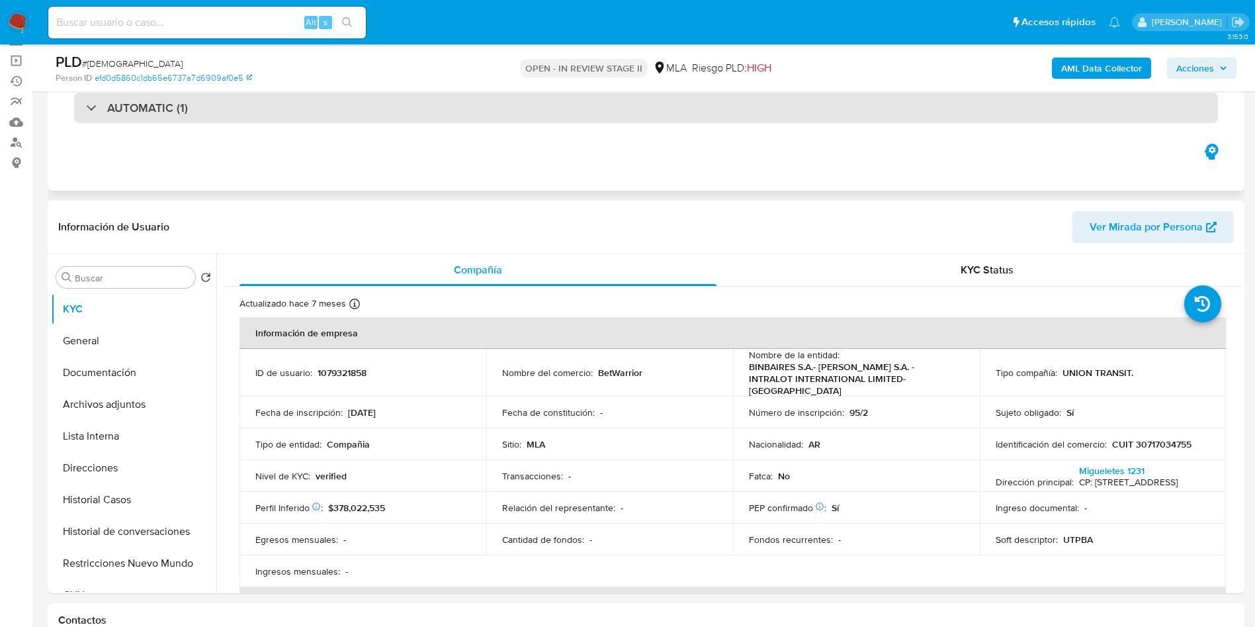
scroll to position [199, 0]
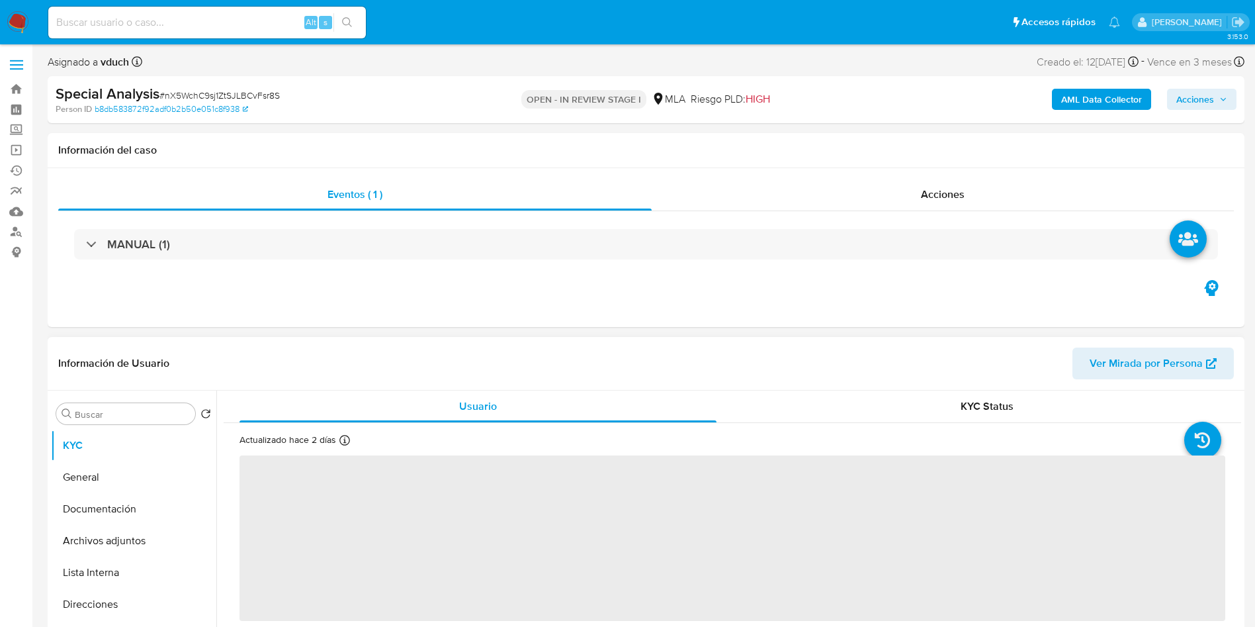
select select "10"
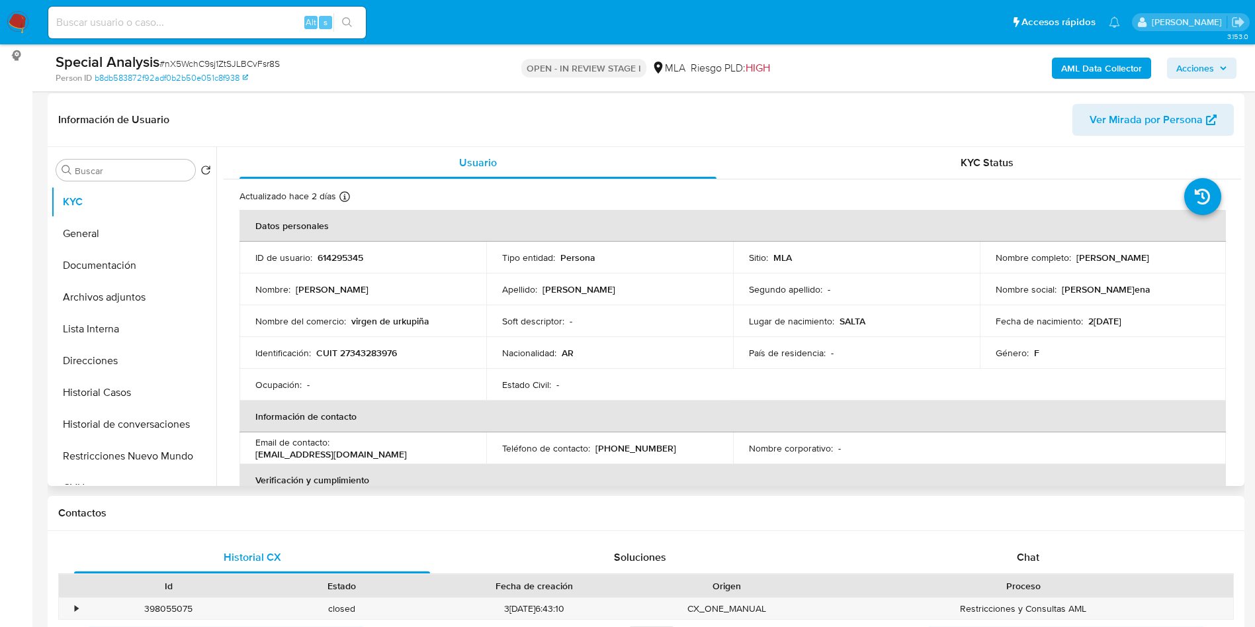
scroll to position [199, 0]
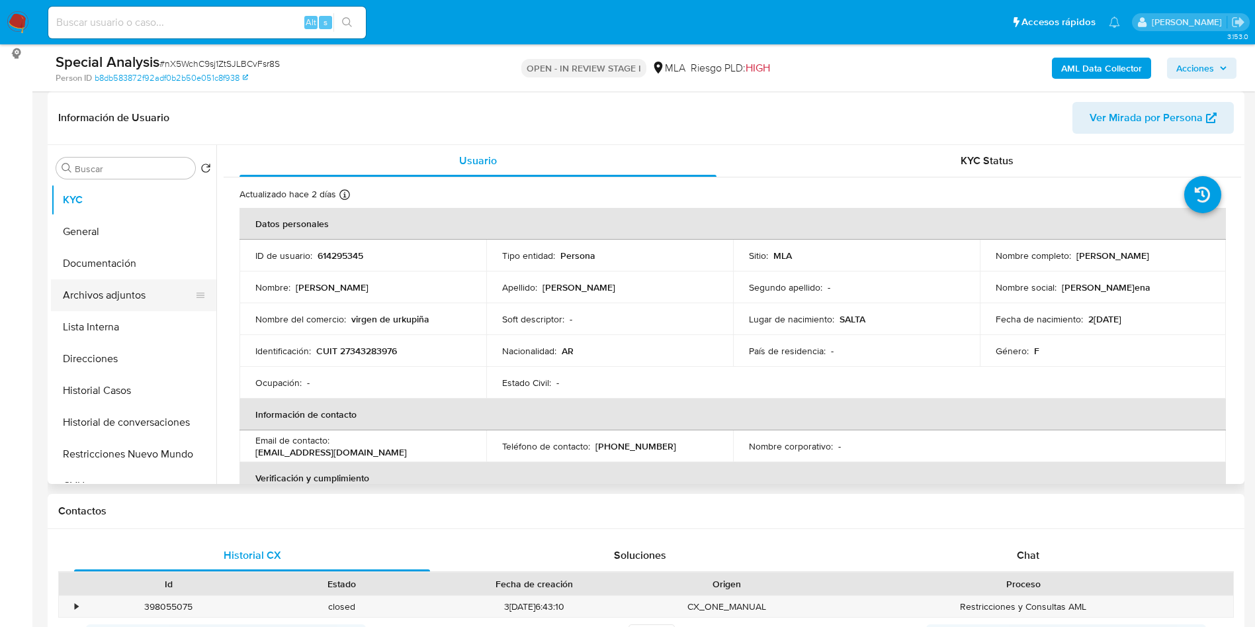
click at [128, 308] on button "Archivos adjuntos" at bounding box center [128, 295] width 155 height 32
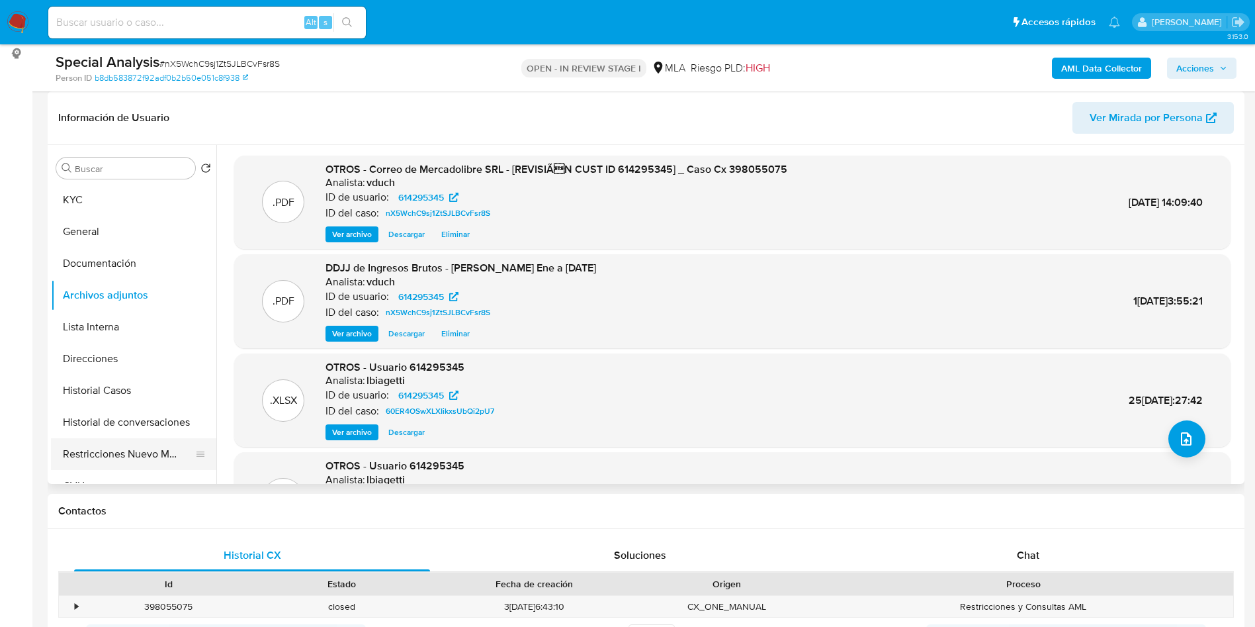
click at [103, 461] on button "Restricciones Nuevo Mundo" at bounding box center [128, 454] width 155 height 32
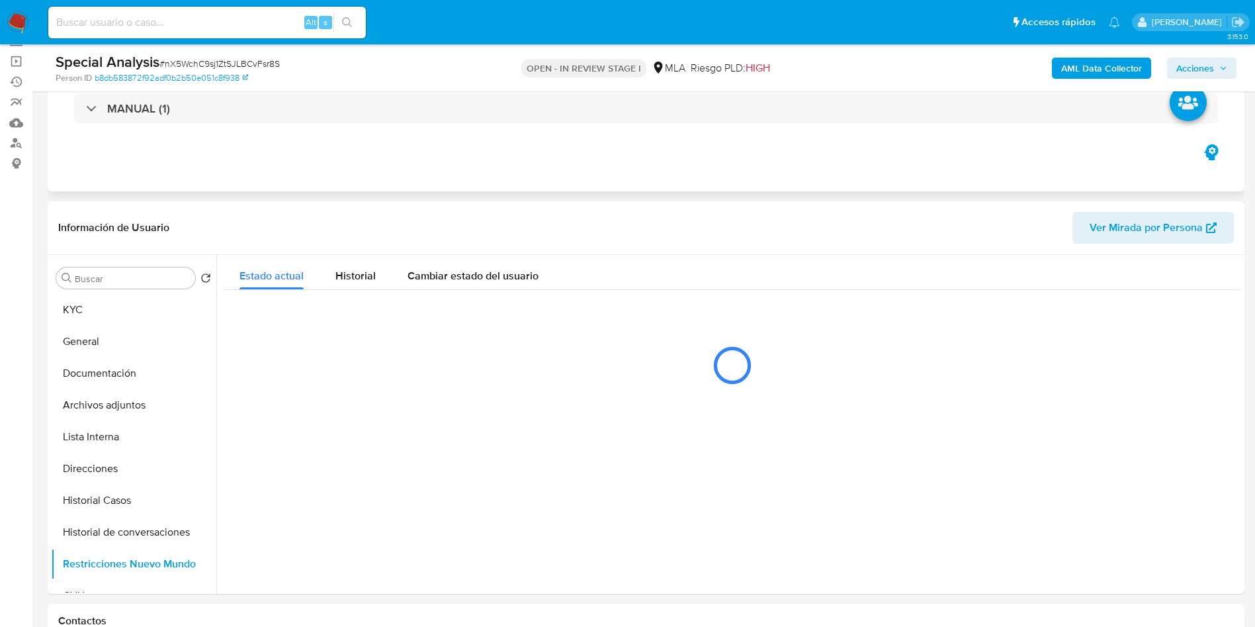
scroll to position [0, 0]
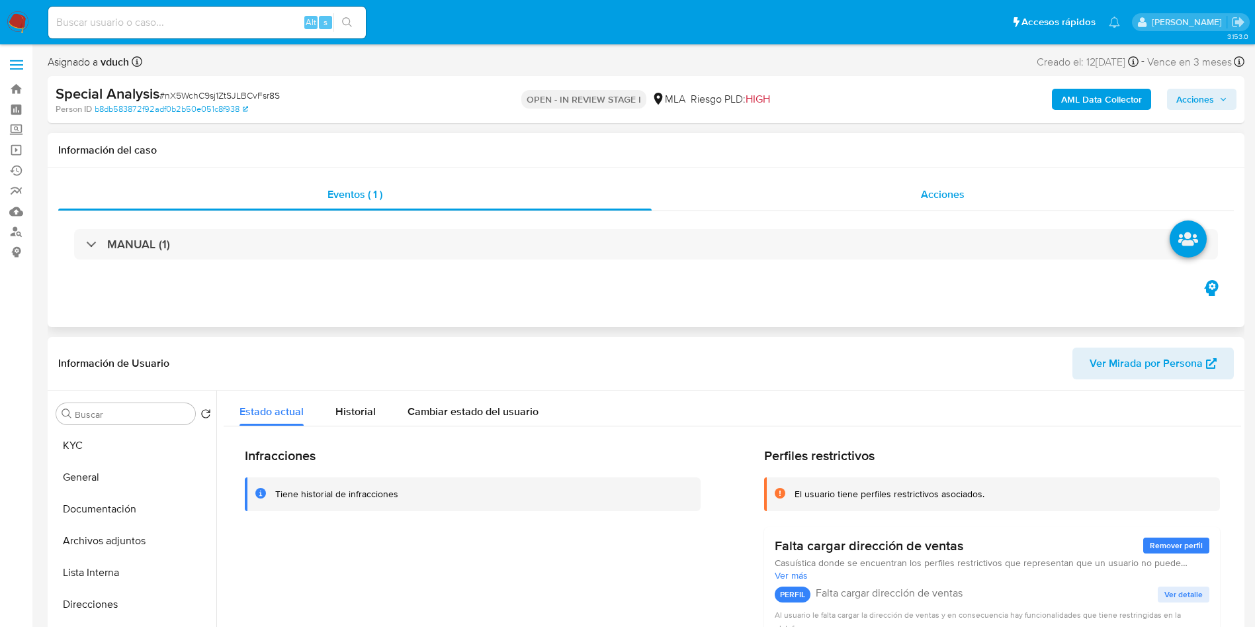
click at [986, 189] on div "Acciones" at bounding box center [943, 195] width 582 height 32
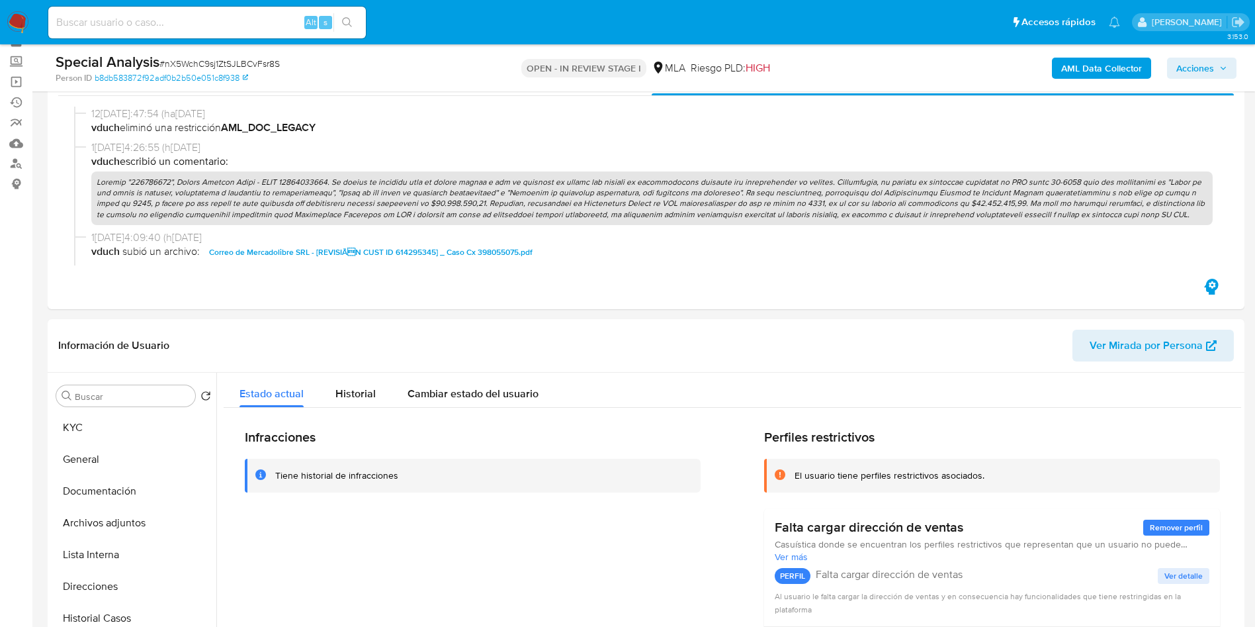
scroll to position [99, 0]
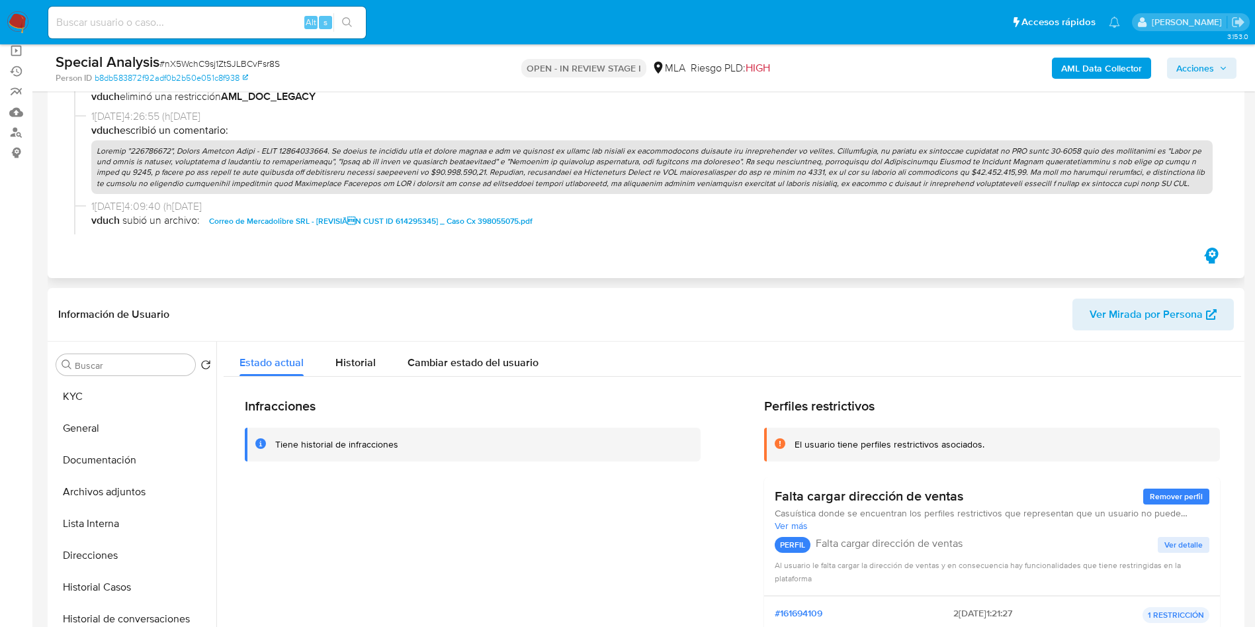
click at [199, 163] on p at bounding box center [652, 167] width 1122 height 54
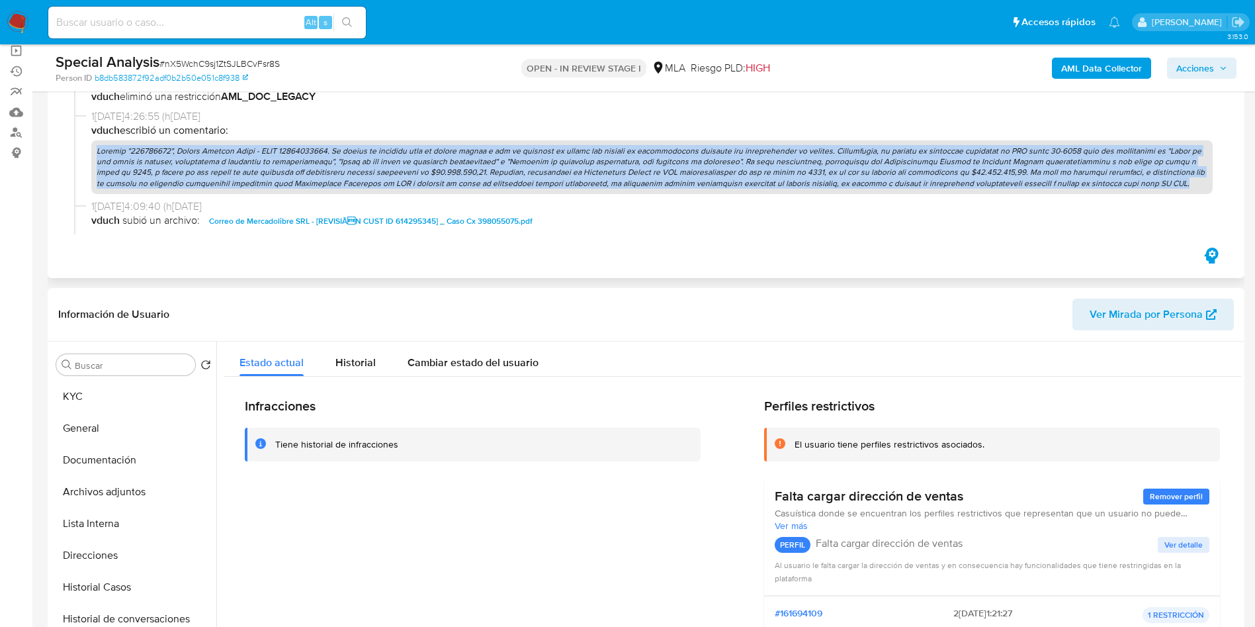
click at [199, 162] on p at bounding box center [652, 167] width 1122 height 54
copy p "Usuario "614295345", Gimena Maribel Jaime - CUIT 27343283976. Se genera el pres…"
click at [1202, 60] on span "Acciones" at bounding box center [1196, 68] width 38 height 21
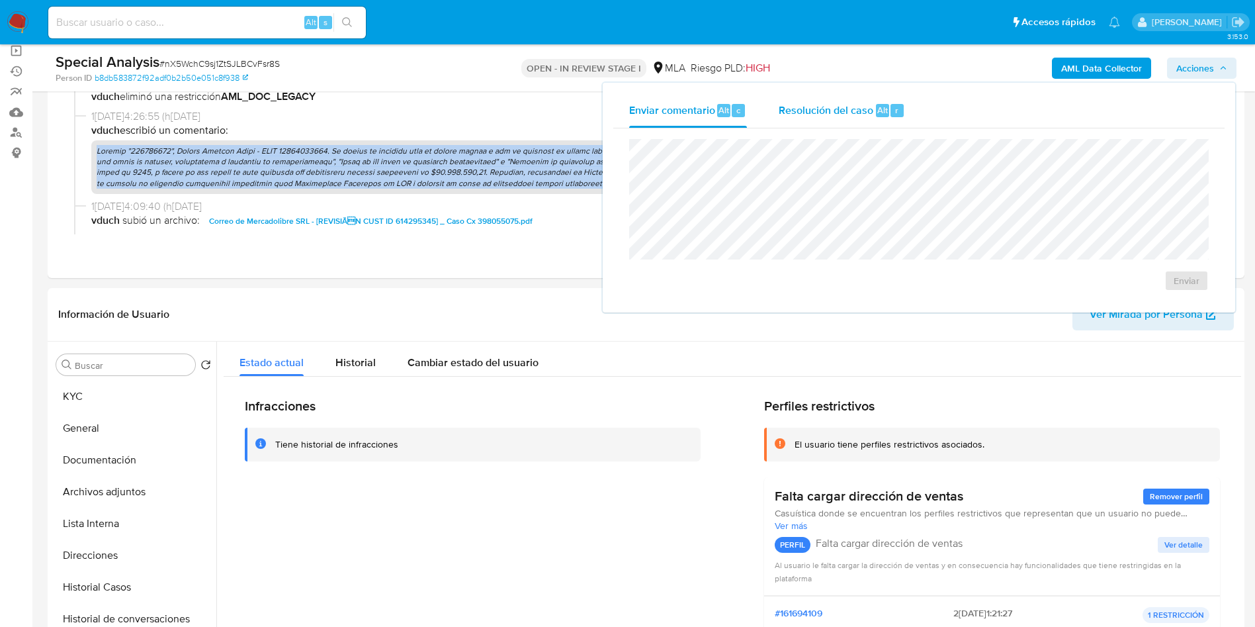
click at [839, 105] on span "Resolución del caso" at bounding box center [826, 109] width 95 height 15
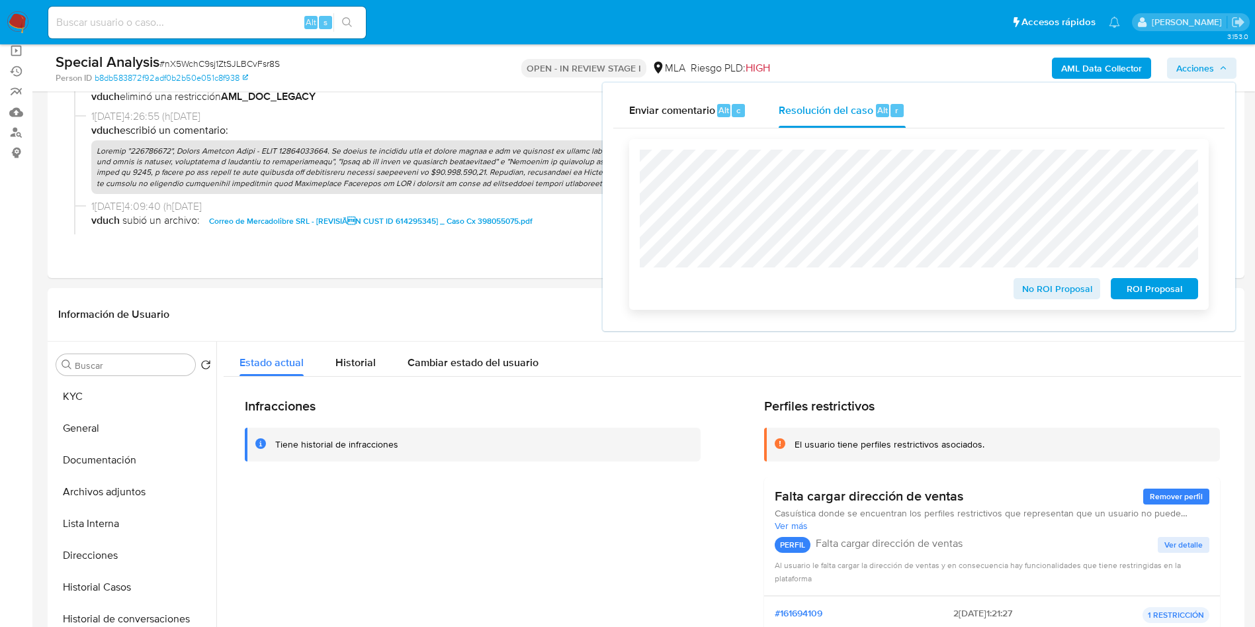
click at [1058, 298] on span "No ROI Proposal" at bounding box center [1057, 288] width 69 height 19
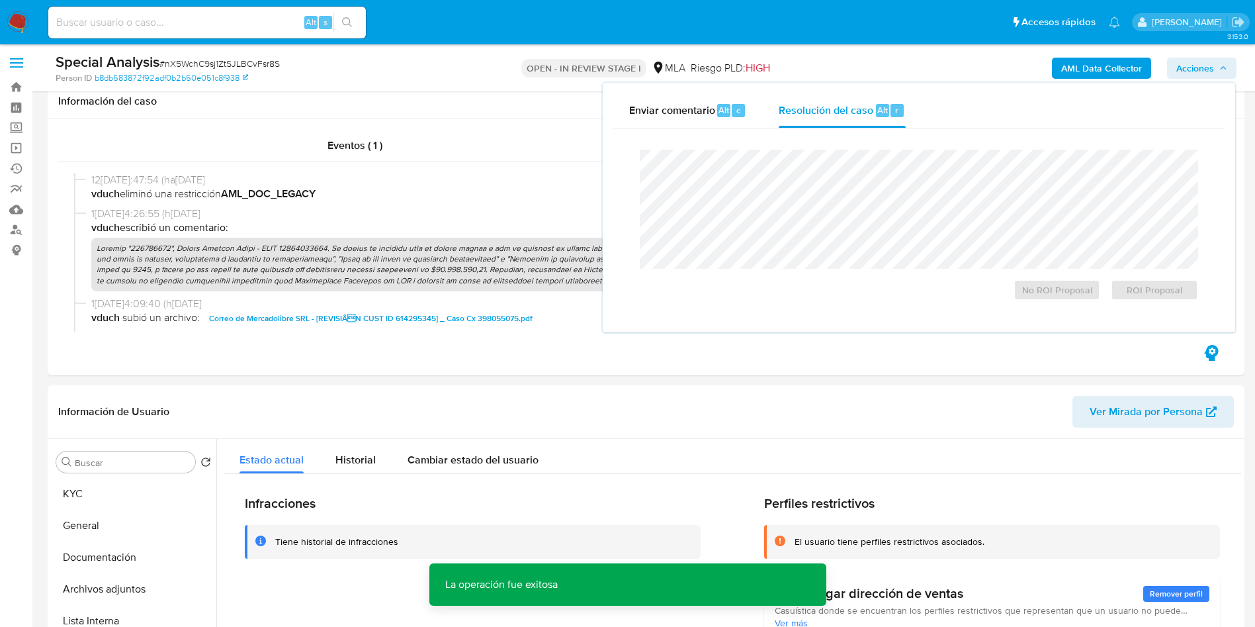
scroll to position [0, 0]
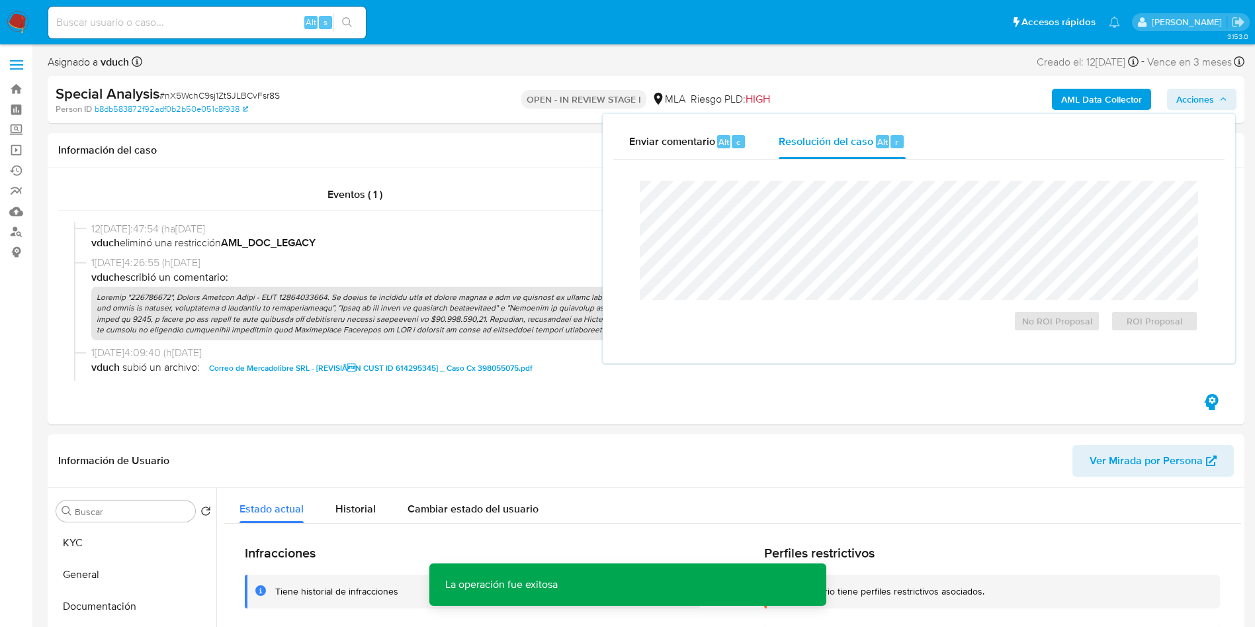
drag, startPoint x: 0, startPoint y: 377, endPoint x: 8, endPoint y: 333, distance: 45.0
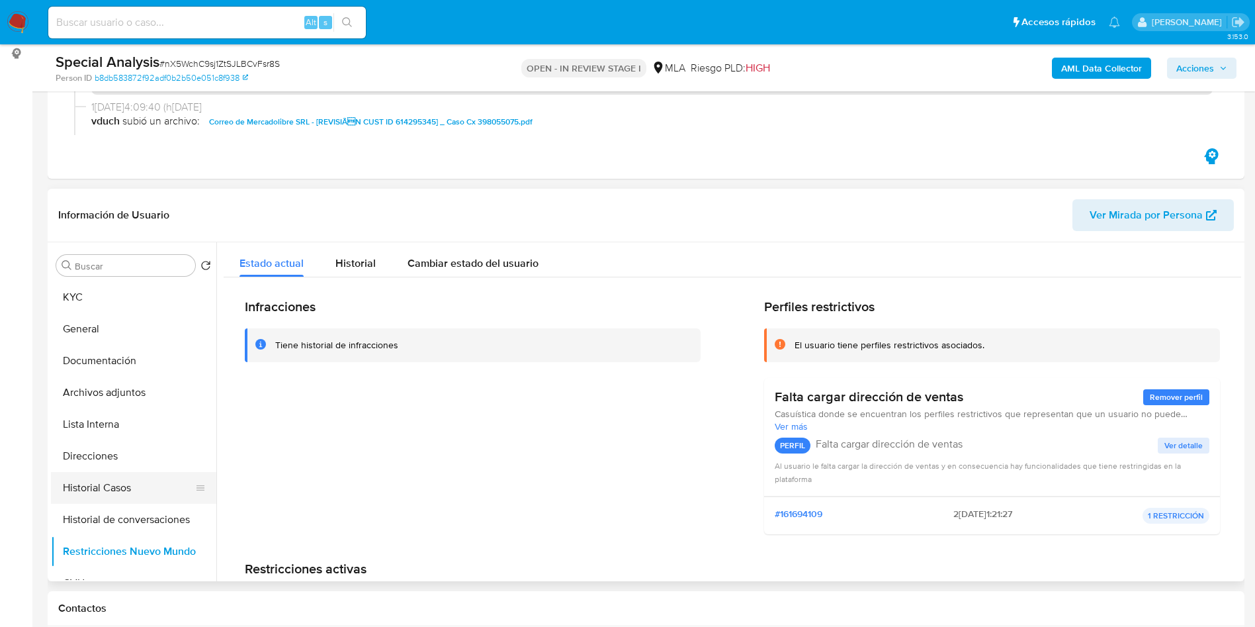
click at [113, 494] on button "Historial Casos" at bounding box center [128, 488] width 155 height 32
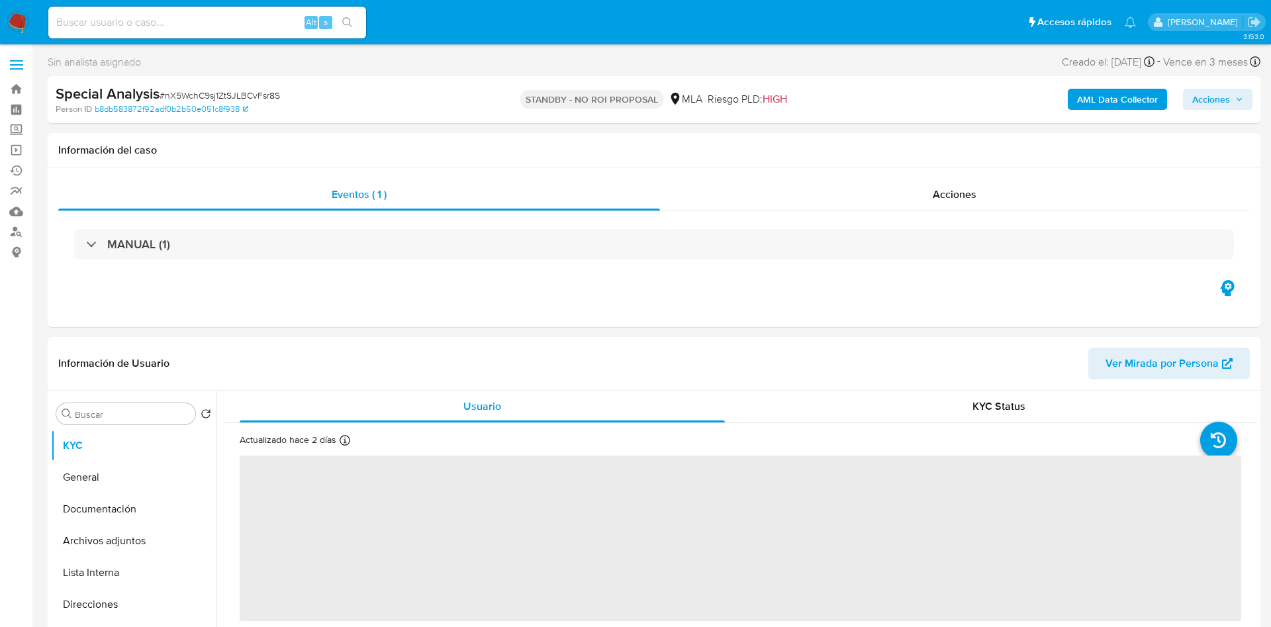
select select "10"
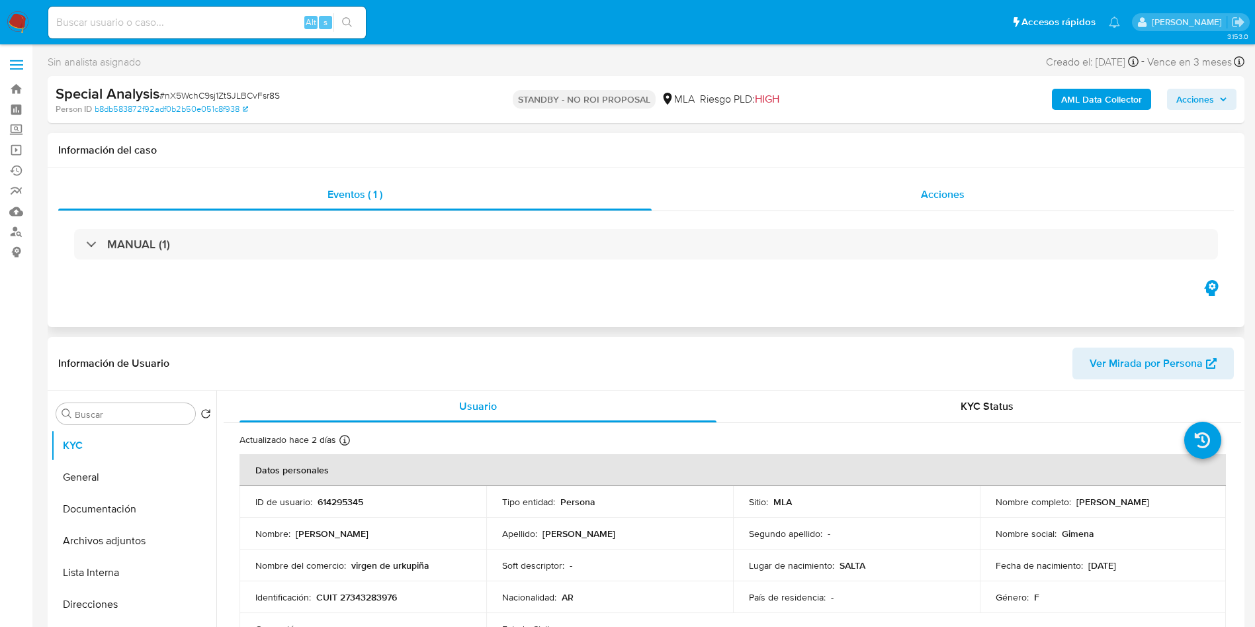
click at [1021, 185] on div "Acciones" at bounding box center [943, 195] width 582 height 32
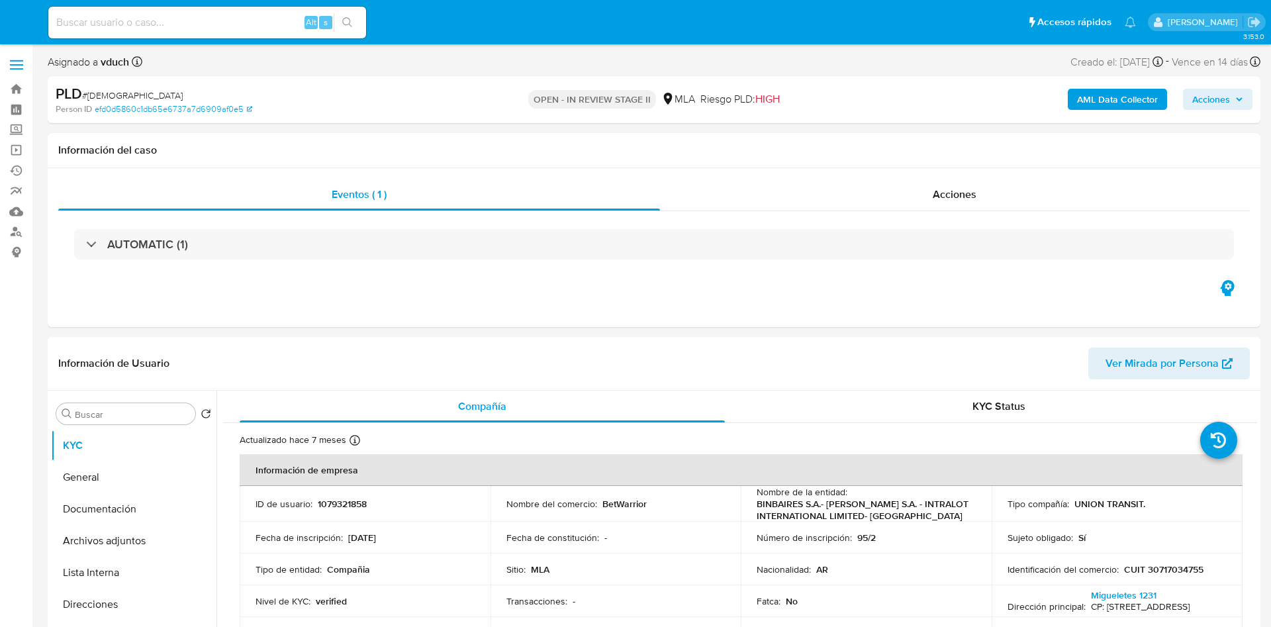
select select "10"
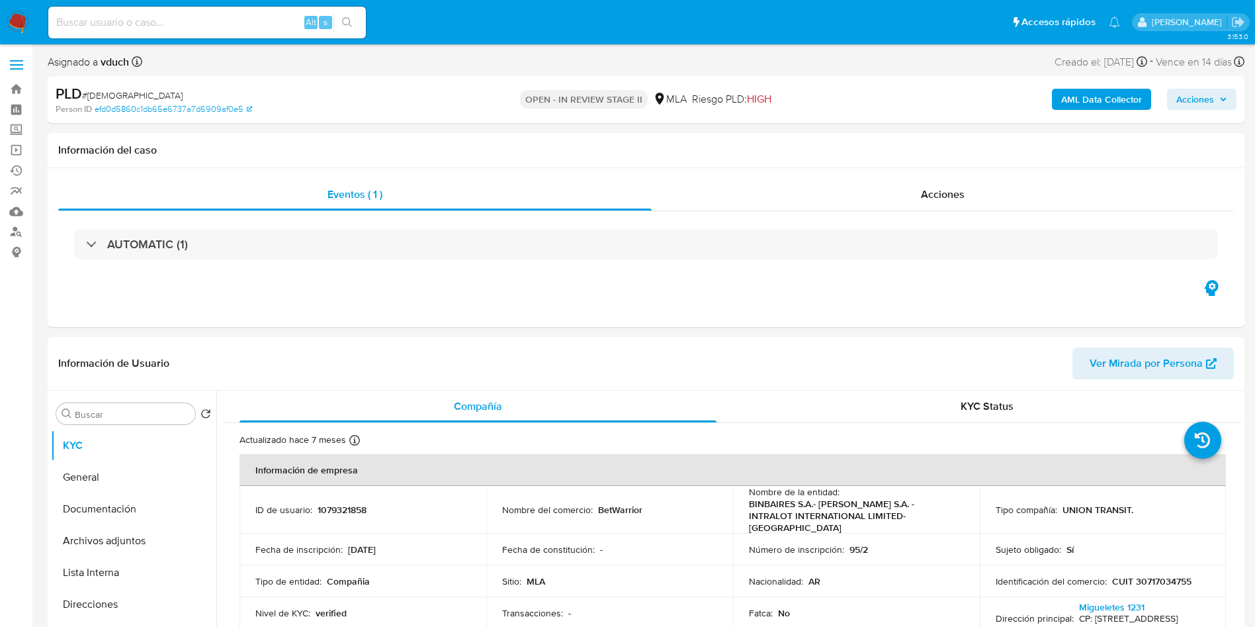
drag, startPoint x: 279, startPoint y: 19, endPoint x: 289, endPoint y: 22, distance: 10.5
click at [278, 19] on input at bounding box center [207, 22] width 318 height 17
paste input "luSb8PgMv5ONtRKvIwHgpRMS"
type input "luSb8PgMv5ONtRKvIwHgpRMS"
click at [350, 13] on button "search-icon" at bounding box center [347, 22] width 27 height 19
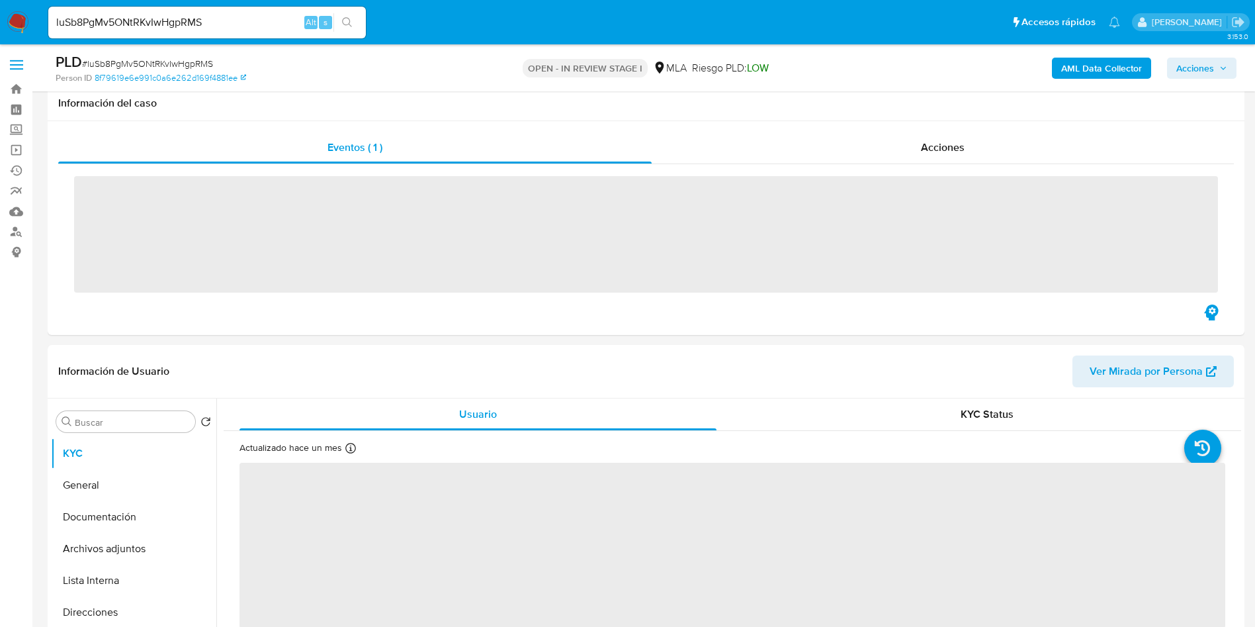
scroll to position [298, 0]
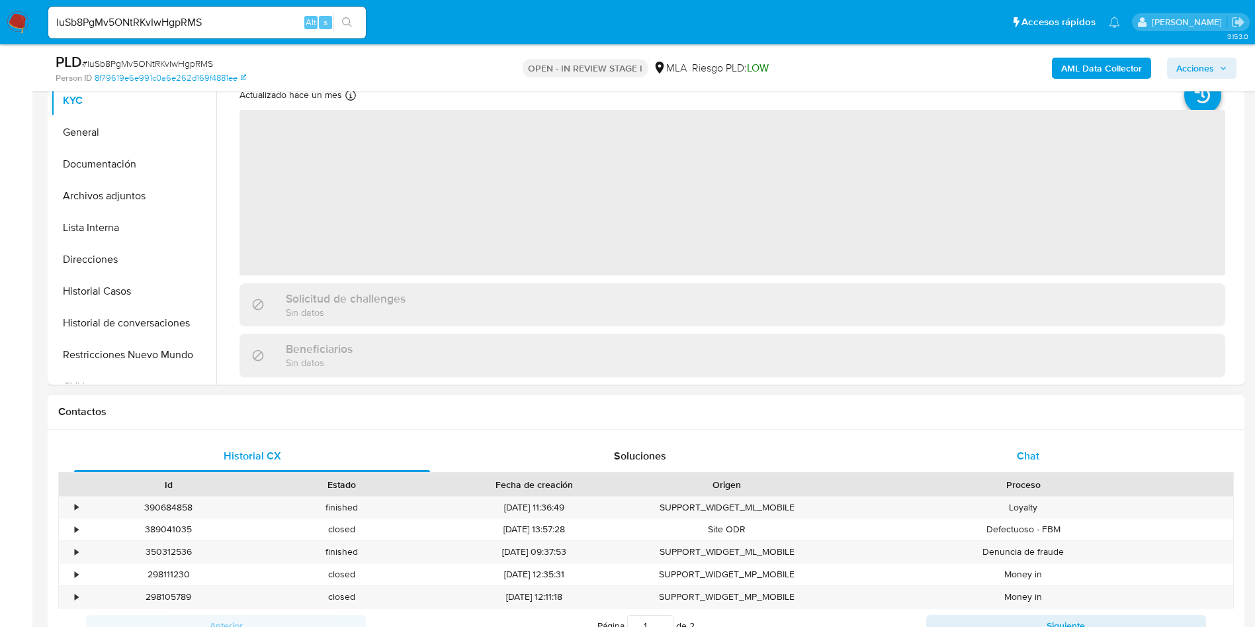
click at [1021, 445] on div "Chat" at bounding box center [1028, 456] width 356 height 32
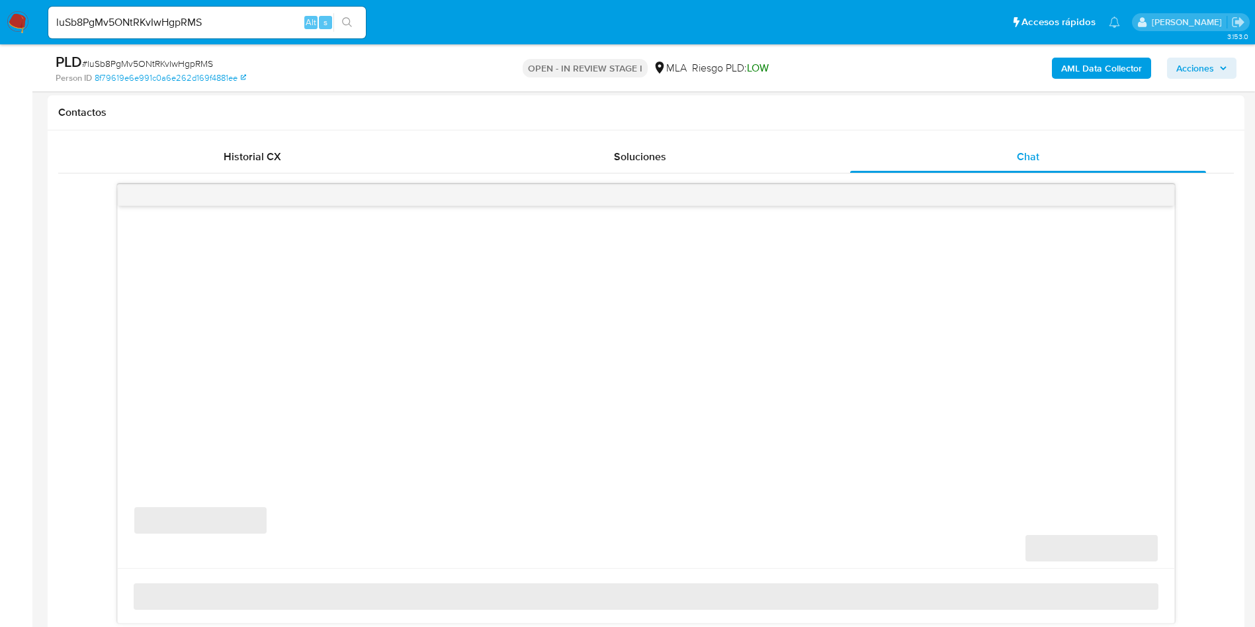
select select "10"
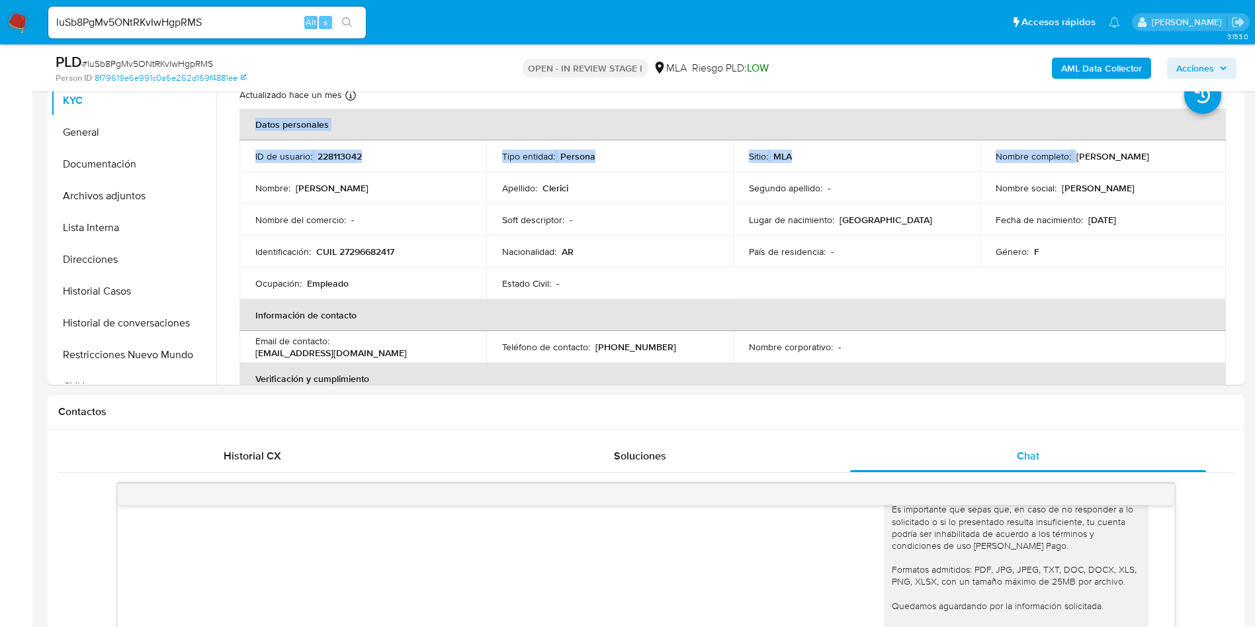
drag, startPoint x: 1073, startPoint y: 158, endPoint x: 1250, endPoint y: 161, distance: 177.4
click at [1060, 176] on td "Nombre social : jimena" at bounding box center [1103, 188] width 247 height 32
drag, startPoint x: 1072, startPoint y: 153, endPoint x: 1185, endPoint y: 159, distance: 112.7
click at [1185, 159] on div "Nombre completo : Jimena Paola Clerici" at bounding box center [1103, 156] width 215 height 12
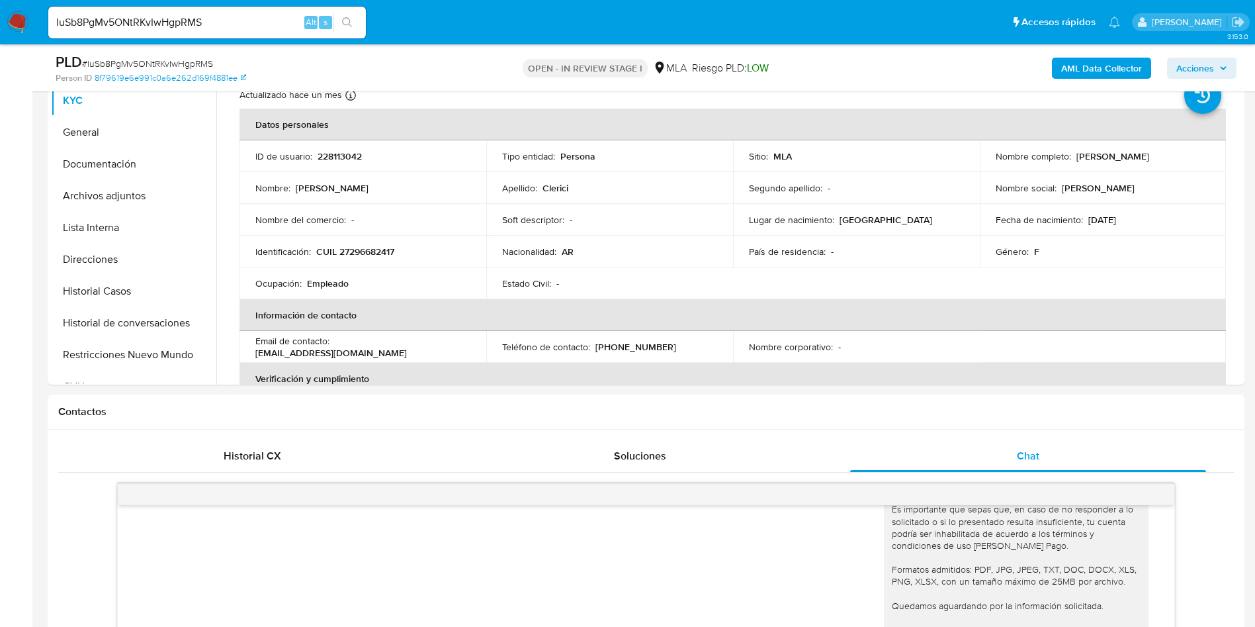
copy p "Jimena Paola Clerici"
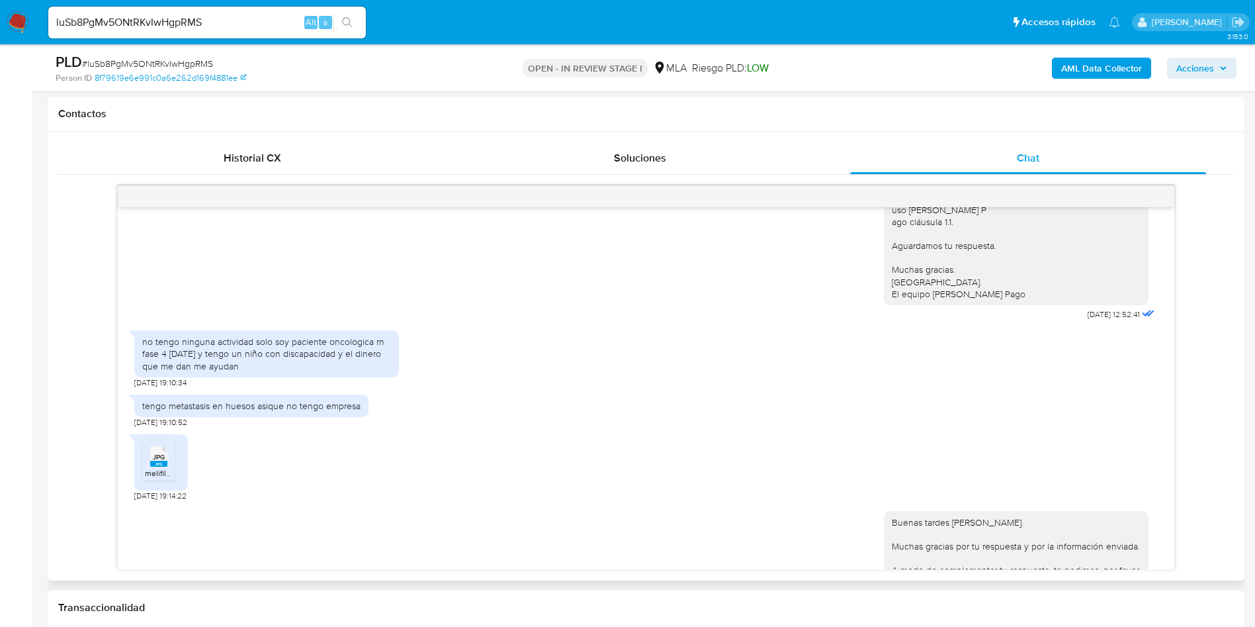
scroll to position [912, 0]
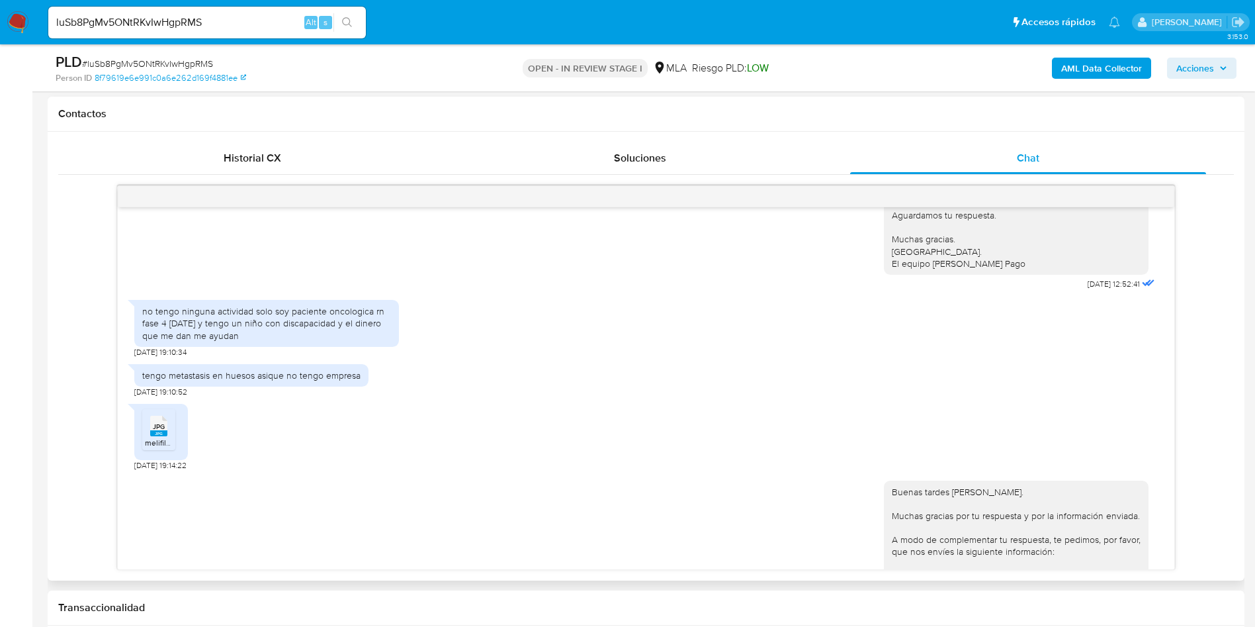
click at [159, 448] on span "melifile2383888865053658936.jpg" at bounding box center [208, 442] width 127 height 11
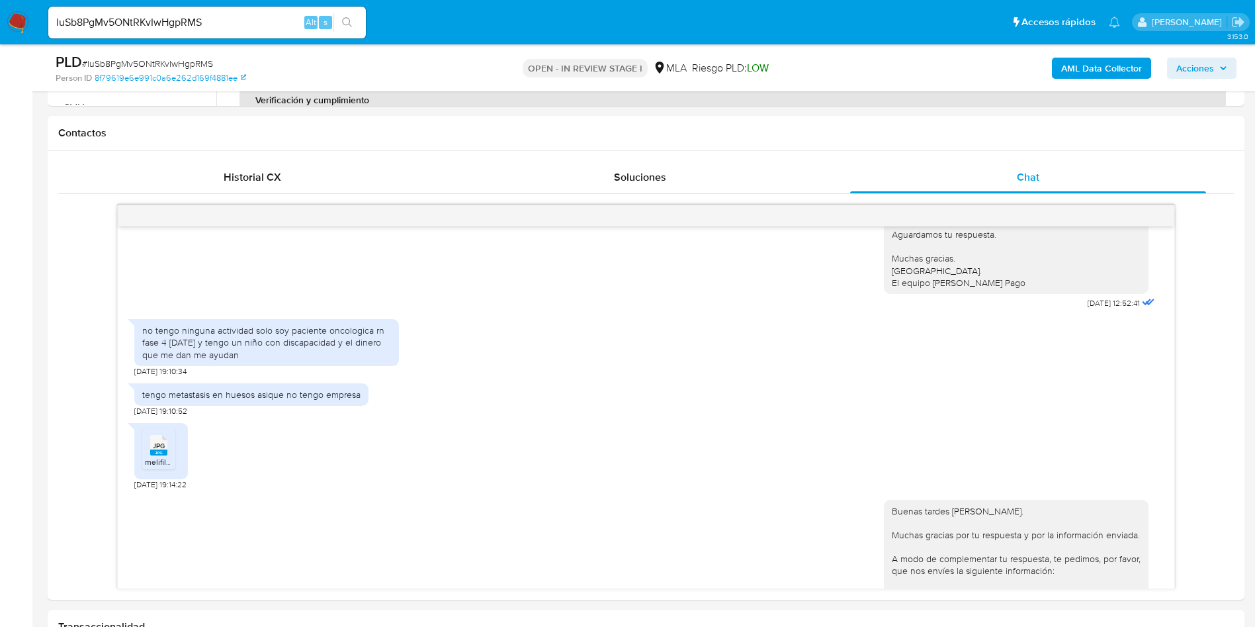
scroll to position [1688, 0]
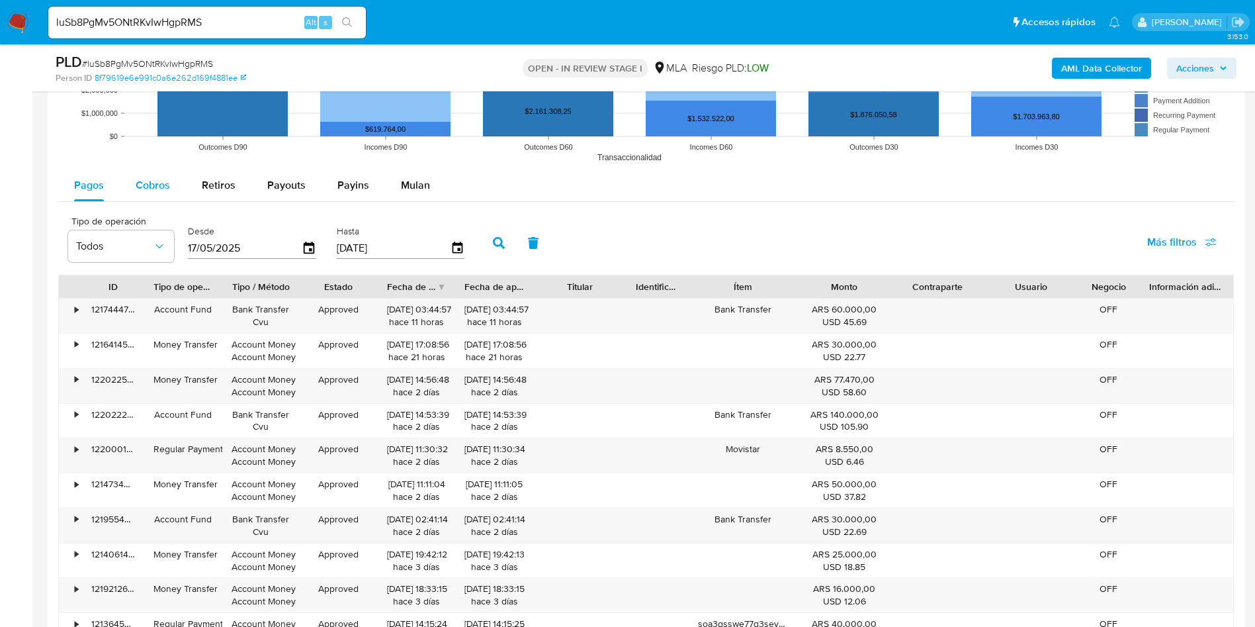
click at [140, 192] on span "Cobros" at bounding box center [153, 184] width 34 height 15
select select "10"
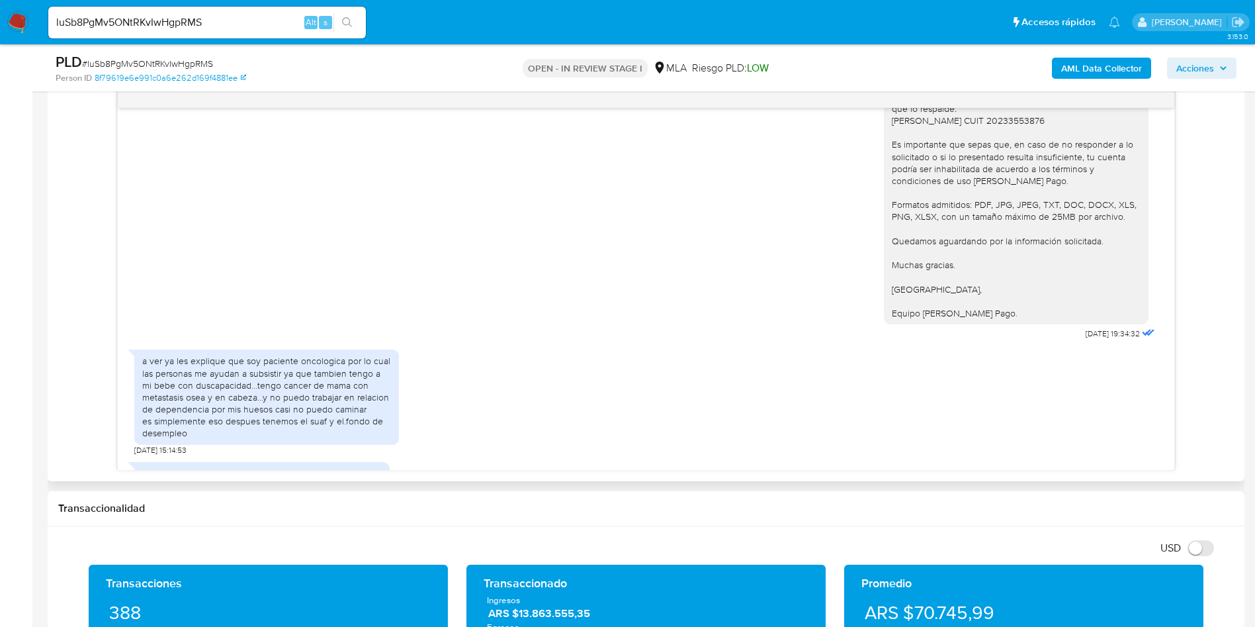
scroll to position [1408, 0]
